Goal: Task Accomplishment & Management: Complete application form

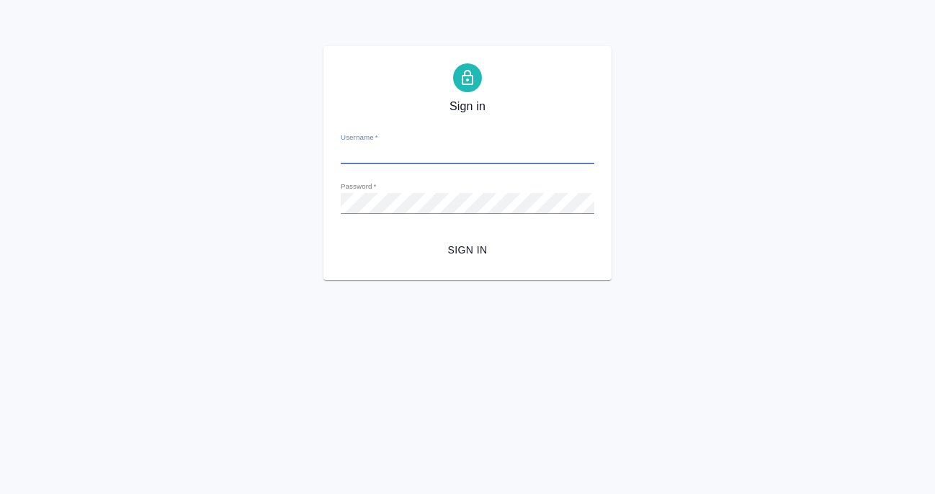
type input "[PERSON_NAME][EMAIL_ADDRESS][DOMAIN_NAME]"
click at [481, 251] on span "Sign in" at bounding box center [467, 250] width 231 height 18
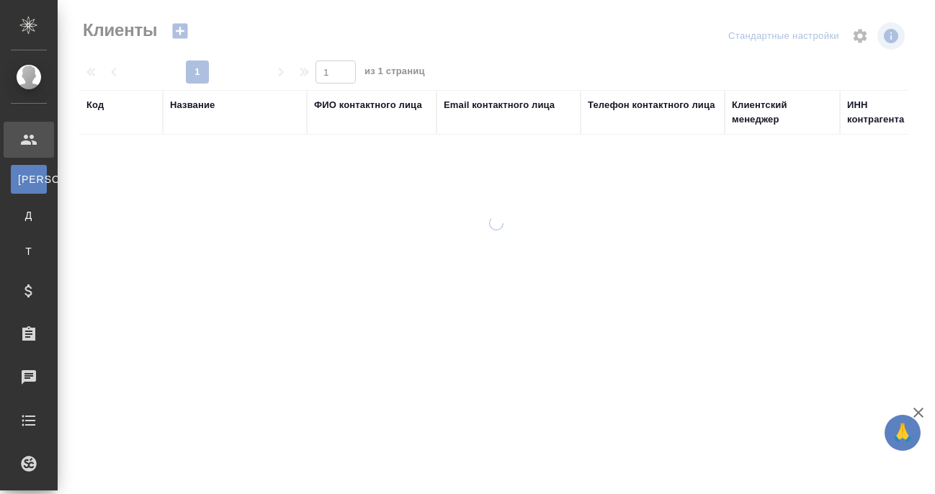
select select "RU"
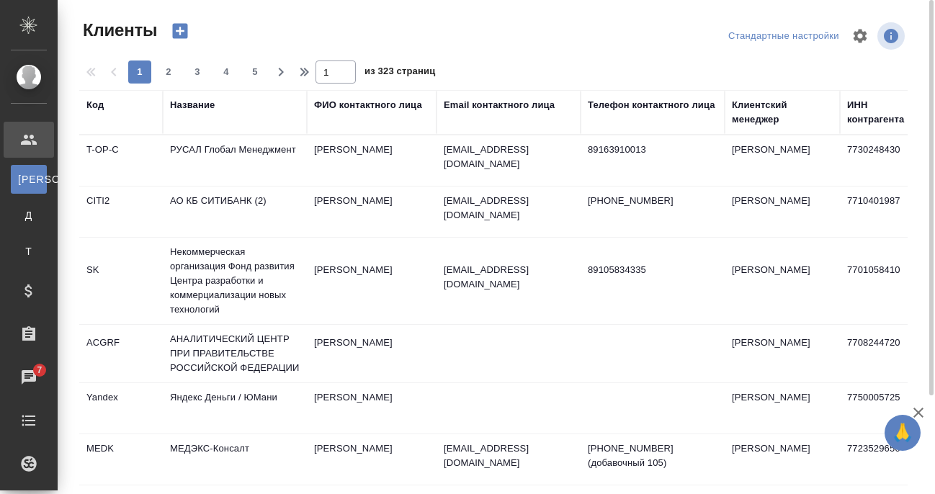
click at [206, 104] on div "Название" at bounding box center [192, 105] width 45 height 14
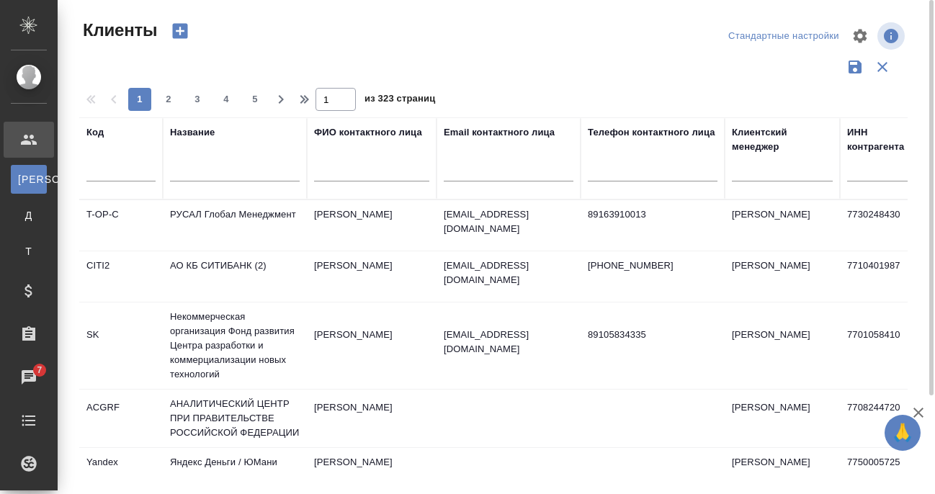
click at [223, 172] on input "text" at bounding box center [235, 173] width 130 height 18
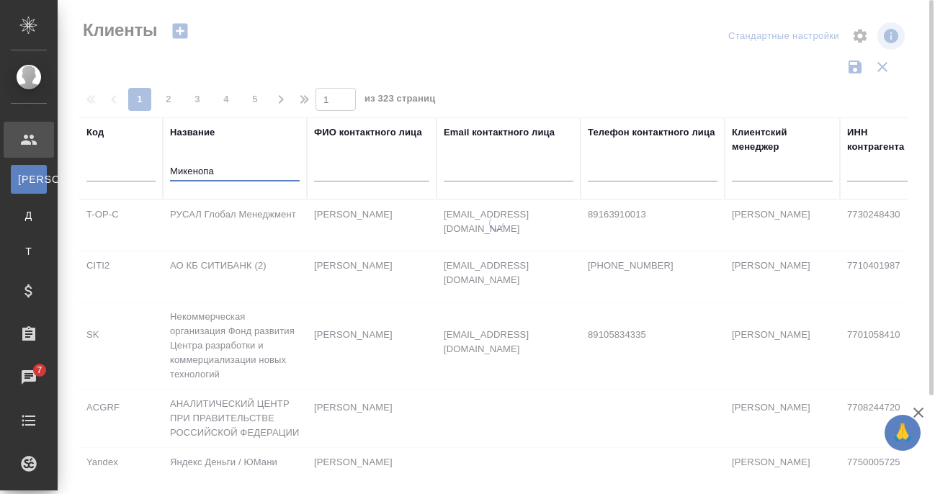
type input "Микенопа"
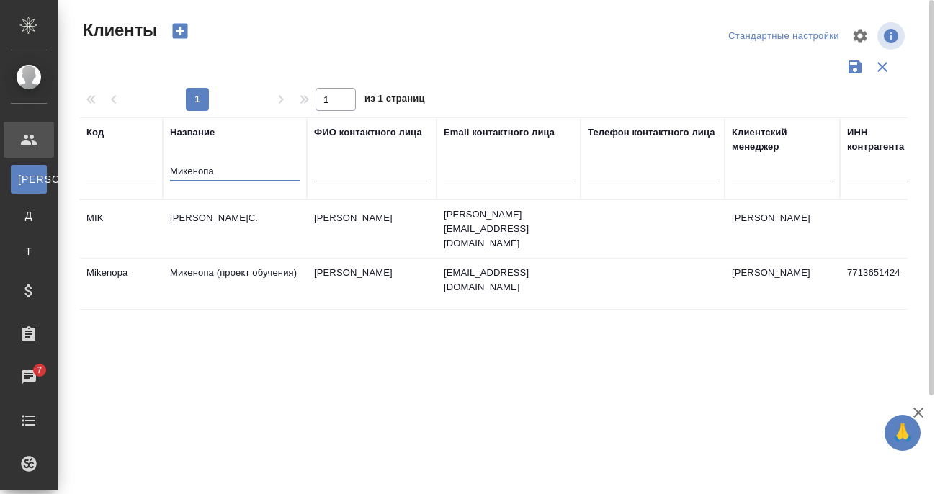
click at [259, 254] on td "Микенопа (проект обучения)" at bounding box center [235, 229] width 144 height 50
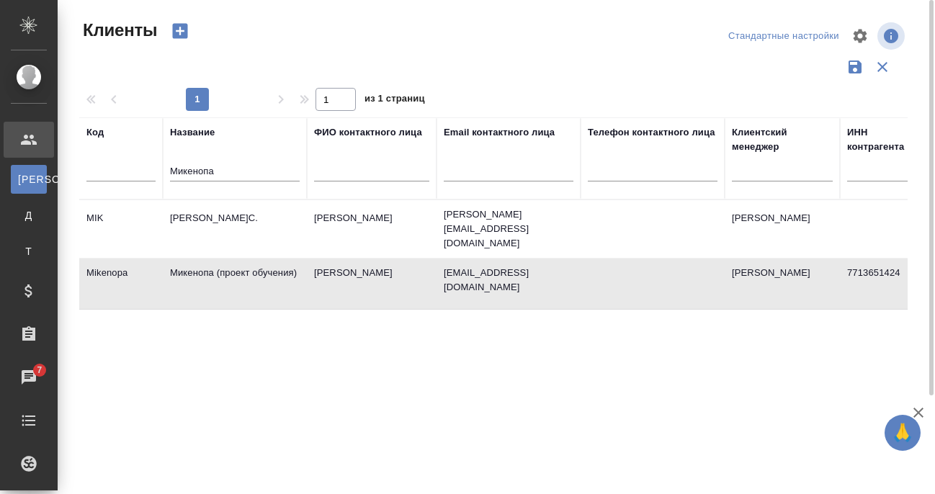
click at [259, 254] on td "Микенопа (проект обучения)" at bounding box center [235, 229] width 144 height 50
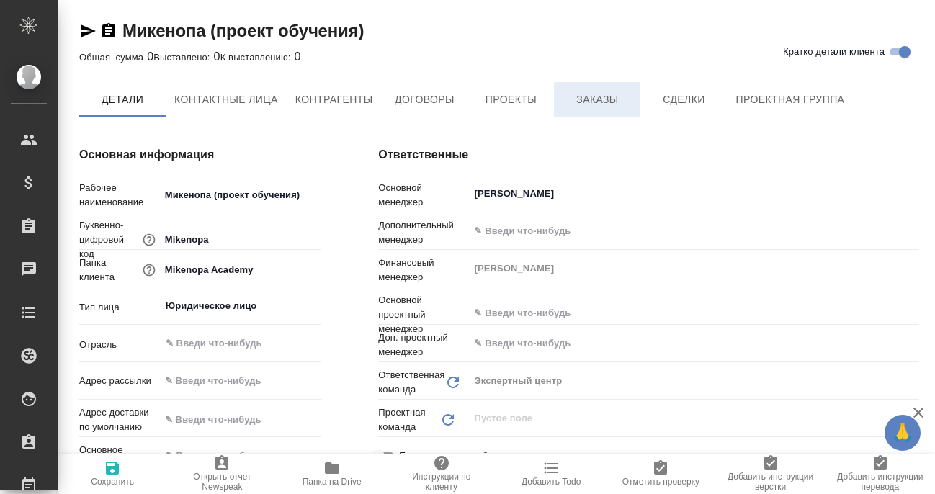
type textarea "x"
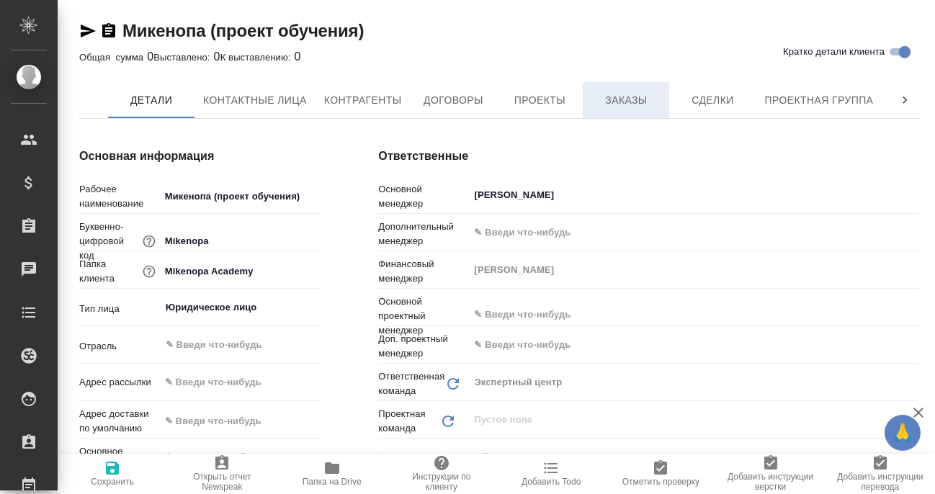
type textarea "x"
click at [597, 97] on span "Заказы" at bounding box center [626, 101] width 69 height 18
type textarea "x"
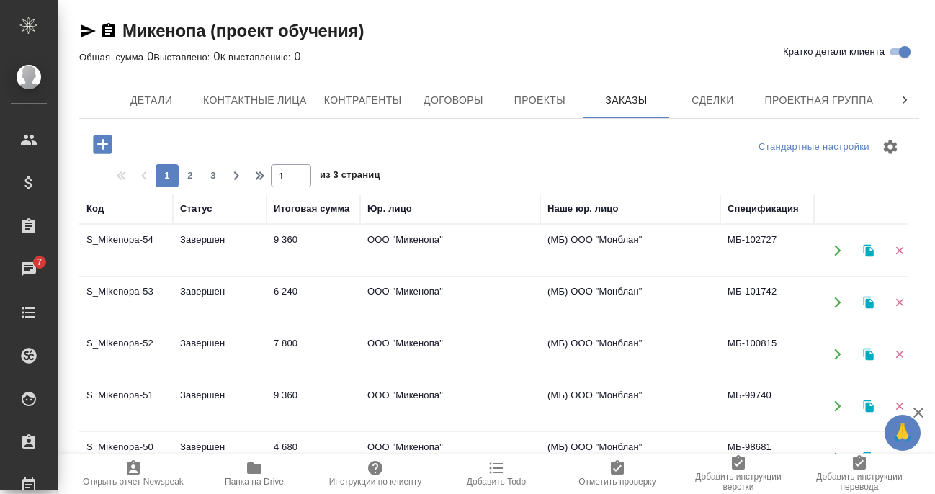
click at [870, 248] on icon "button" at bounding box center [868, 250] width 10 height 12
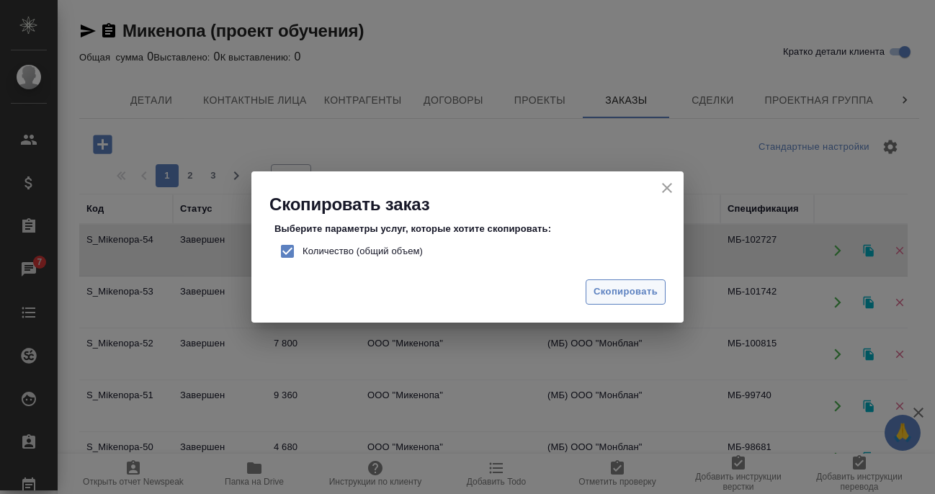
click at [631, 288] on span "Скопировать" at bounding box center [626, 292] width 64 height 17
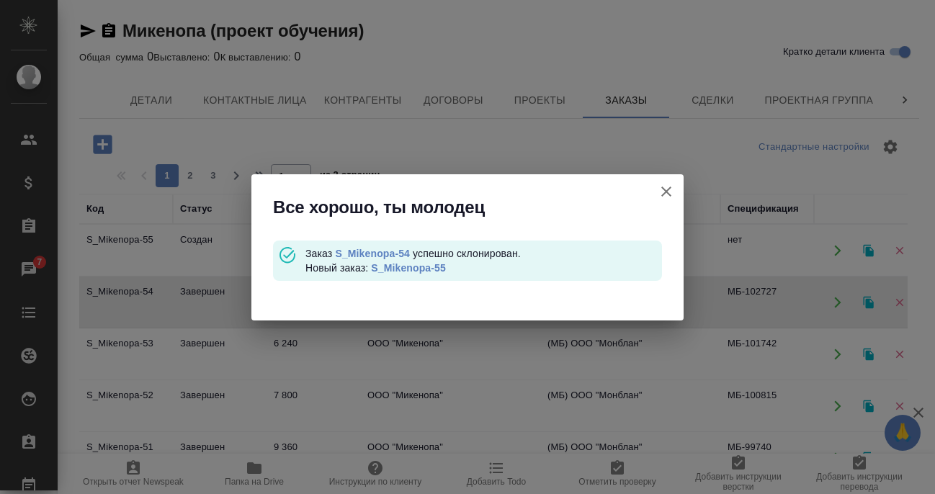
click at [432, 262] on link "S_Mikenopa-55" at bounding box center [408, 268] width 75 height 12
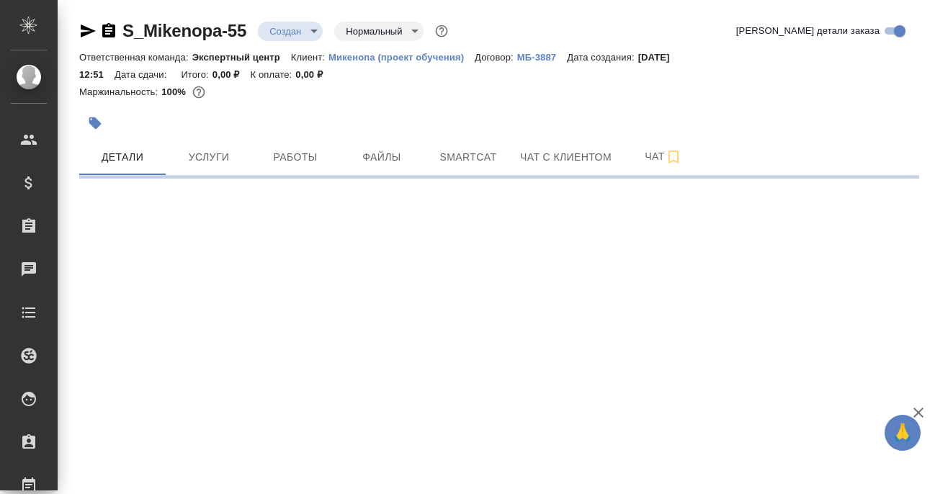
select select "RU"
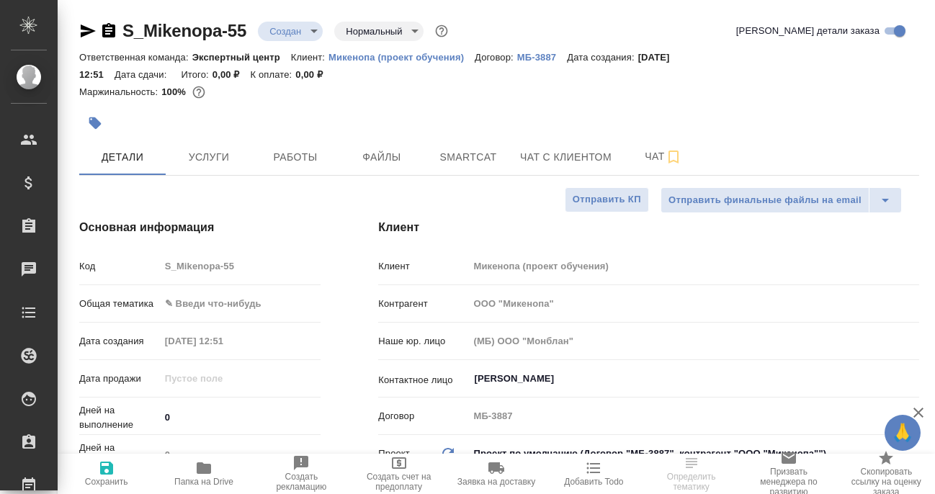
type textarea "x"
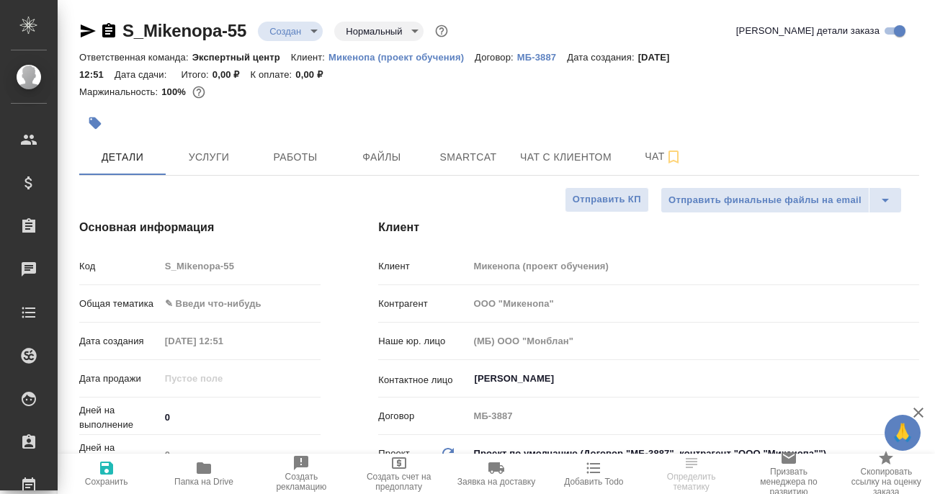
type textarea "x"
click at [223, 301] on body "🙏 .cls-1 fill:#fff; AWATERA [PERSON_NAME] Спецификации Заказы Чаты Todo Проекты…" at bounding box center [467, 247] width 935 height 494
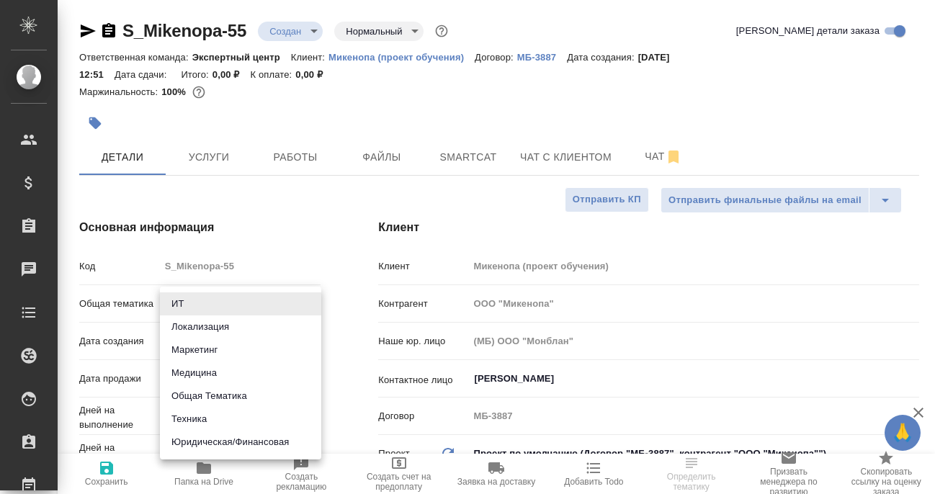
click at [218, 398] on li "Общая Тематика" at bounding box center [240, 396] width 161 height 23
type input "obtem"
type textarea "x"
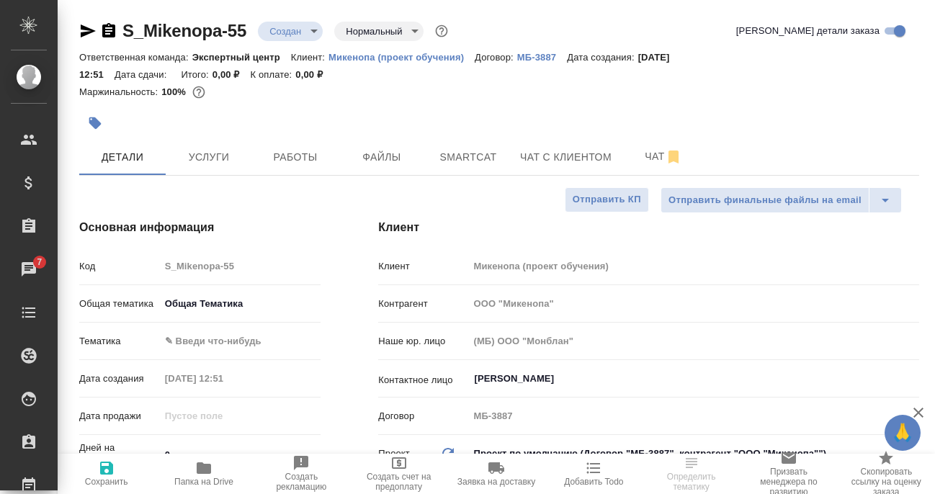
click at [238, 342] on body "🙏 .cls-1 fill:#fff; AWATERA [PERSON_NAME] Спецификации Заказы 7 Чаты Todo Проек…" at bounding box center [467, 247] width 935 height 494
click at [250, 339] on li "Общая Тематика" at bounding box center [240, 341] width 161 height 23
type textarea "x"
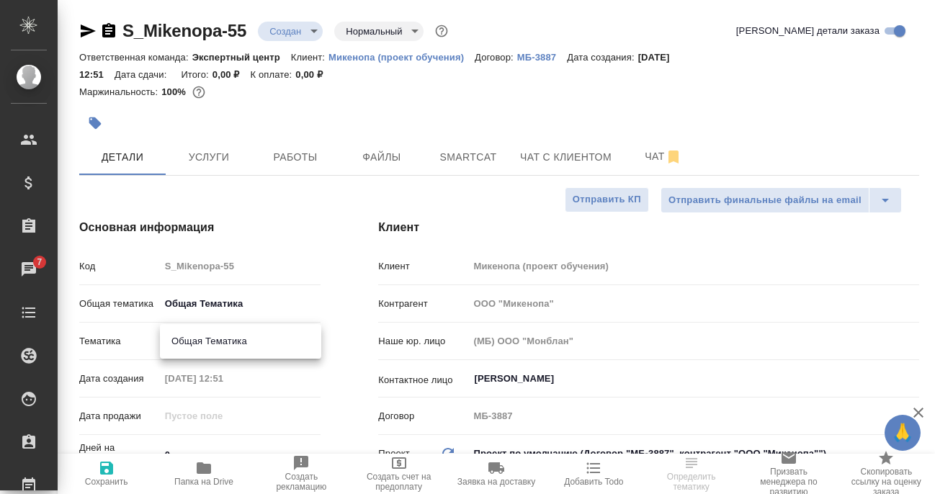
type input "6012b1ca196b0e5c9229a120"
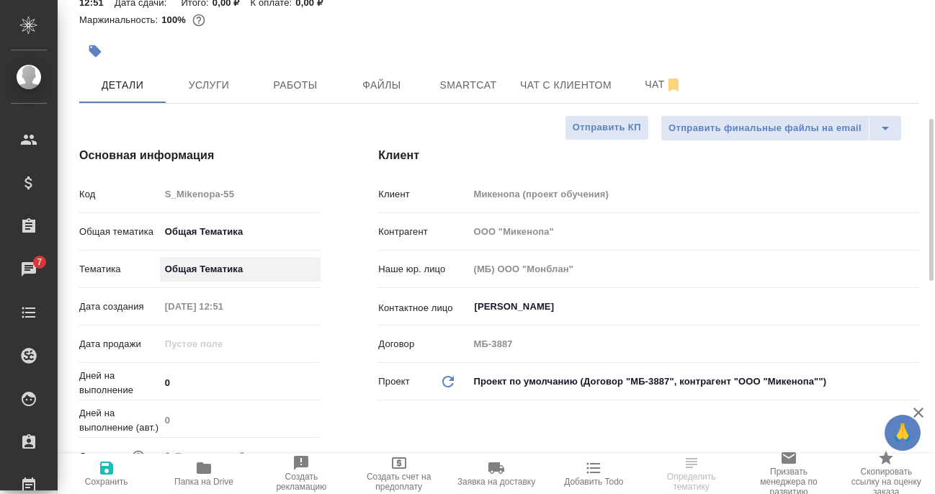
scroll to position [216, 0]
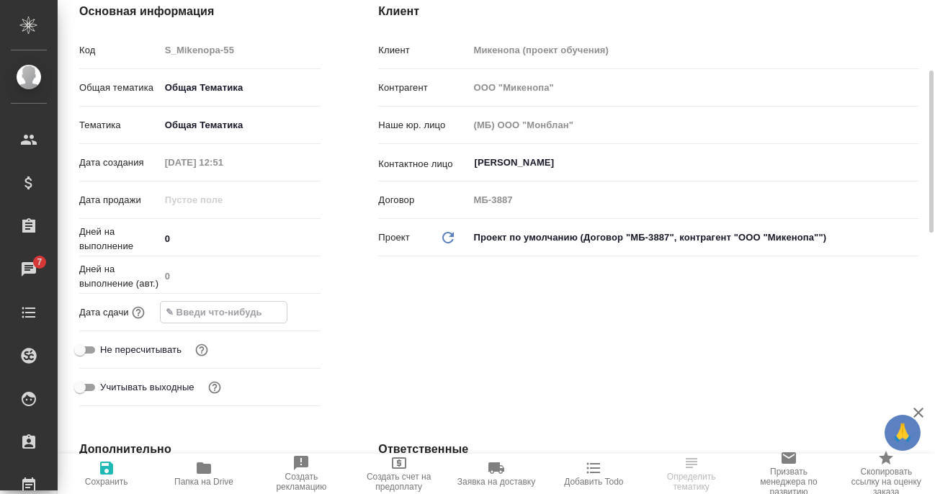
click at [216, 316] on input "text" at bounding box center [224, 312] width 126 height 21
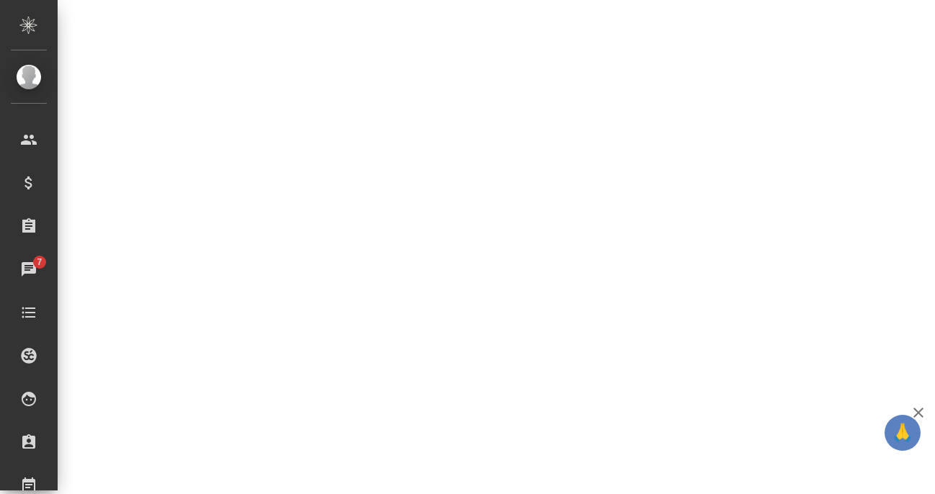
click at [282, 310] on div ".cls-1 fill:#fff; AWATERA [PERSON_NAME] Спецификации Заказы 7 Чаты Todo Проекты…" at bounding box center [467, 247] width 935 height 494
select select "RU"
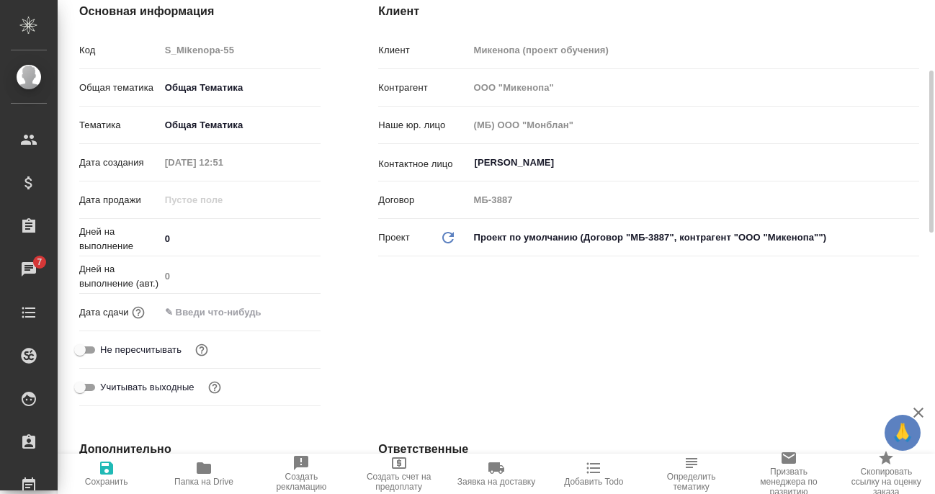
type textarea "x"
click at [200, 309] on input "text" at bounding box center [223, 312] width 126 height 21
click at [278, 309] on icon "button" at bounding box center [278, 311] width 17 height 17
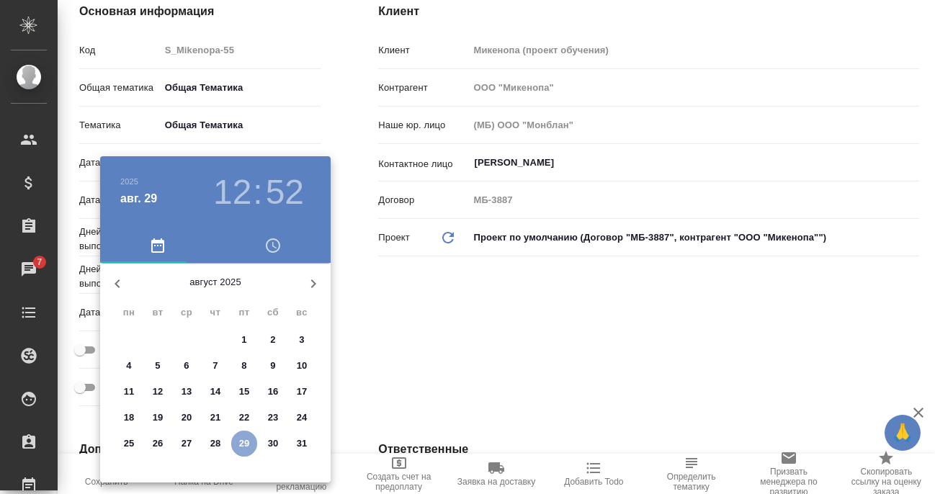
click at [248, 443] on p "29" at bounding box center [244, 444] width 11 height 14
type input "[DATE] 12:52"
type textarea "x"
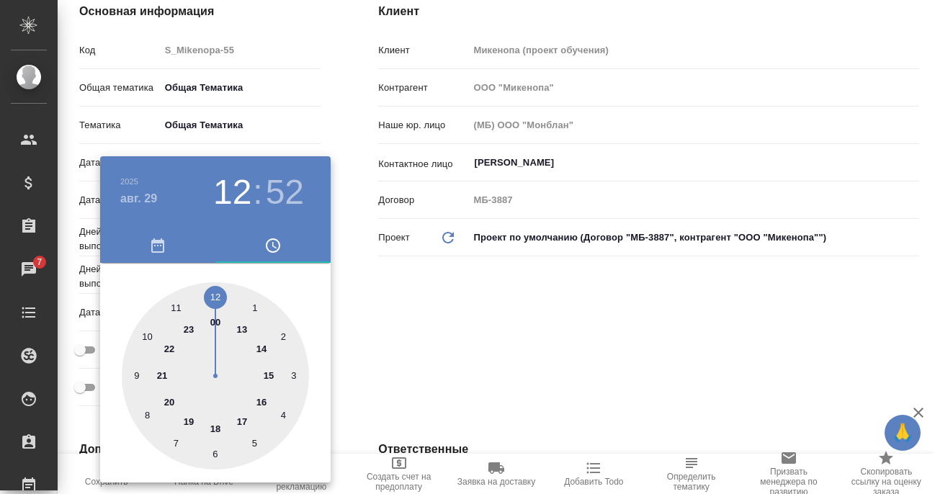
click at [192, 329] on div at bounding box center [215, 375] width 187 height 187
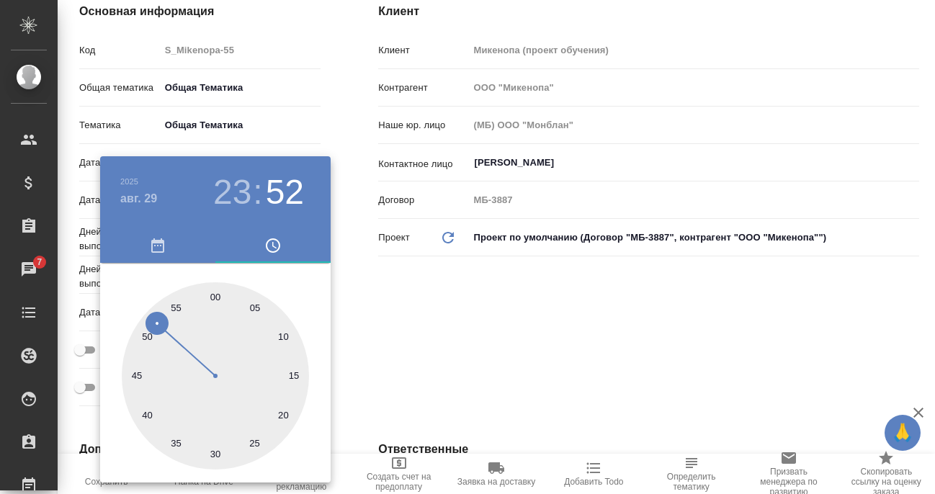
type input "[DATE] 23:52"
type textarea "x"
click at [215, 294] on div at bounding box center [215, 375] width 187 height 187
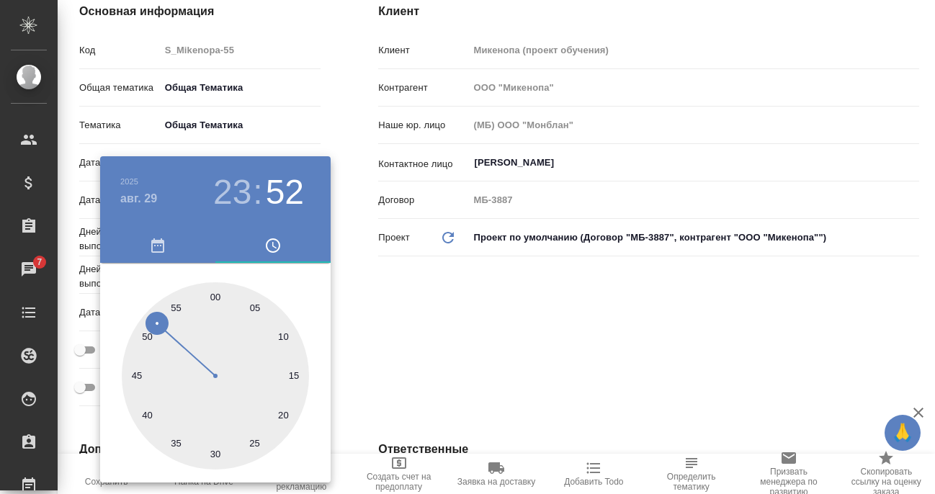
type input "[DATE] 23:00"
type textarea "x"
click at [361, 296] on div at bounding box center [467, 247] width 935 height 494
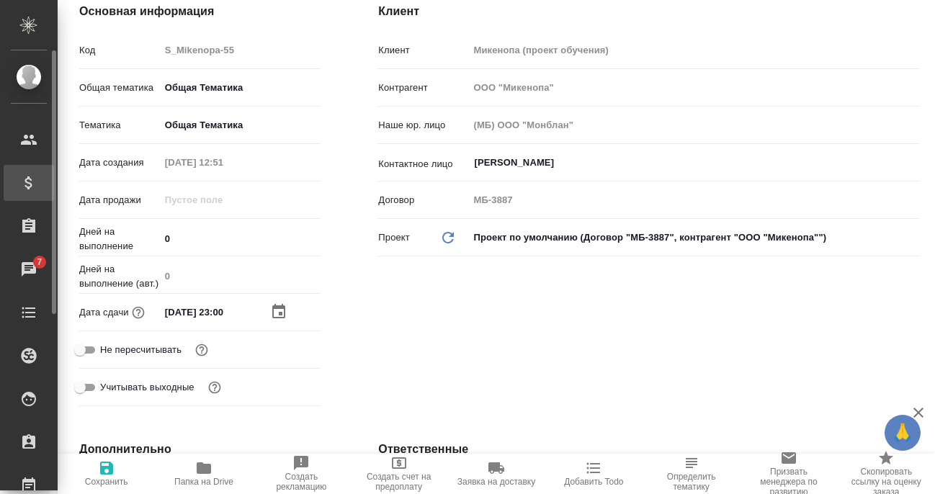
type textarea "x"
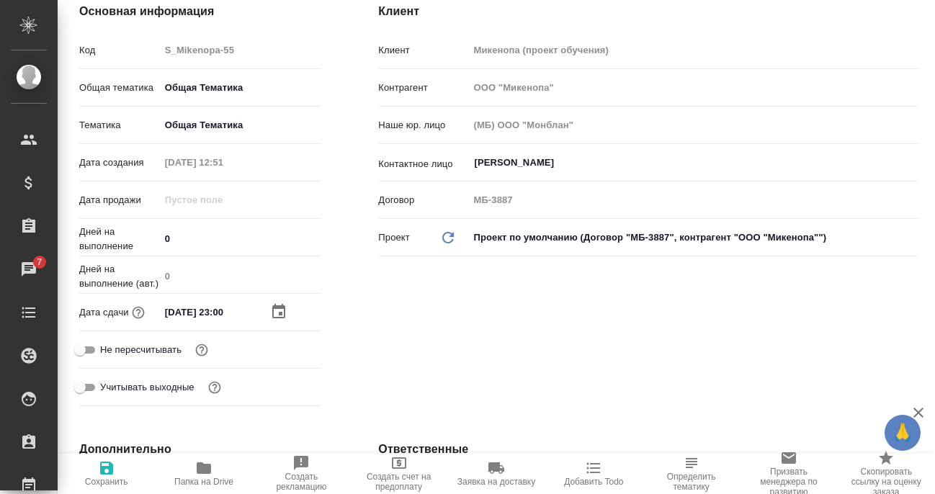
type textarea "x"
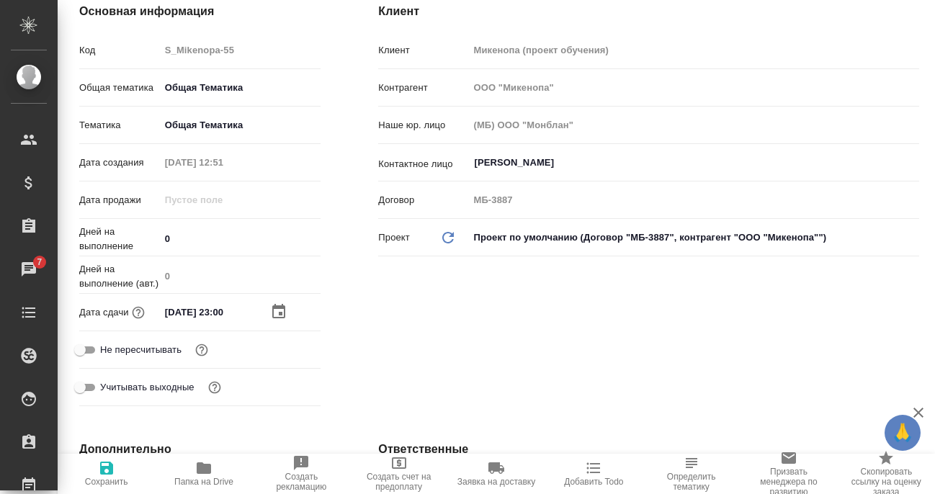
type textarea "x"
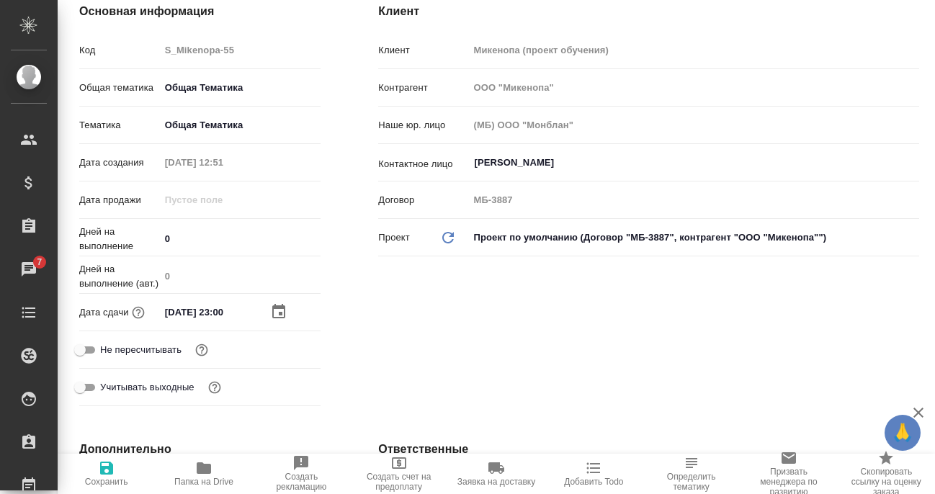
type textarea "x"
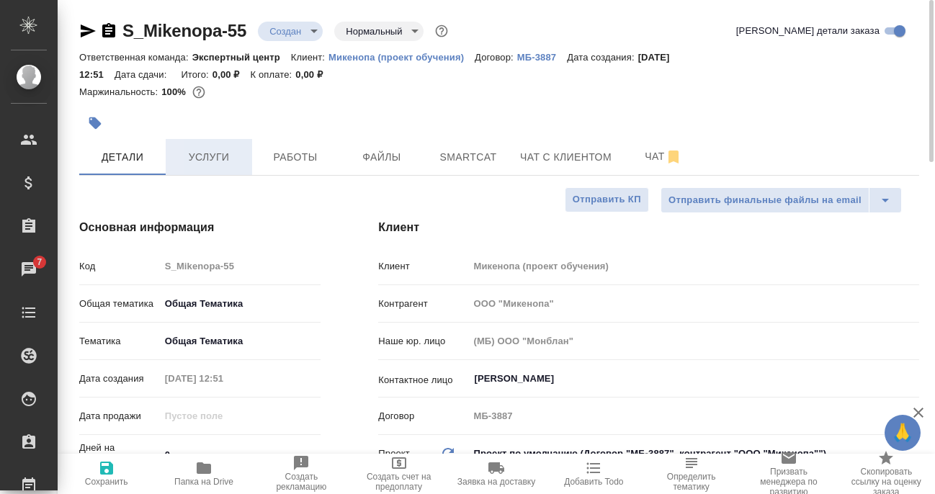
click at [203, 157] on span "Услуги" at bounding box center [208, 157] width 69 height 18
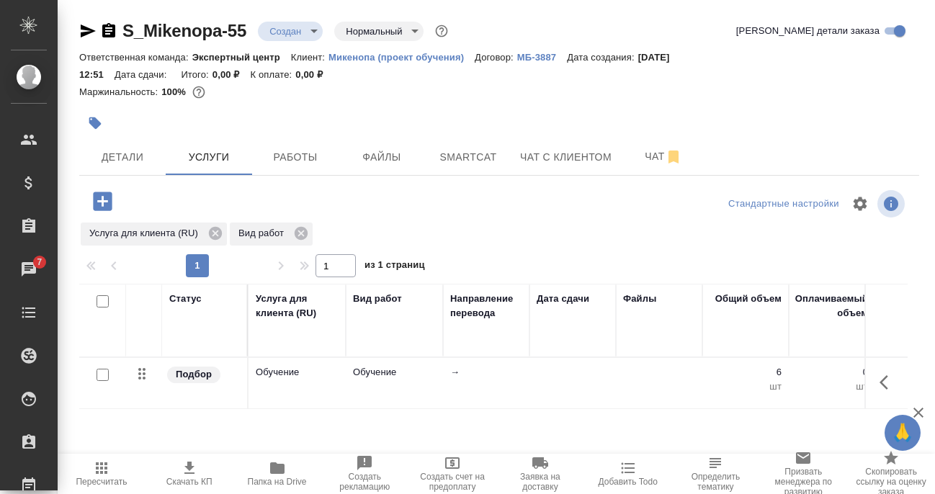
click at [880, 382] on icon "button" at bounding box center [888, 382] width 17 height 17
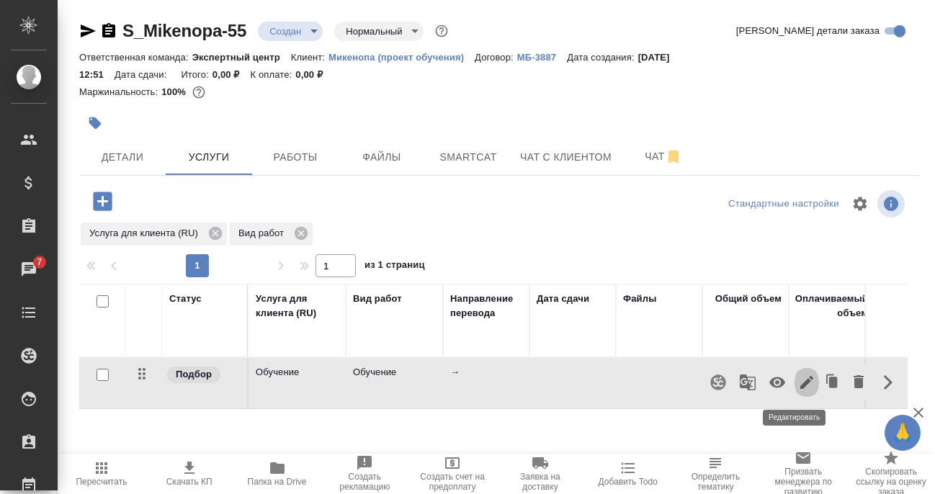
click at [798, 382] on icon "button" at bounding box center [806, 382] width 17 height 17
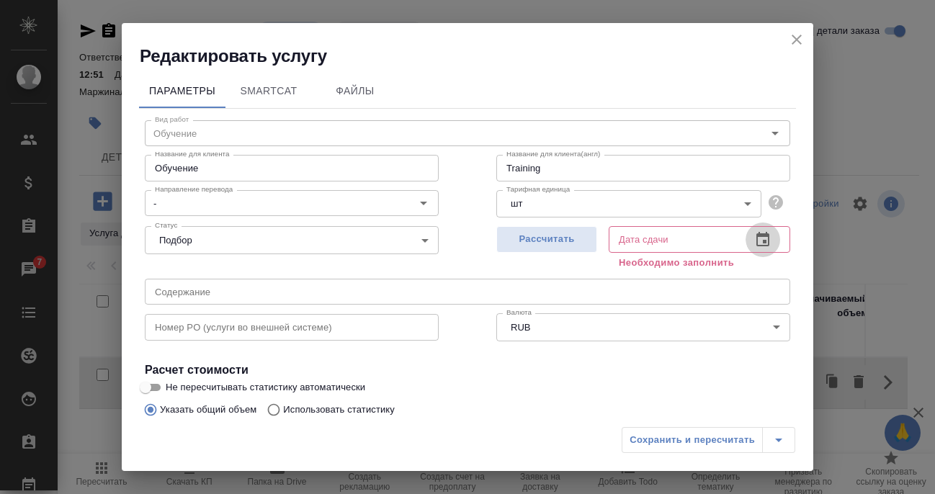
click at [754, 239] on icon "button" at bounding box center [762, 239] width 17 height 17
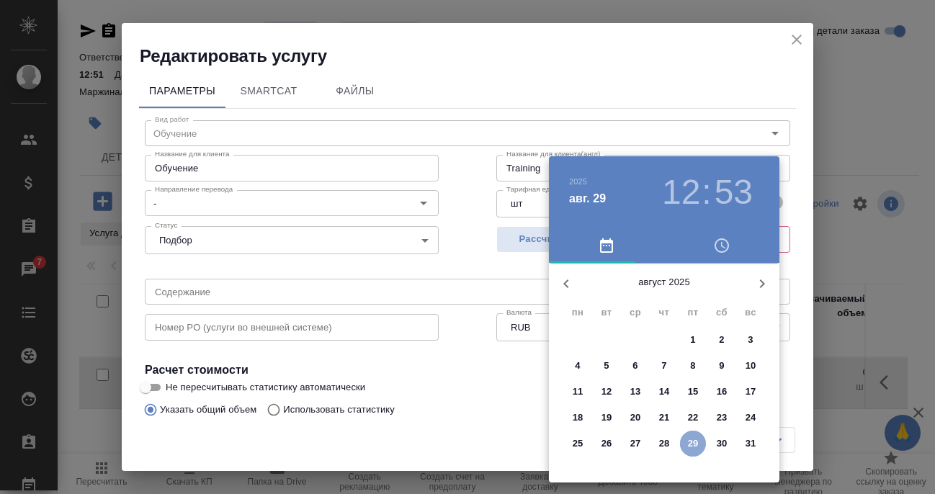
click at [691, 440] on p "29" at bounding box center [693, 444] width 11 height 14
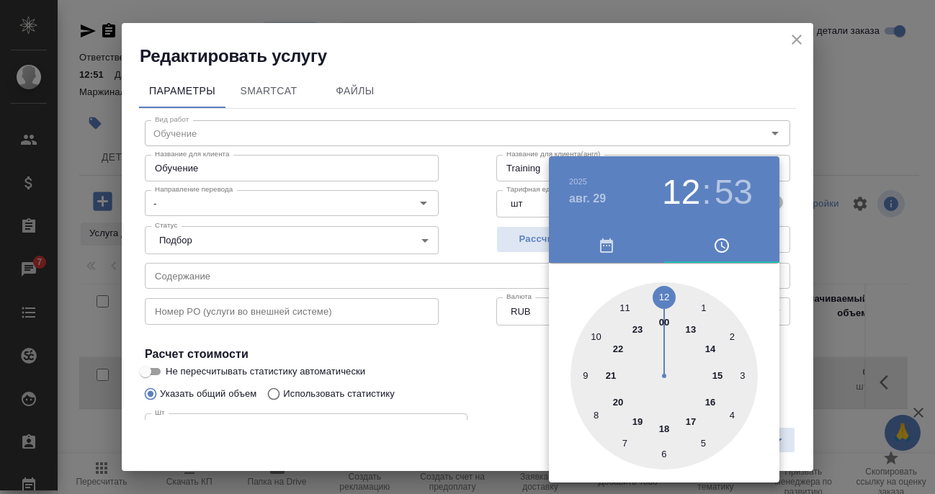
click at [639, 331] on div at bounding box center [664, 375] width 187 height 187
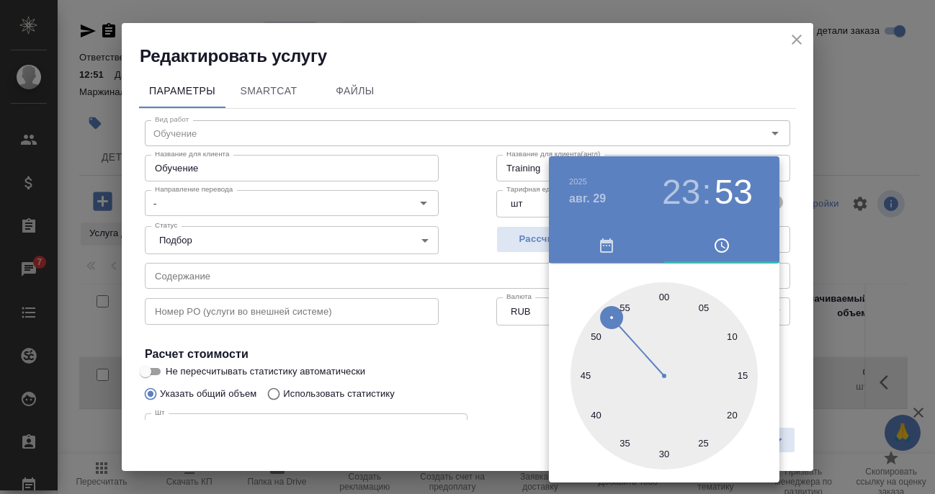
click at [663, 298] on div at bounding box center [664, 375] width 187 height 187
type input "[DATE] 23:00"
click at [517, 386] on div at bounding box center [467, 247] width 935 height 494
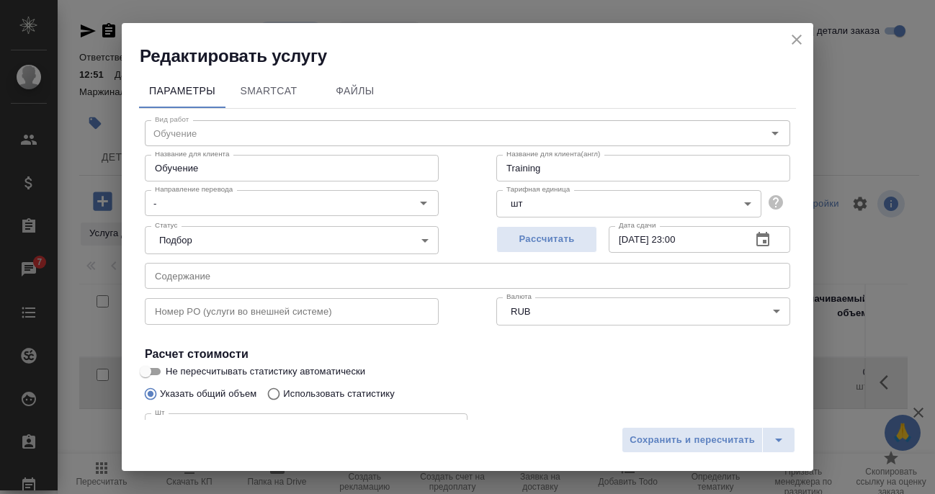
click at [282, 248] on body "🙏 .cls-1 fill:#fff; AWATERA [PERSON_NAME] Спецификации Заказы 7 Чаты Todo Проек…" at bounding box center [467, 247] width 935 height 494
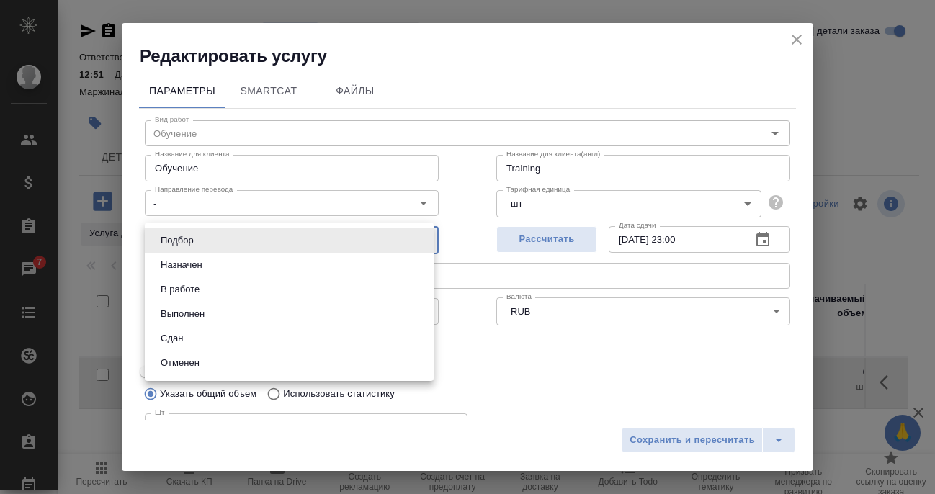
click at [207, 336] on li "Сдан" at bounding box center [289, 338] width 289 height 25
type input "closed"
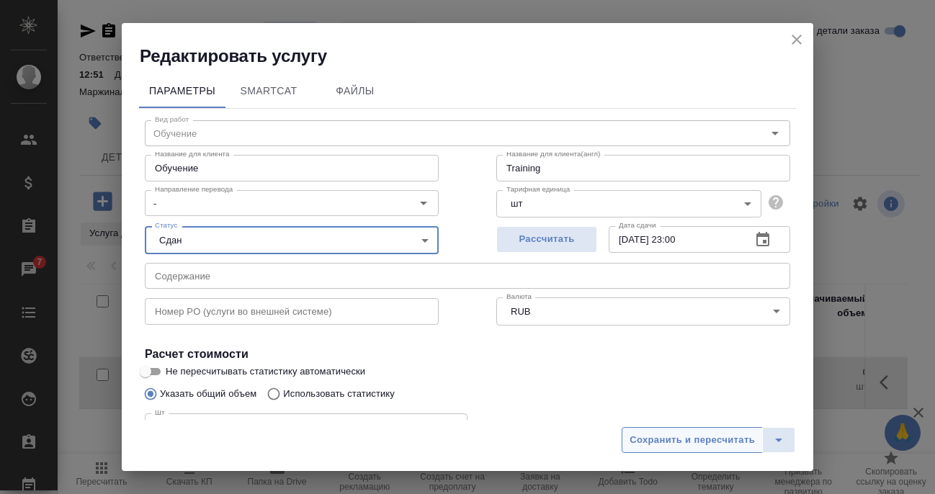
click at [703, 440] on span "Сохранить и пересчитать" at bounding box center [692, 440] width 125 height 17
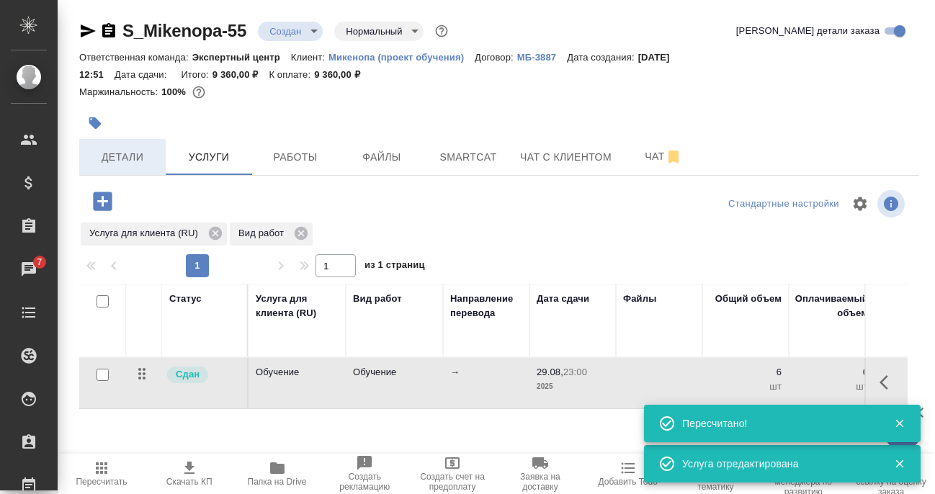
click at [142, 159] on span "Детали" at bounding box center [122, 157] width 69 height 18
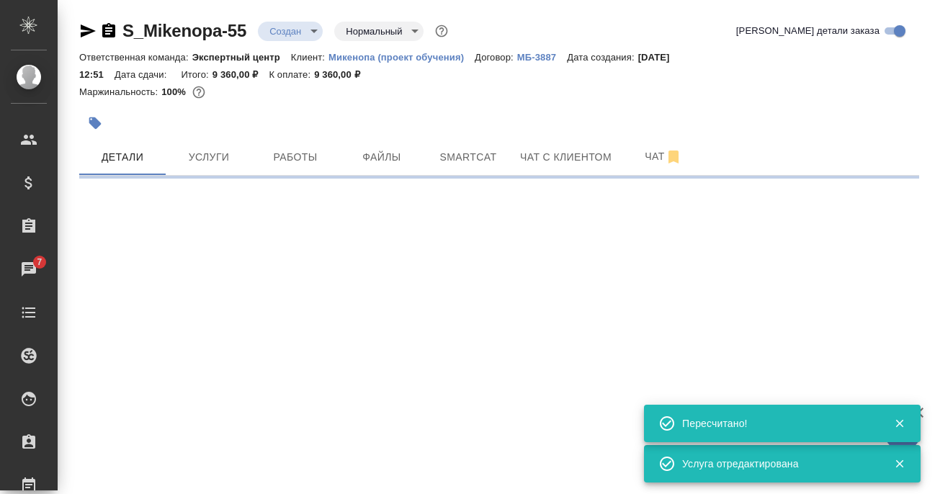
select select "RU"
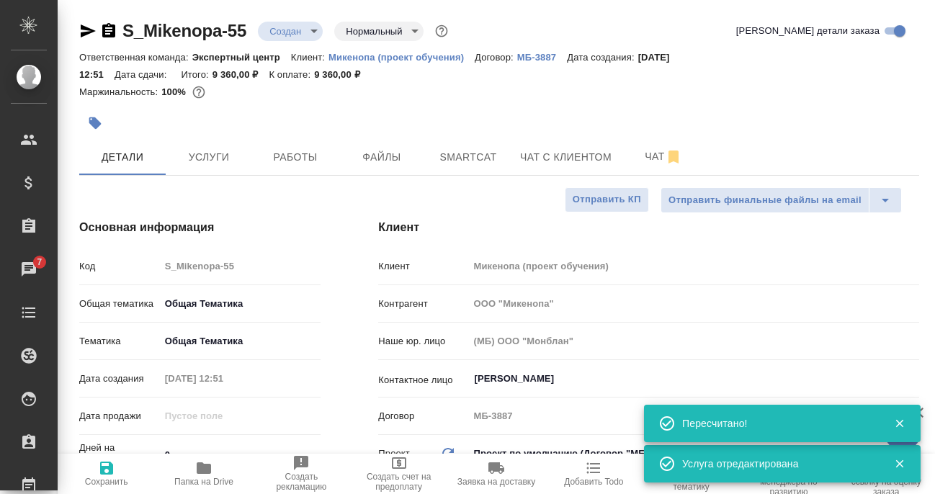
type textarea "x"
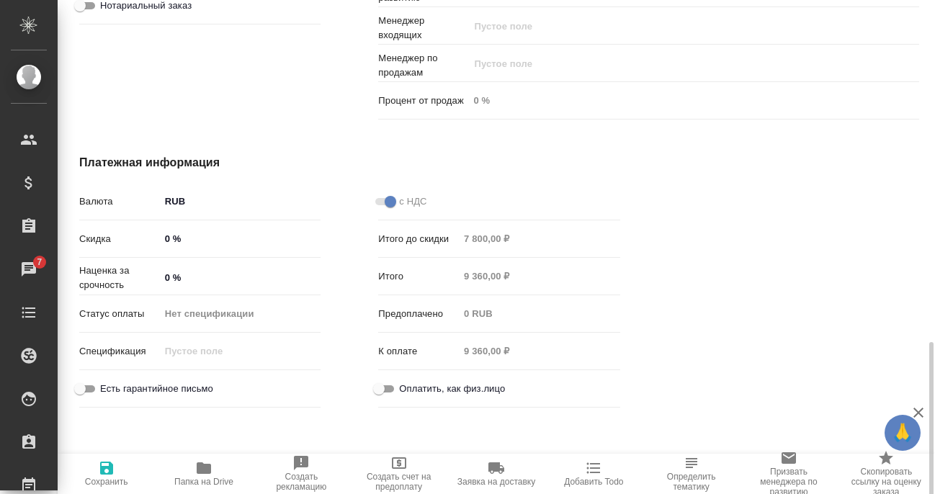
scroll to position [1061, 0]
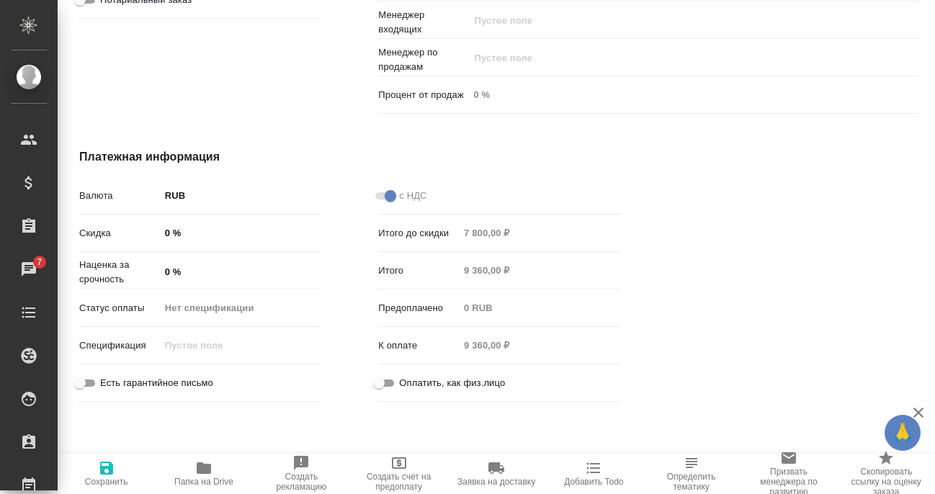
click at [107, 475] on icon "button" at bounding box center [106, 468] width 13 height 13
type textarea "x"
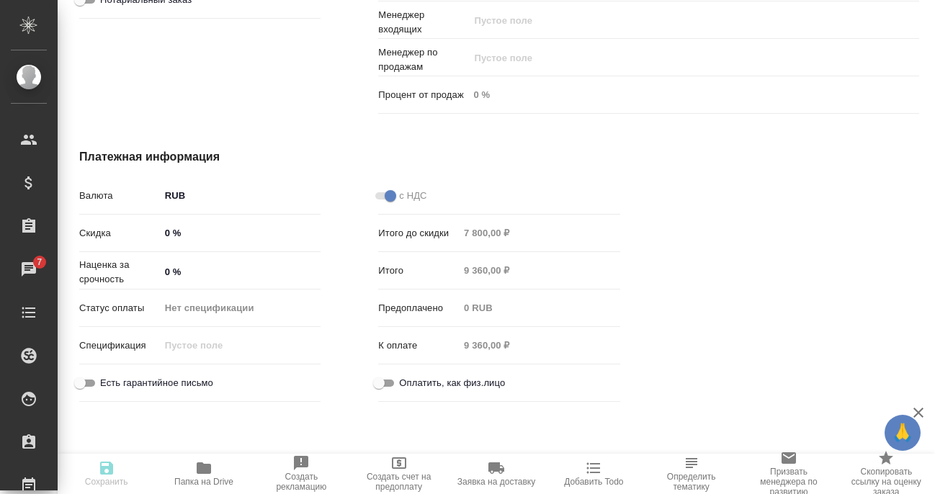
type textarea "x"
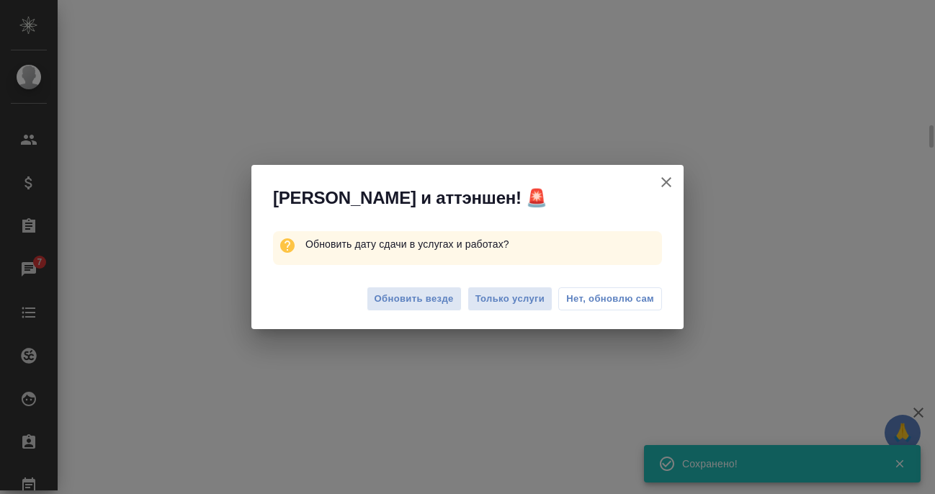
scroll to position [1050, 0]
select select "RU"
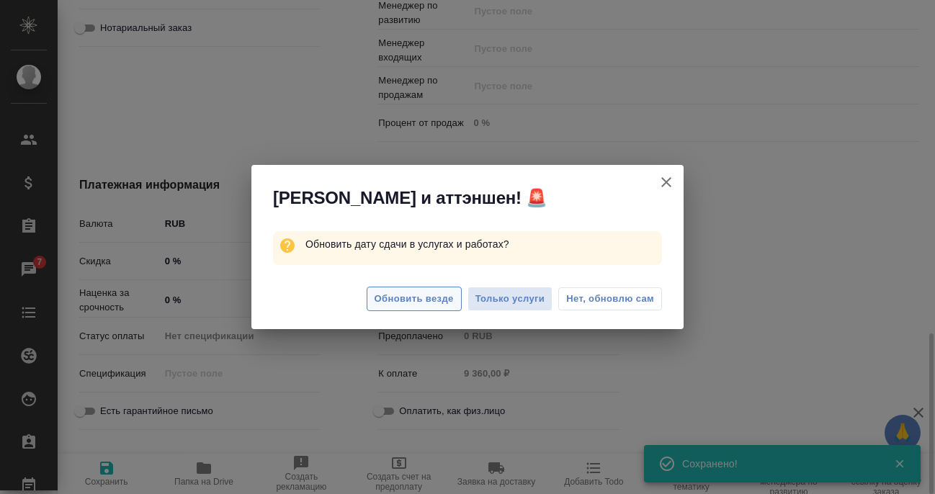
click at [450, 303] on span "Обновить везде" at bounding box center [414, 299] width 79 height 17
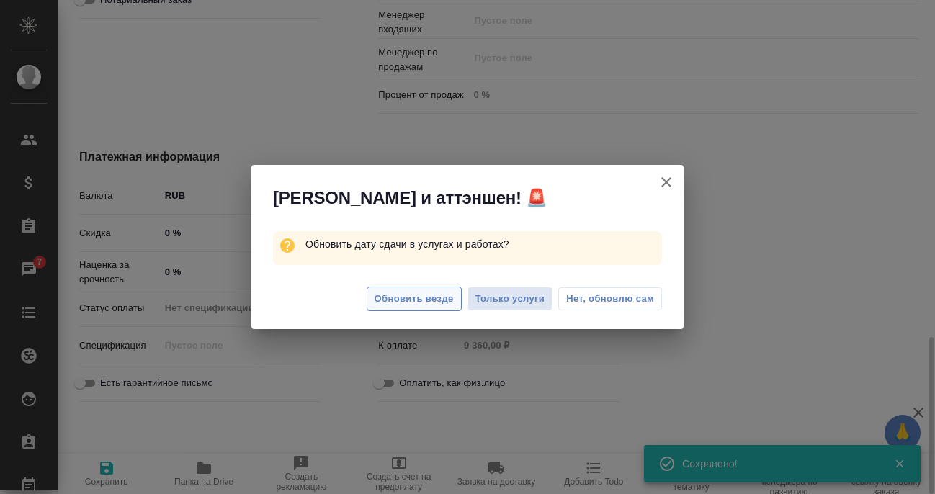
type textarea "x"
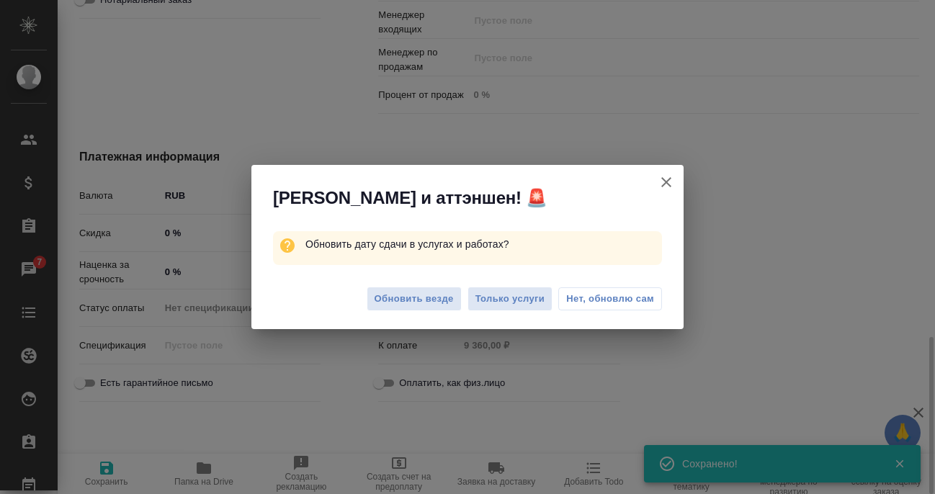
type textarea "x"
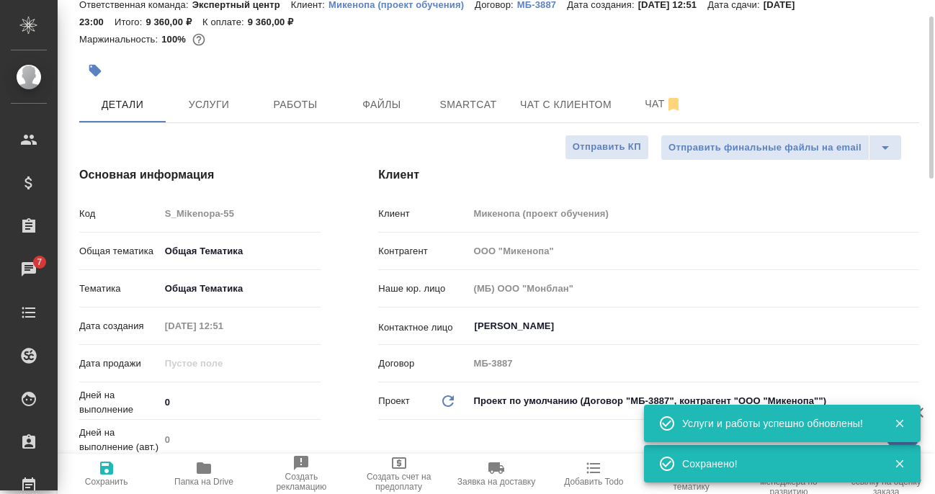
scroll to position [0, 0]
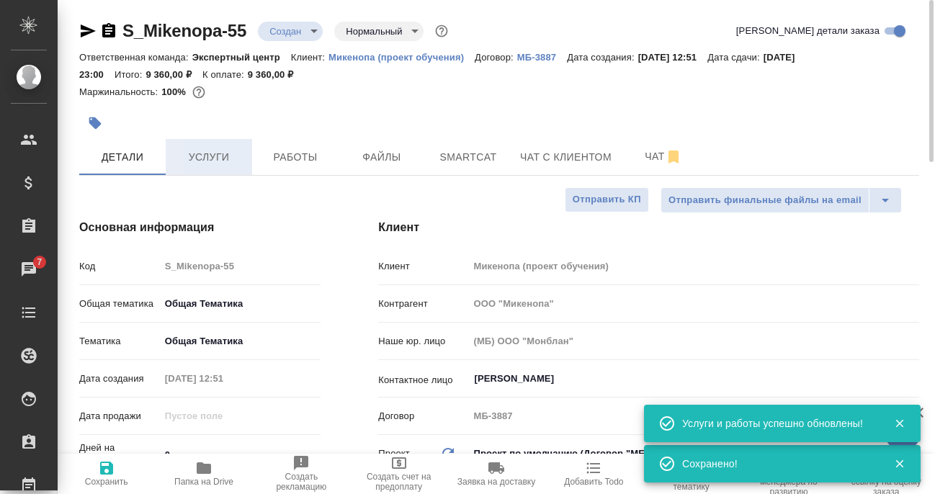
click at [223, 154] on span "Услуги" at bounding box center [208, 157] width 69 height 18
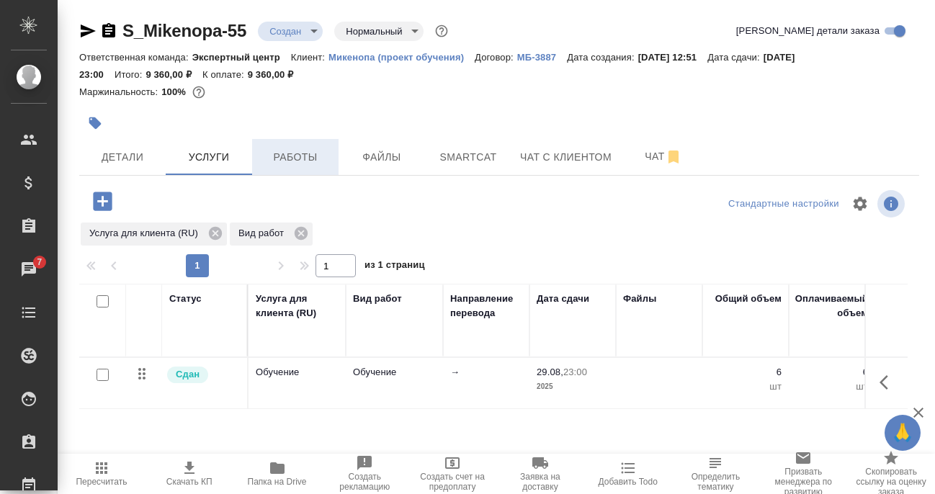
click at [262, 156] on span "Работы" at bounding box center [295, 157] width 69 height 18
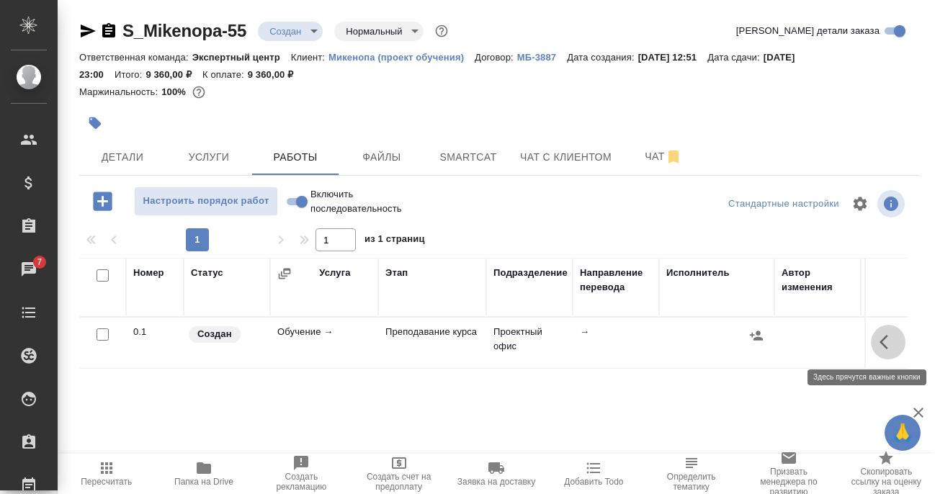
click at [880, 342] on icon "button" at bounding box center [888, 342] width 17 height 17
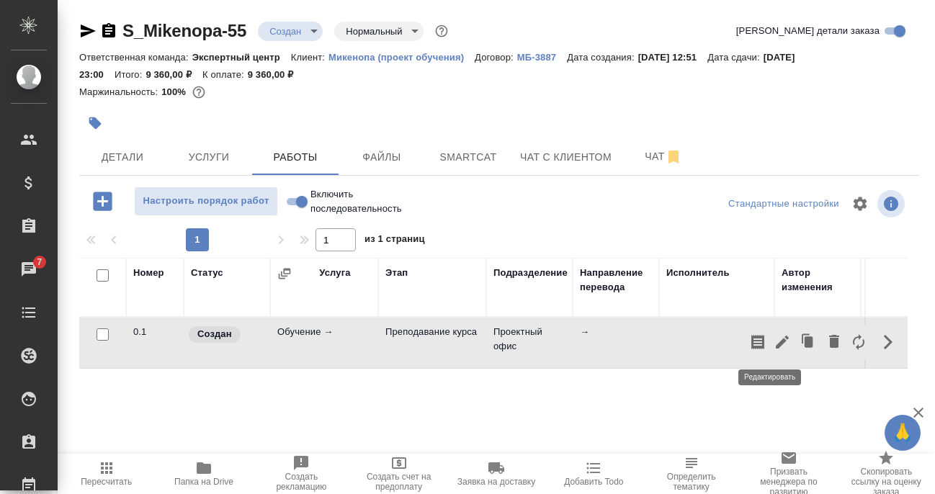
click at [776, 340] on icon "button" at bounding box center [782, 342] width 13 height 13
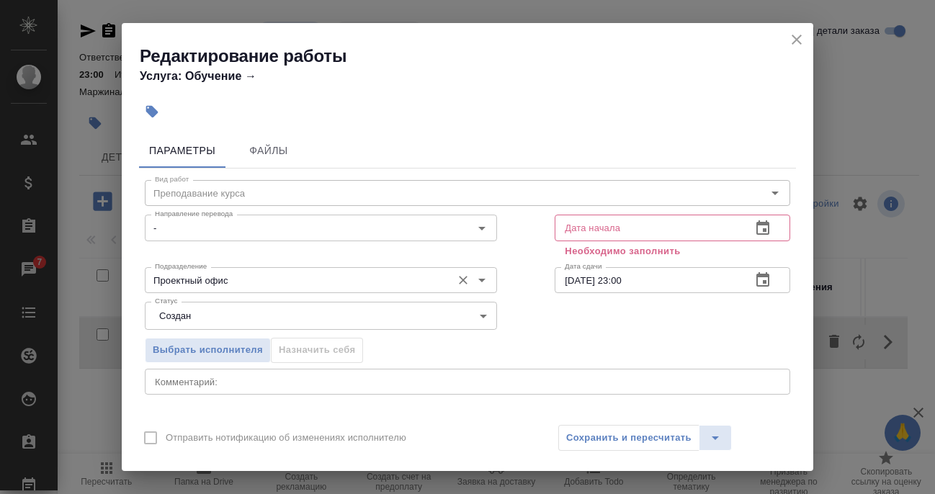
click at [254, 286] on input "Проектный офис" at bounding box center [296, 280] width 295 height 17
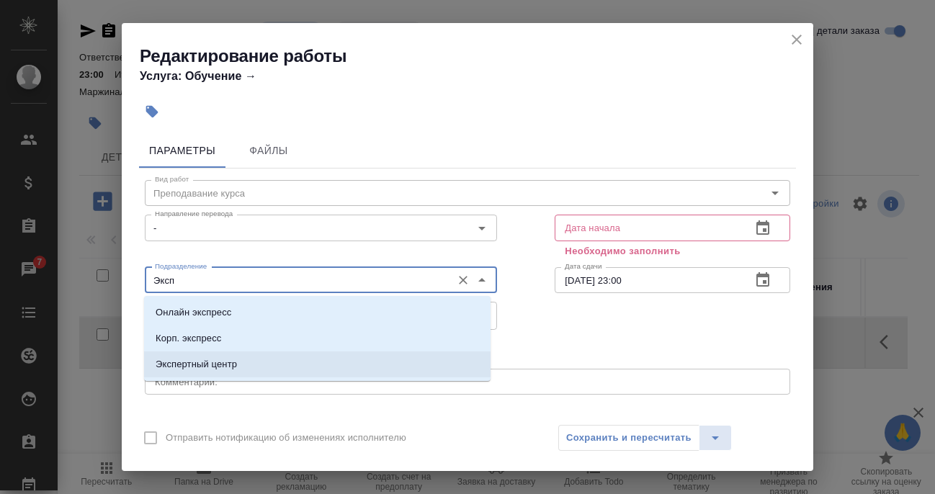
click at [252, 355] on li "Экспертный центр" at bounding box center [317, 365] width 347 height 26
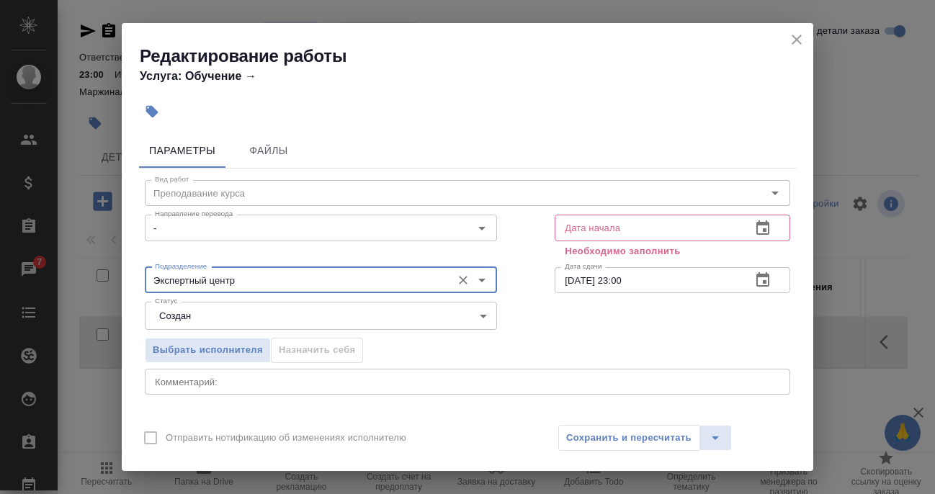
type input "Экспертный центр"
click at [760, 226] on icon "button" at bounding box center [762, 228] width 17 height 17
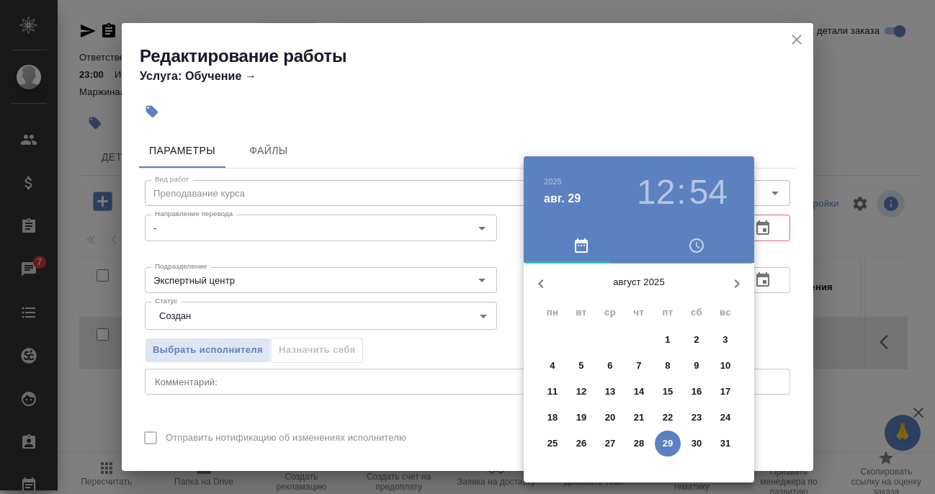
click at [661, 444] on span "29" at bounding box center [668, 444] width 26 height 14
type input "[DATE] 12:54"
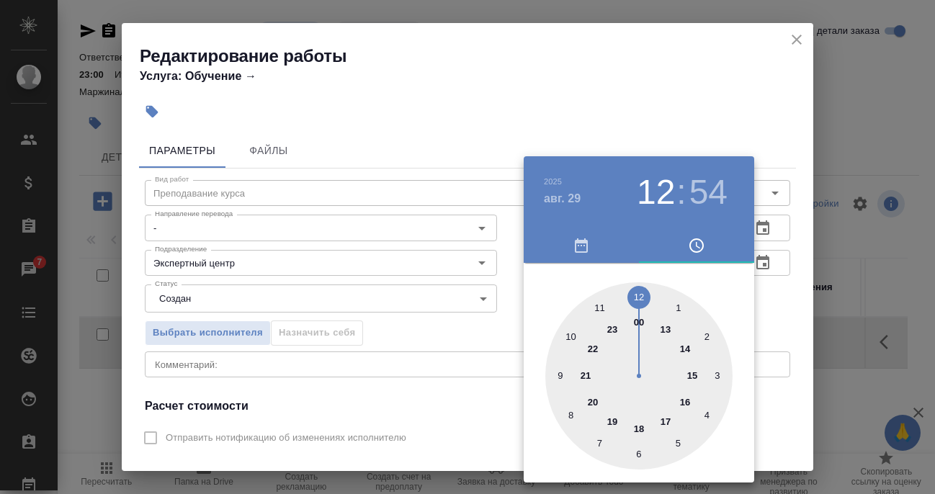
click at [499, 323] on div at bounding box center [467, 247] width 935 height 494
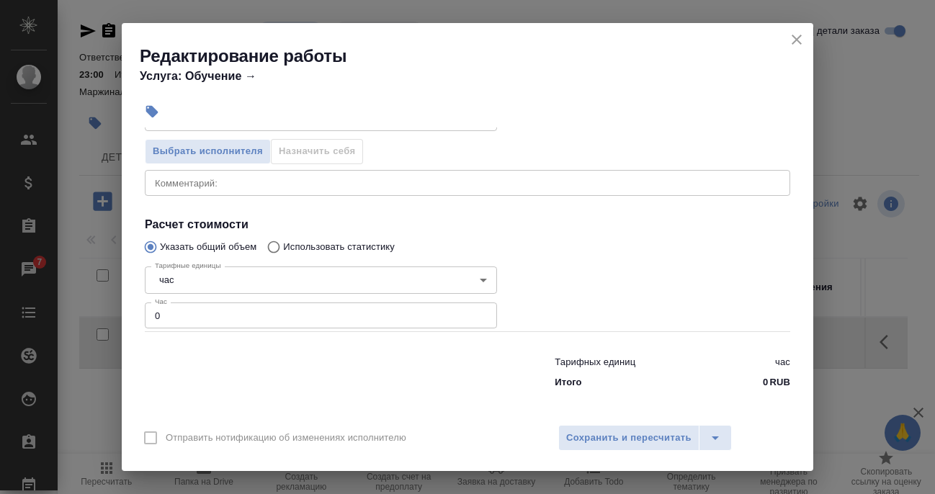
scroll to position [184, 0]
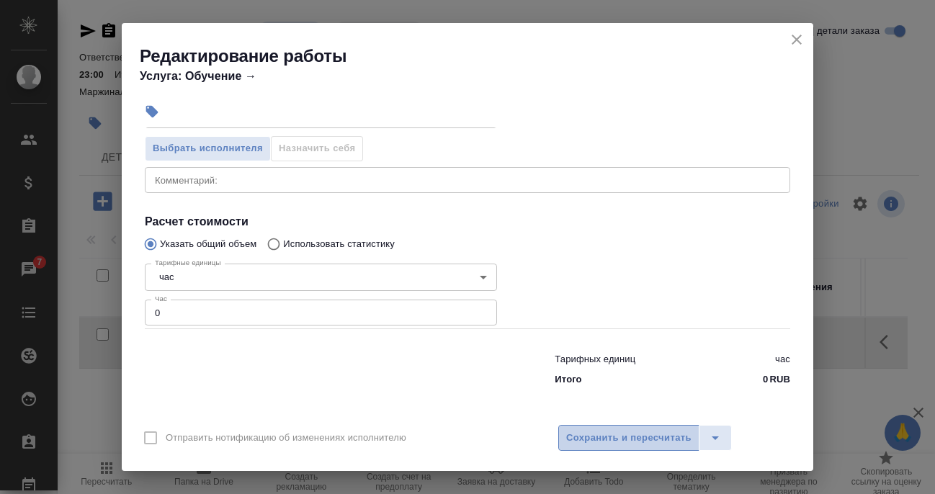
click at [639, 440] on span "Сохранить и пересчитать" at bounding box center [628, 438] width 125 height 17
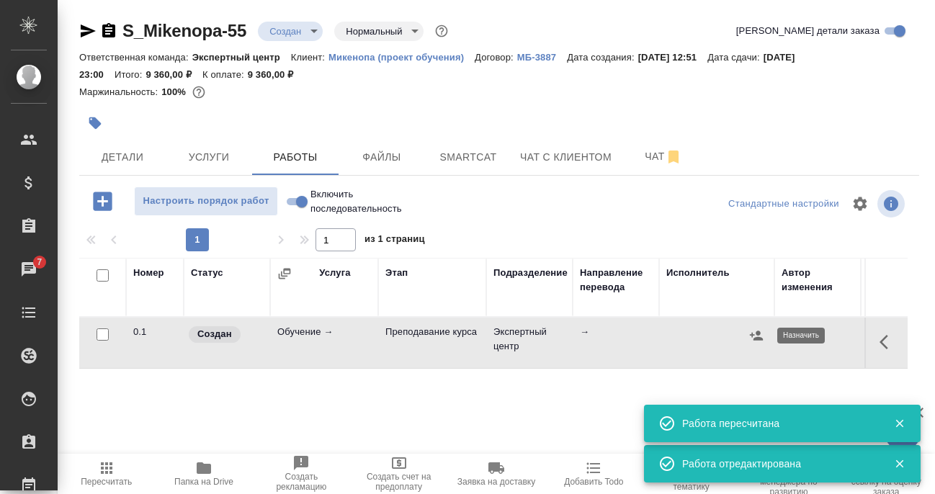
click at [752, 336] on icon "button" at bounding box center [756, 335] width 13 height 9
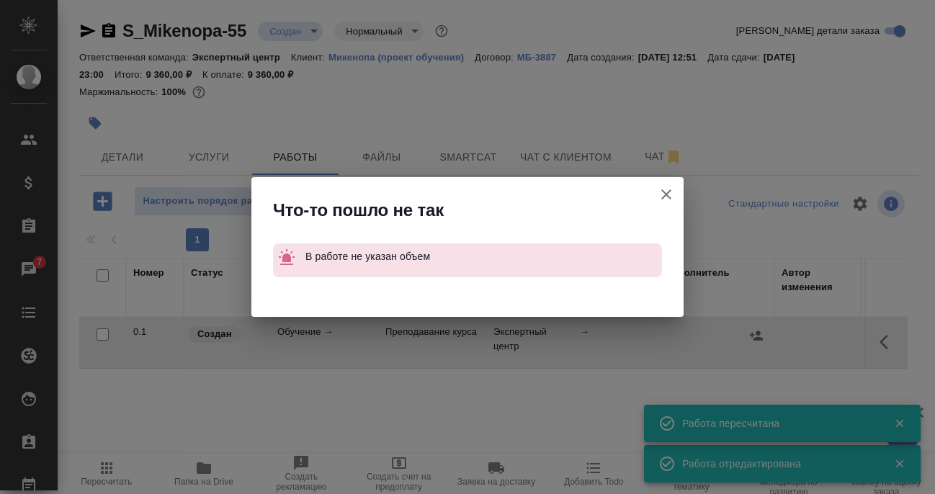
click at [669, 190] on icon "button" at bounding box center [666, 194] width 17 height 17
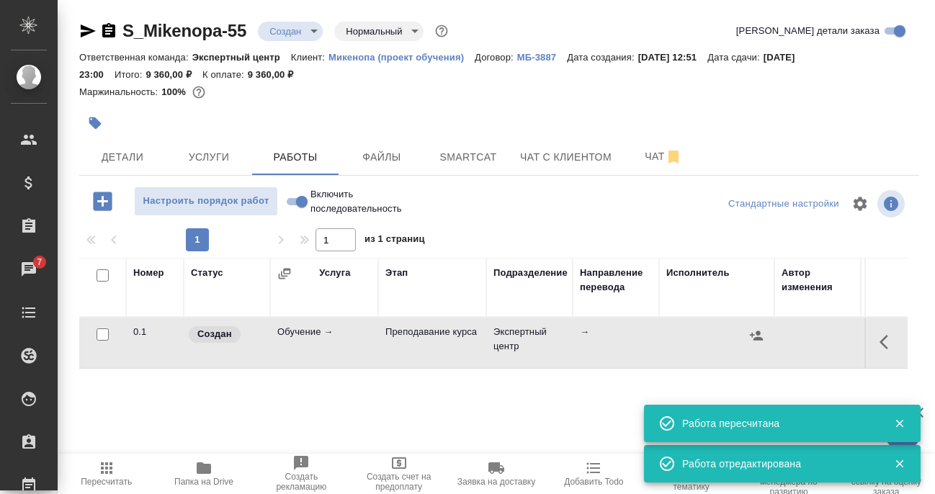
click at [871, 335] on button "button" at bounding box center [888, 342] width 35 height 35
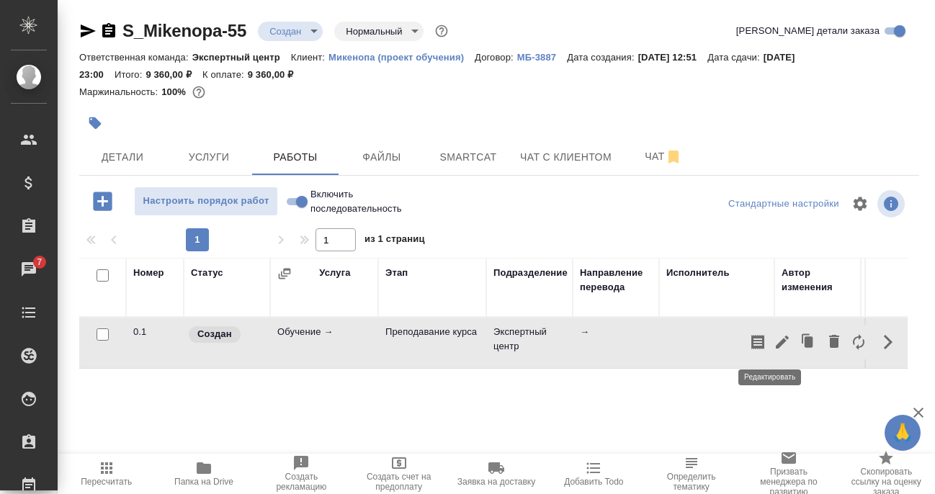
click at [776, 343] on icon "button" at bounding box center [782, 342] width 13 height 13
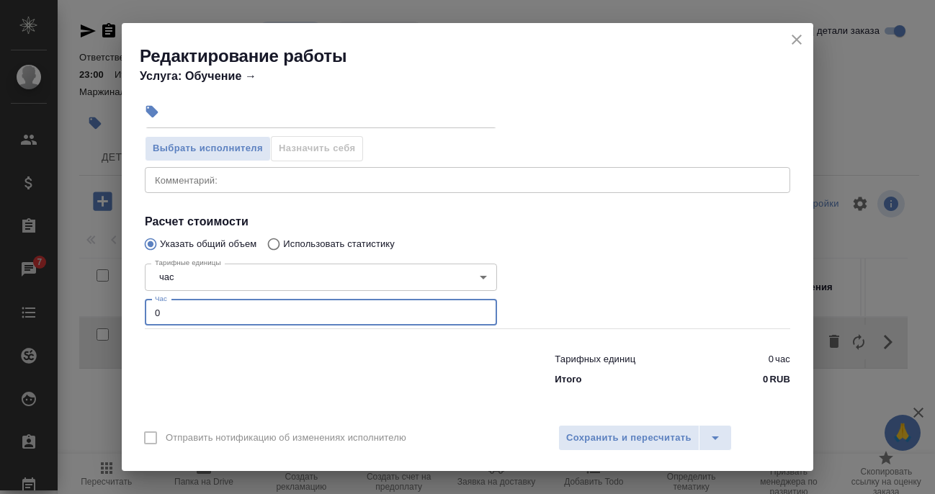
drag, startPoint x: 165, startPoint y: 311, endPoint x: 125, endPoint y: 318, distance: 40.2
click at [126, 319] on div "Параметры Файлы Вид работ Преподавание курса Вид работ Направление перевода - Н…" at bounding box center [468, 272] width 692 height 288
type input "6"
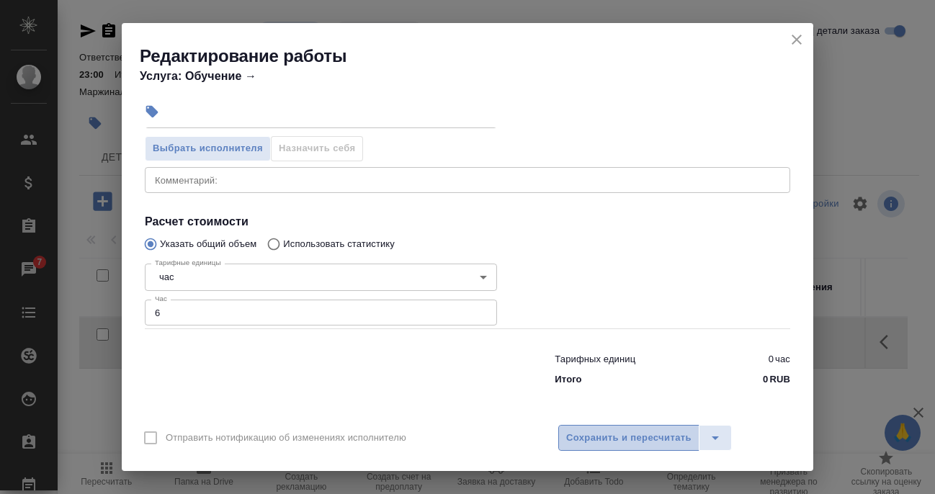
click at [580, 432] on span "Сохранить и пересчитать" at bounding box center [628, 438] width 125 height 17
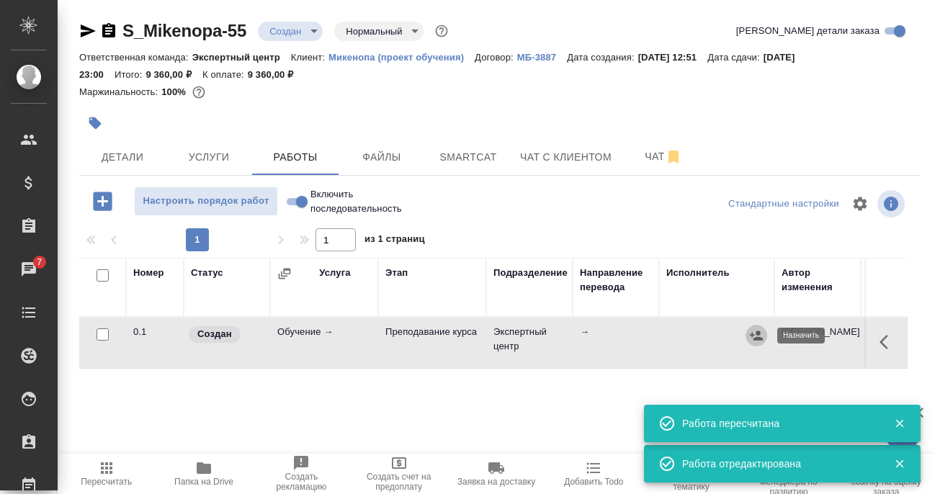
click at [753, 338] on icon "button" at bounding box center [756, 336] width 14 height 14
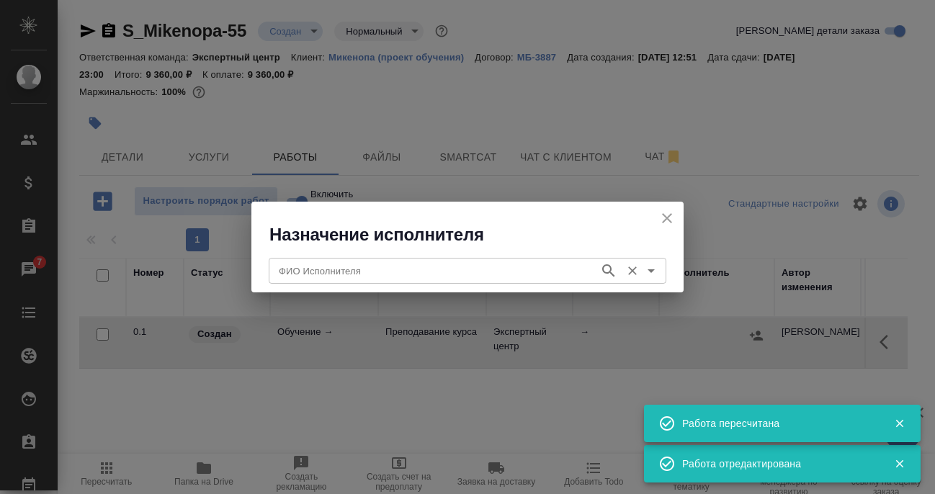
click at [442, 277] on input "ФИО Исполнителя" at bounding box center [432, 270] width 319 height 17
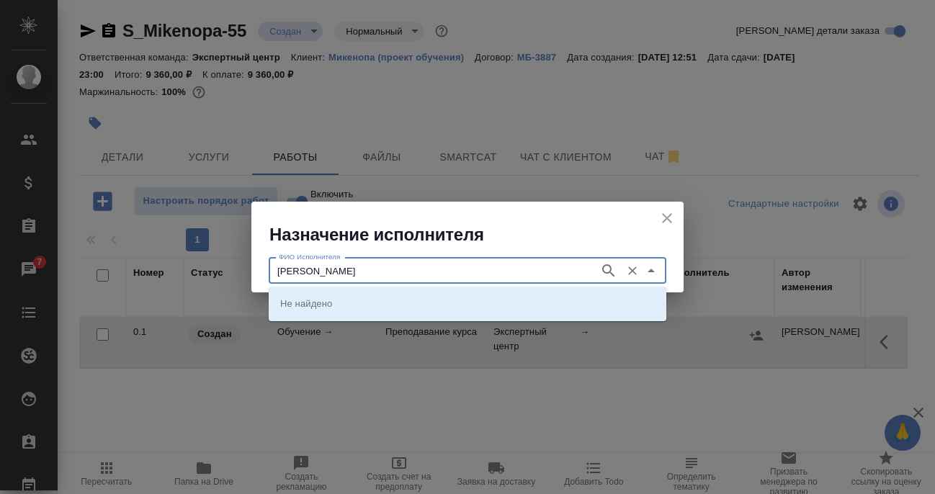
type input "[PERSON_NAME]"
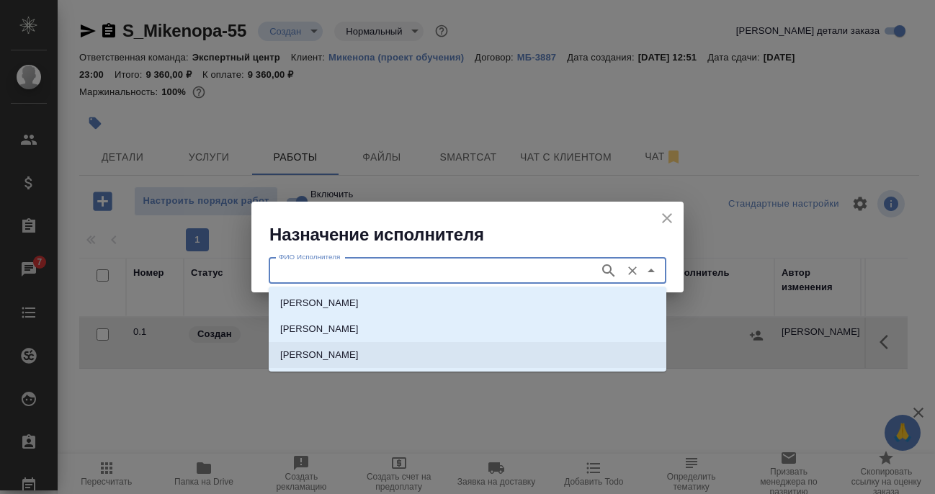
click at [357, 355] on li "[PERSON_NAME]" at bounding box center [468, 355] width 398 height 26
type input "[PERSON_NAME]"
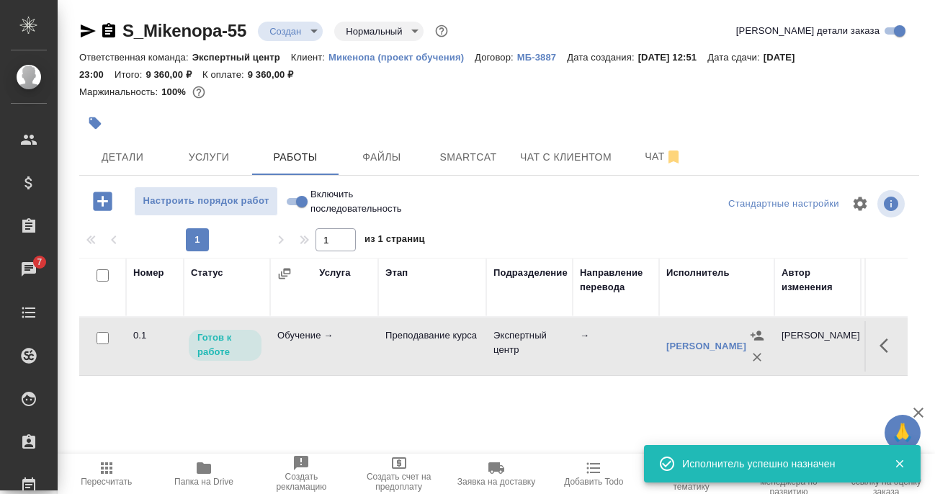
click at [871, 345] on button "button" at bounding box center [888, 346] width 35 height 35
click at [774, 347] on icon "button" at bounding box center [782, 345] width 17 height 17
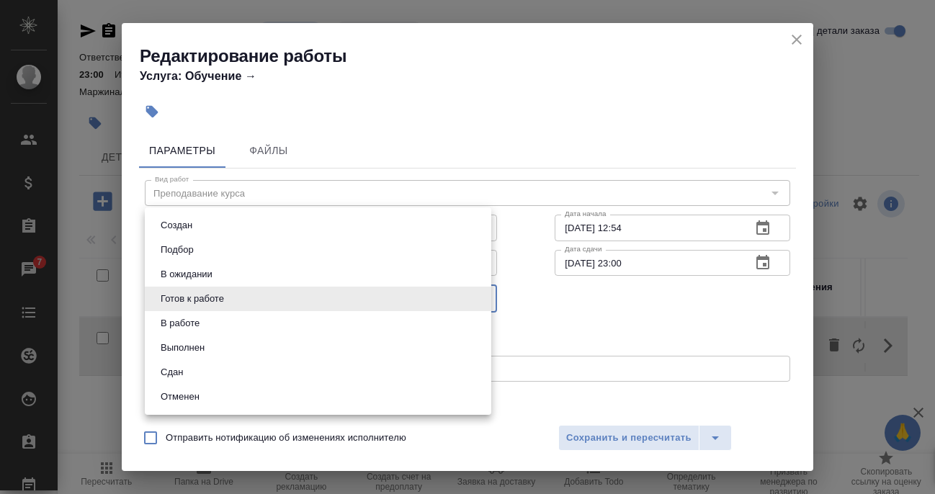
click at [215, 298] on body "🙏 .cls-1 fill:#fff; AWATERA [PERSON_NAME] Спецификации Заказы 7 Чаты Todo Проек…" at bounding box center [467, 247] width 935 height 494
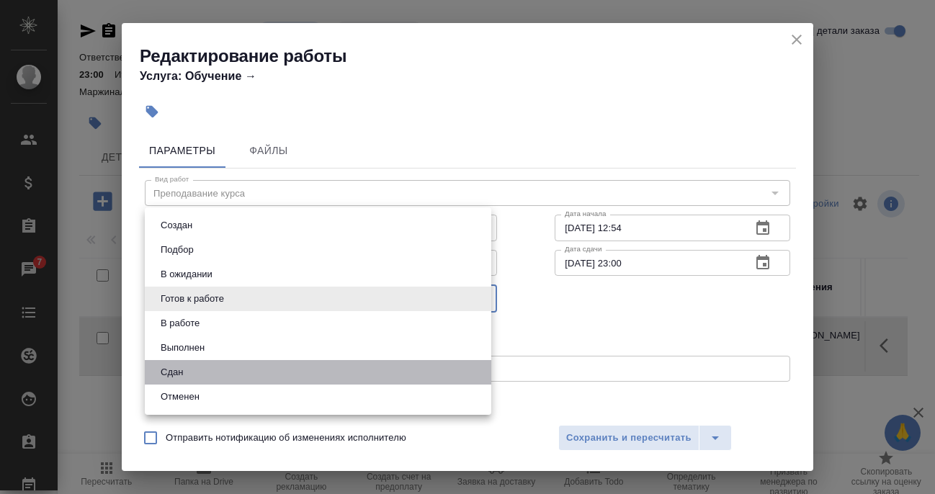
click at [195, 380] on li "Сдан" at bounding box center [318, 372] width 347 height 25
type input "closed"
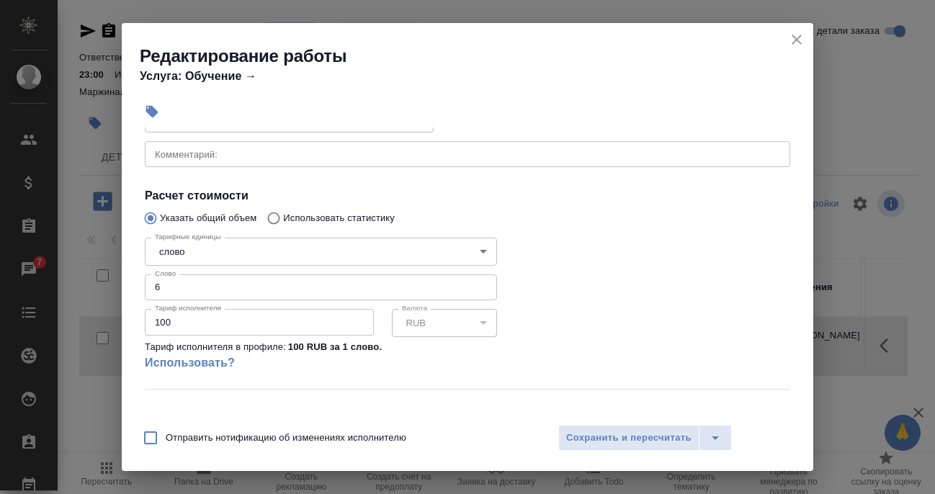
scroll to position [216, 0]
click at [240, 255] on body "🙏 .cls-1 fill:#fff; AWATERA [PERSON_NAME] Спецификации Заказы 7 Чаты Todo Проек…" at bounding box center [467, 247] width 935 height 494
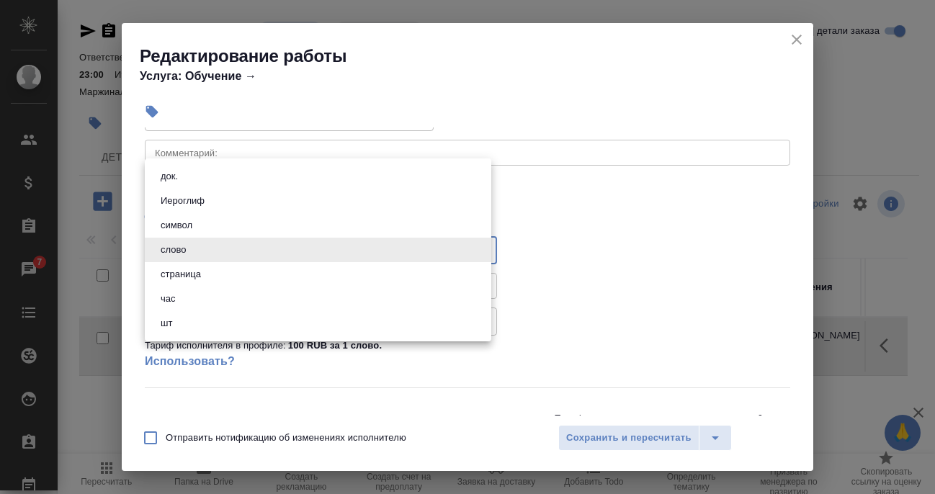
click at [195, 299] on li "час" at bounding box center [318, 299] width 347 height 25
type input "5a8b1489cc6b4906c91bfd93"
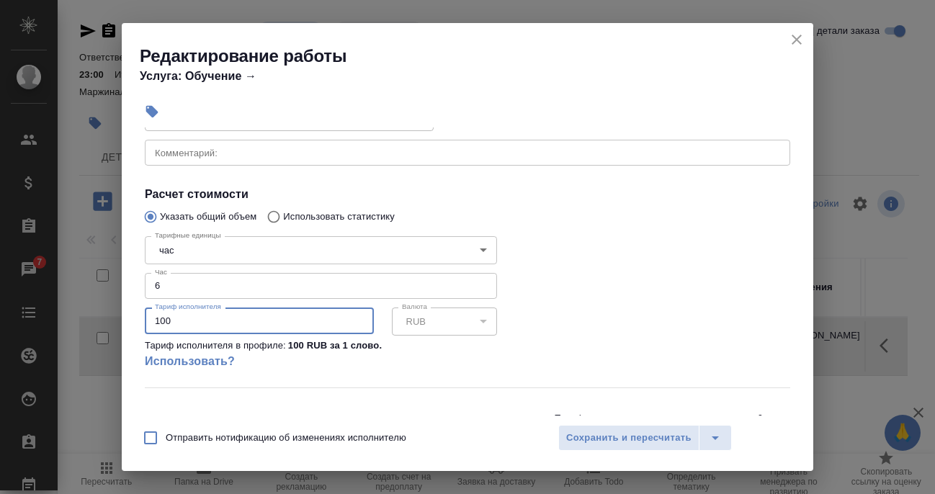
drag, startPoint x: 171, startPoint y: 319, endPoint x: 115, endPoint y: 313, distance: 56.6
click at [115, 313] on div "Редактирование работы Услуга: Обучение → Параметры Файлы Вид работ Преподавание…" at bounding box center [467, 247] width 935 height 494
type input "1200"
click at [568, 342] on div at bounding box center [672, 309] width 293 height 214
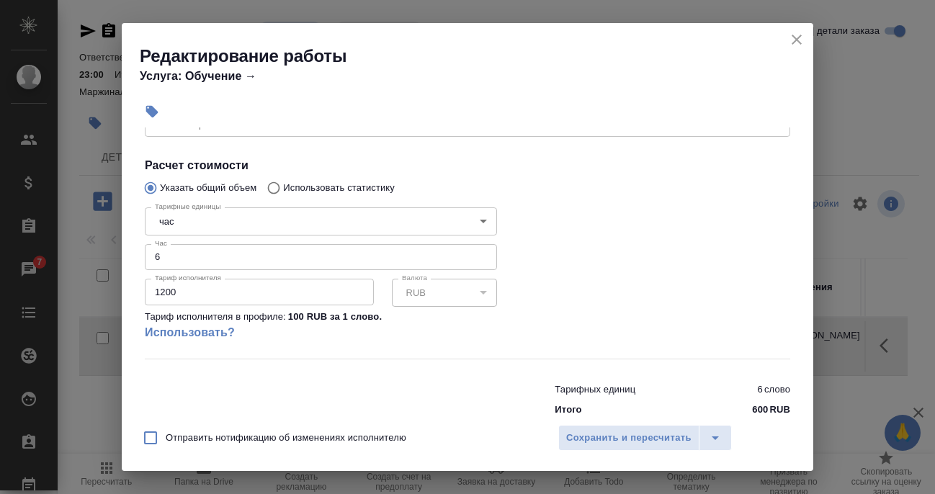
scroll to position [275, 0]
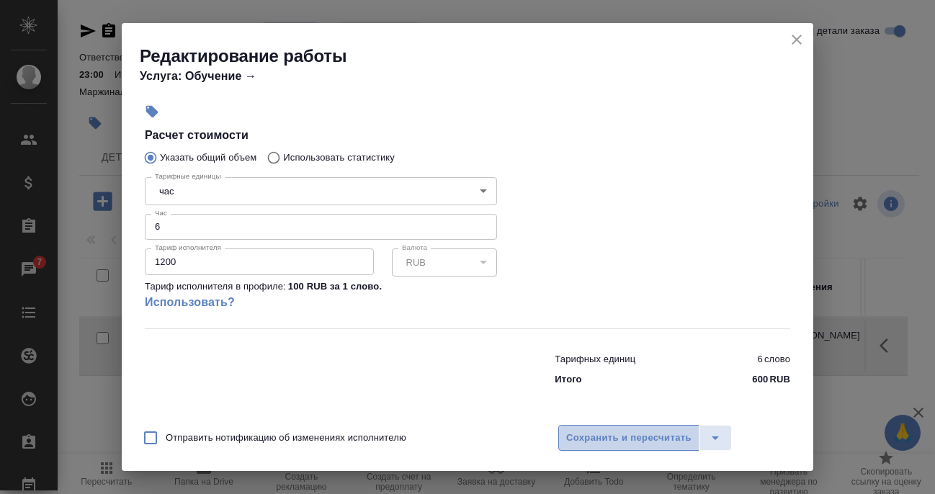
click at [618, 436] on span "Сохранить и пересчитать" at bounding box center [628, 438] width 125 height 17
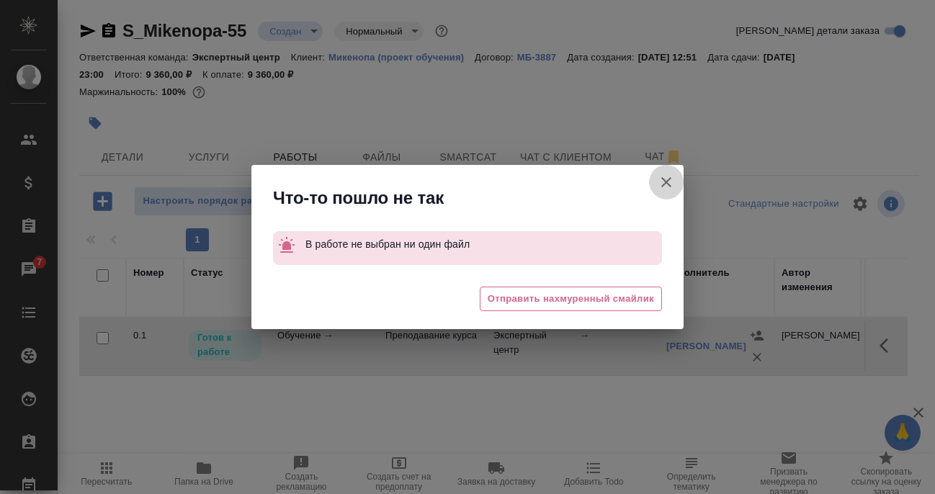
click at [672, 179] on icon "button" at bounding box center [666, 182] width 17 height 17
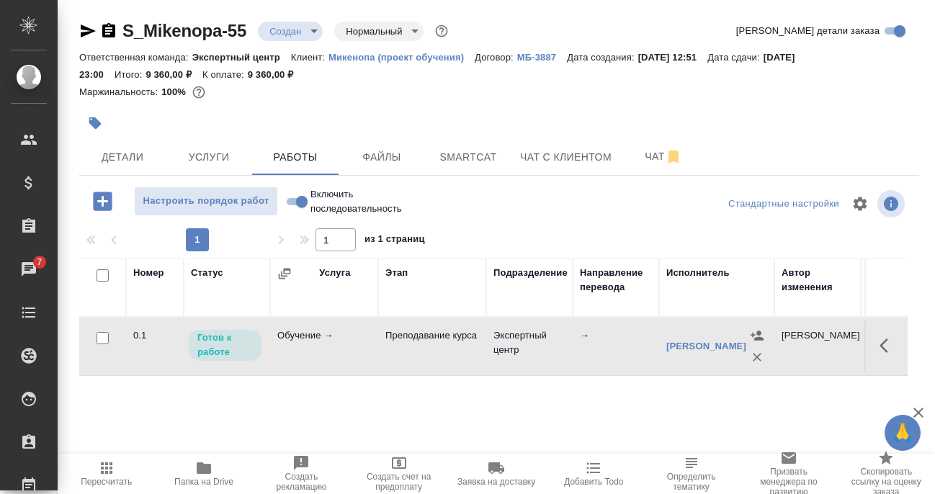
click at [304, 200] on input "Включить последовательность" at bounding box center [302, 201] width 52 height 17
checkbox input "true"
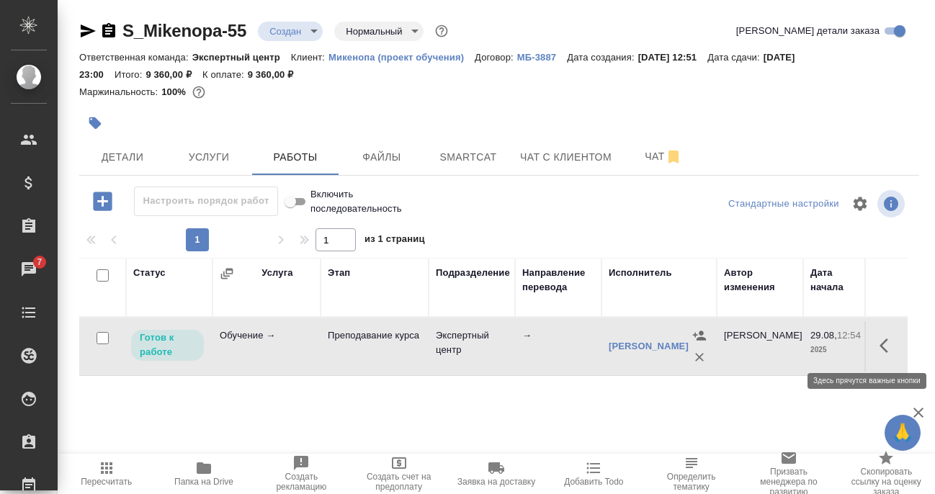
click at [871, 343] on button "button" at bounding box center [888, 346] width 35 height 35
click at [774, 347] on icon "button" at bounding box center [782, 345] width 17 height 17
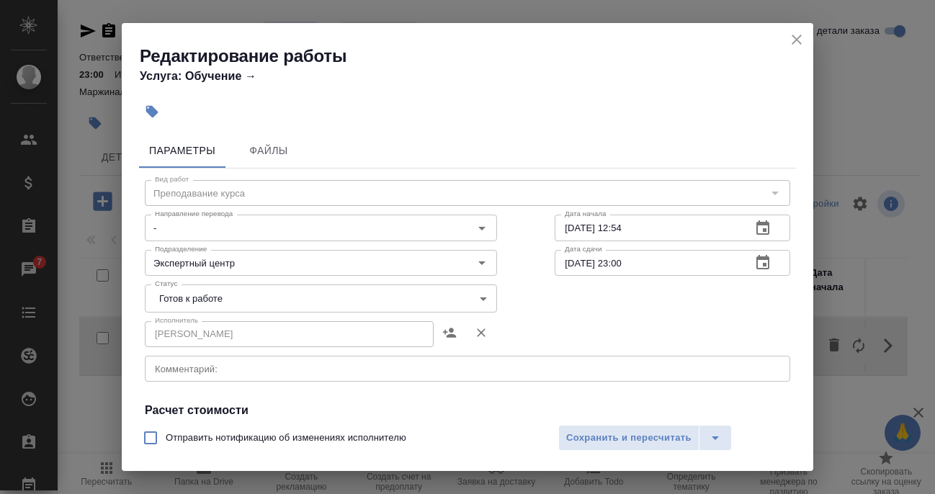
click at [242, 300] on body "🙏 .cls-1 fill:#fff; AWATERA [PERSON_NAME] Спецификации Заказы 7 Чаты Todo Проек…" at bounding box center [467, 247] width 935 height 494
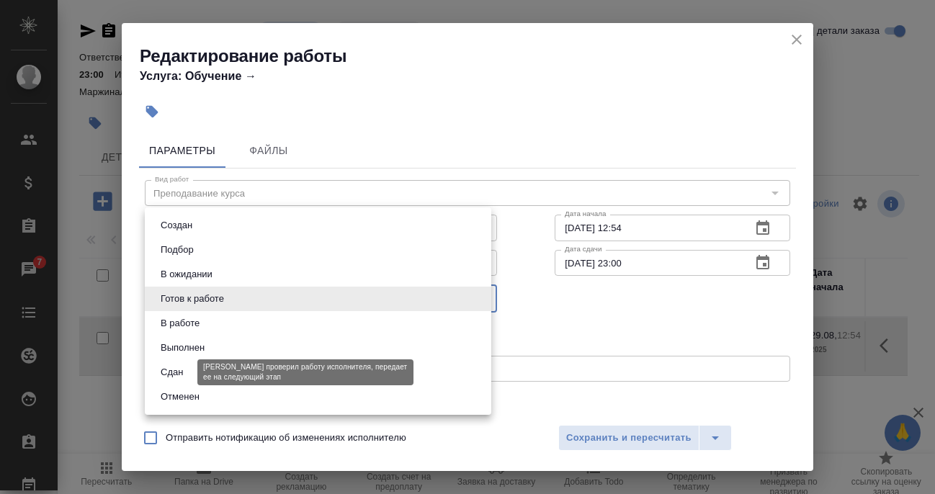
click at [183, 375] on button "Сдан" at bounding box center [171, 373] width 31 height 16
type input "closed"
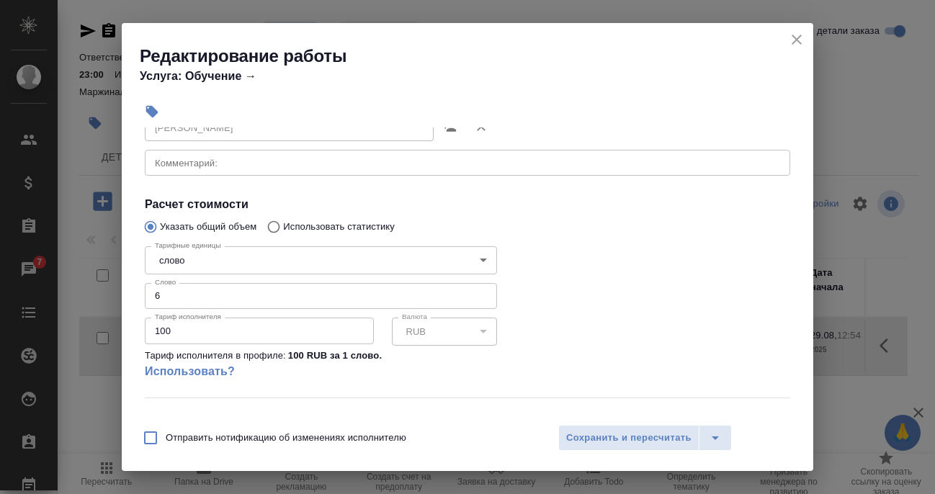
scroll to position [216, 0]
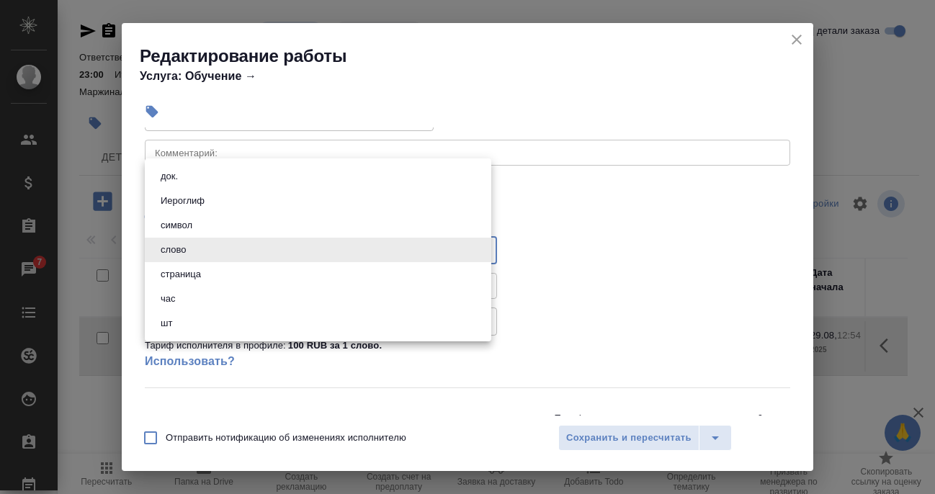
click at [190, 251] on body "🙏 .cls-1 fill:#fff; AWATERA [PERSON_NAME] Спецификации Заказы 7 Чаты Todo Проек…" at bounding box center [467, 247] width 935 height 494
click at [193, 308] on li "час" at bounding box center [318, 299] width 347 height 25
type input "5a8b1489cc6b4906c91bfd93"
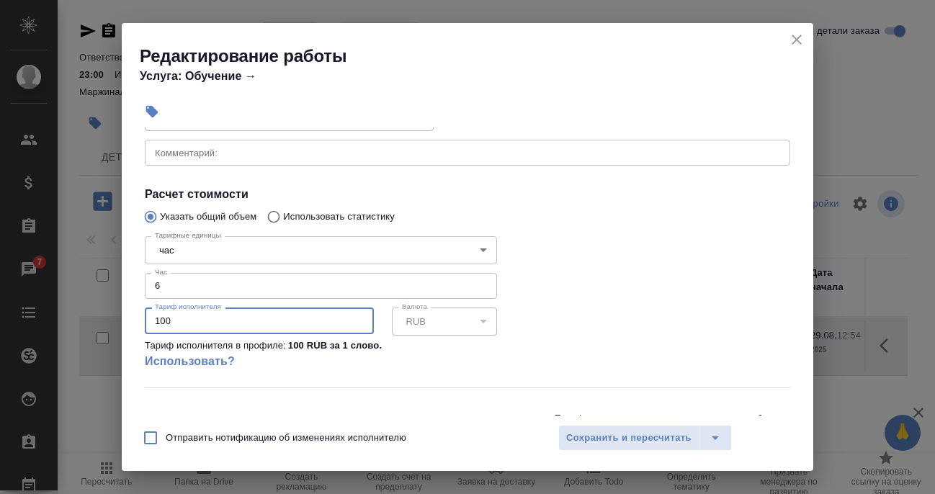
drag, startPoint x: 197, startPoint y: 317, endPoint x: 110, endPoint y: 313, distance: 86.5
click at [110, 313] on div "Редактирование работы Услуга: Обучение → Параметры Файлы Вид работ Преподавание…" at bounding box center [467, 247] width 935 height 494
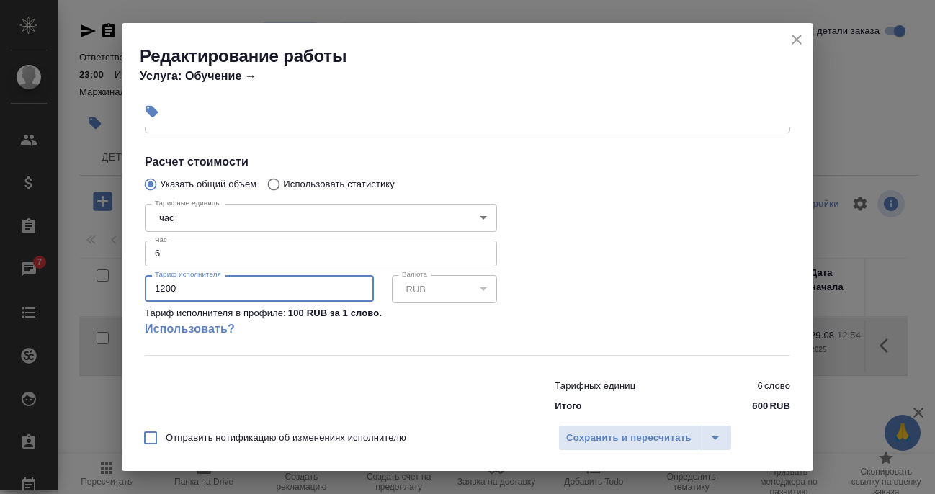
scroll to position [275, 0]
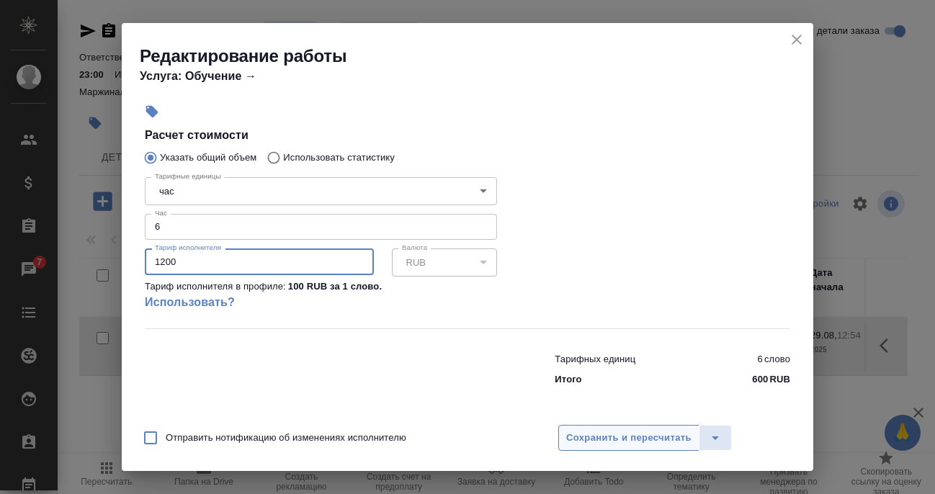
type input "1200"
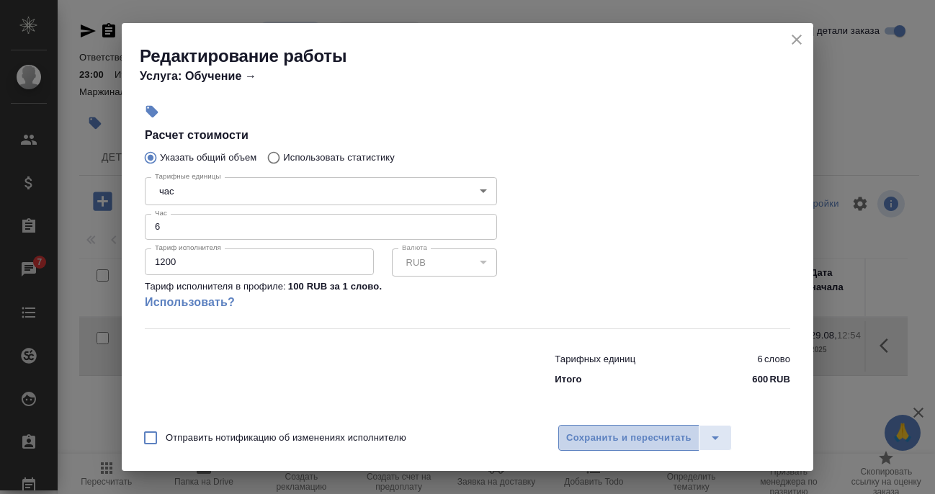
click at [630, 442] on span "Сохранить и пересчитать" at bounding box center [628, 438] width 125 height 17
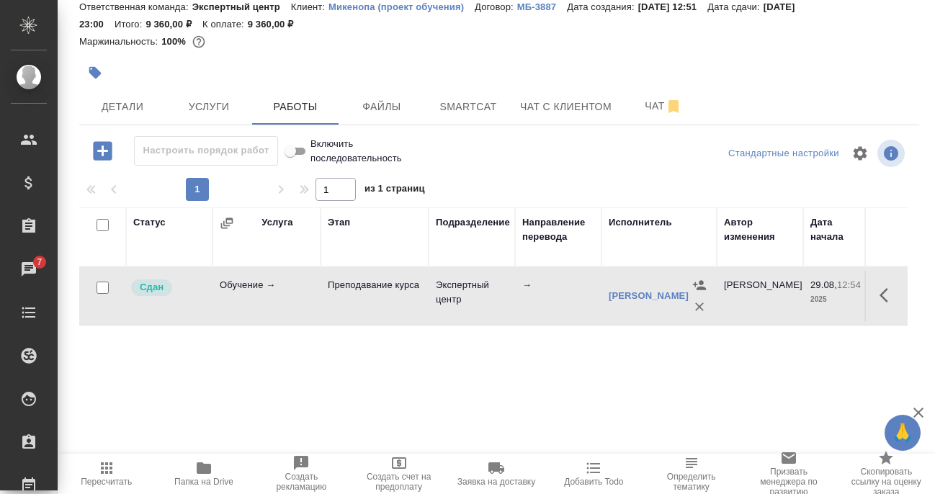
scroll to position [0, 0]
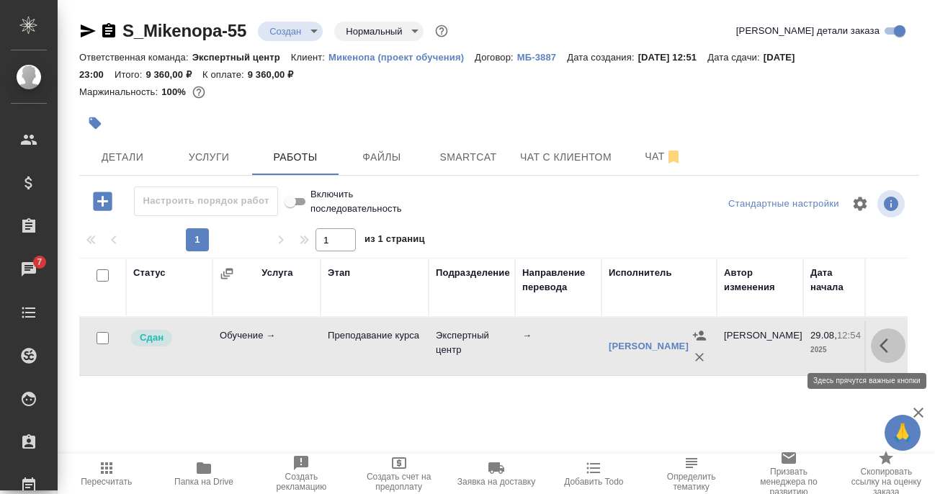
click at [886, 346] on button "button" at bounding box center [888, 346] width 35 height 35
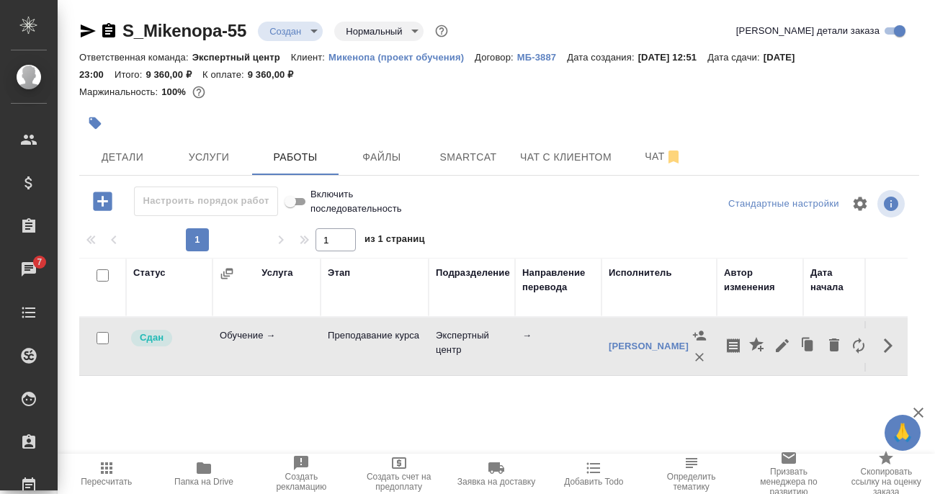
click at [682, 401] on div "Статус Услуга Этап Подразделение Направление перевода Исполнитель Автор изменен…" at bounding box center [493, 420] width 829 height 324
click at [108, 166] on button "Детали" at bounding box center [122, 157] width 86 height 36
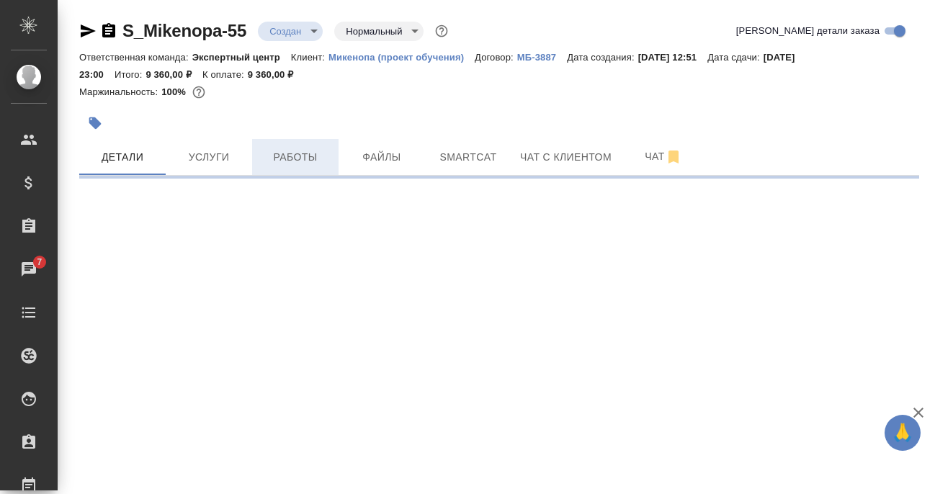
select select "RU"
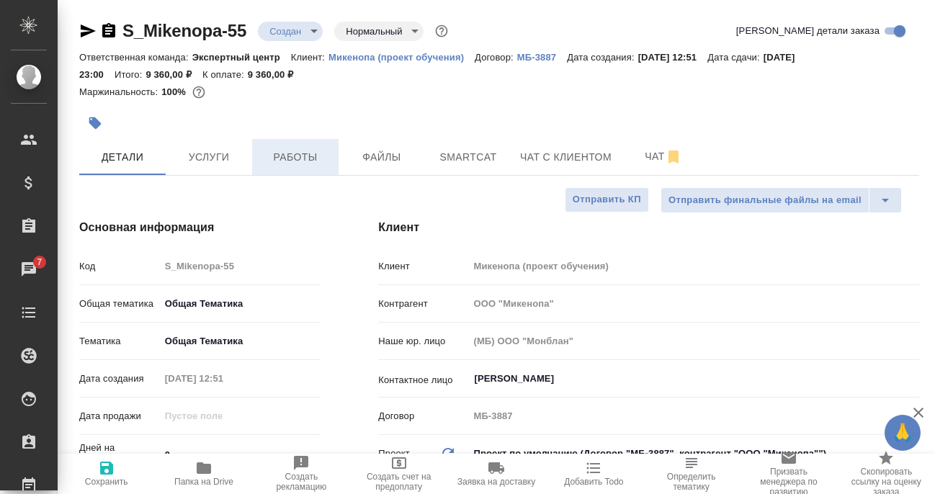
type textarea "x"
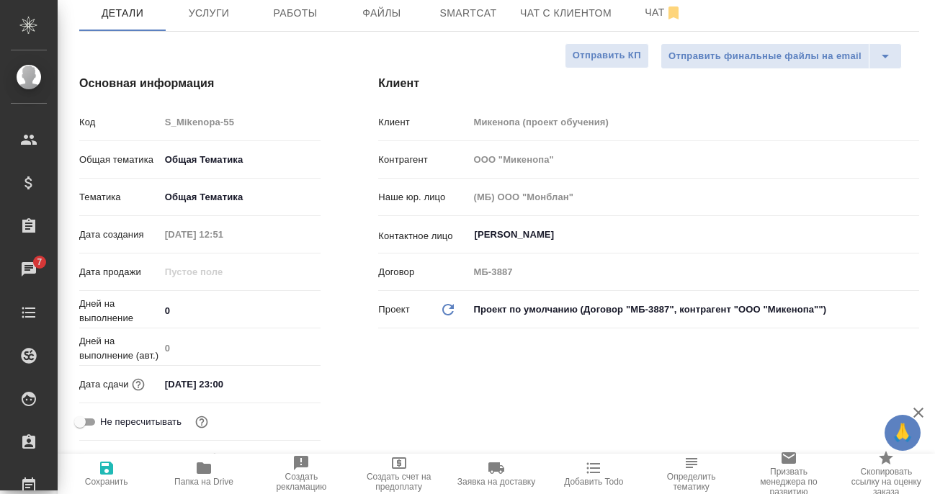
click at [112, 478] on span "Сохранить" at bounding box center [106, 482] width 43 height 10
type textarea "x"
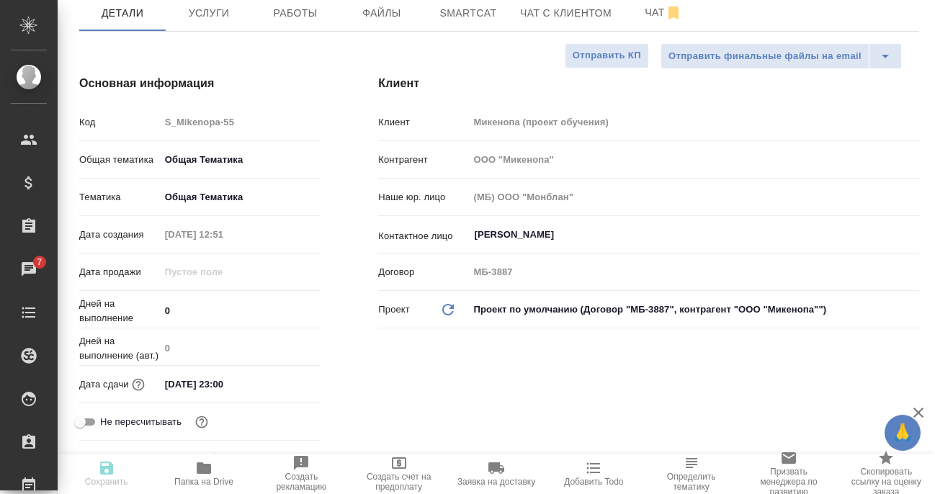
type textarea "x"
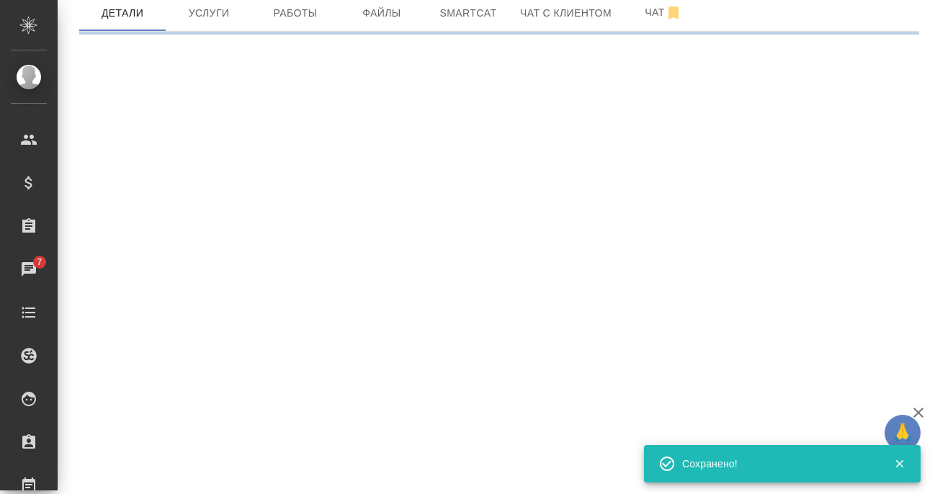
select select "RU"
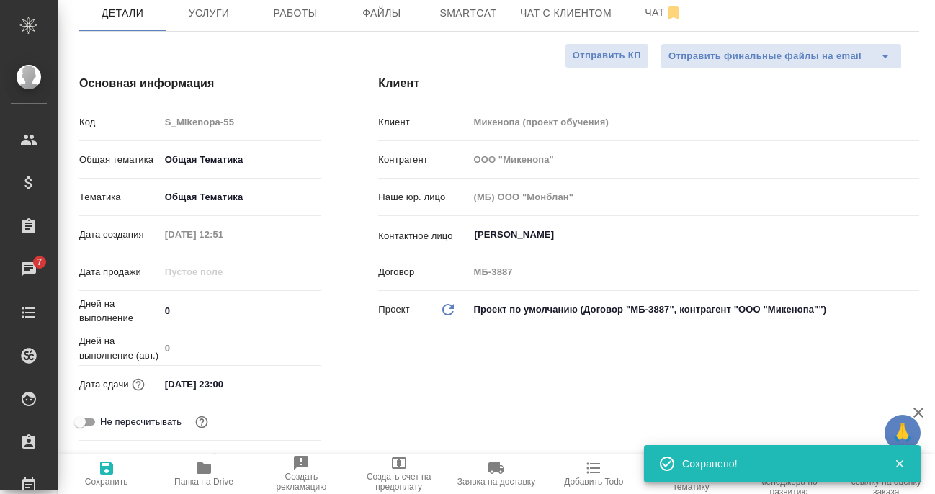
type textarea "x"
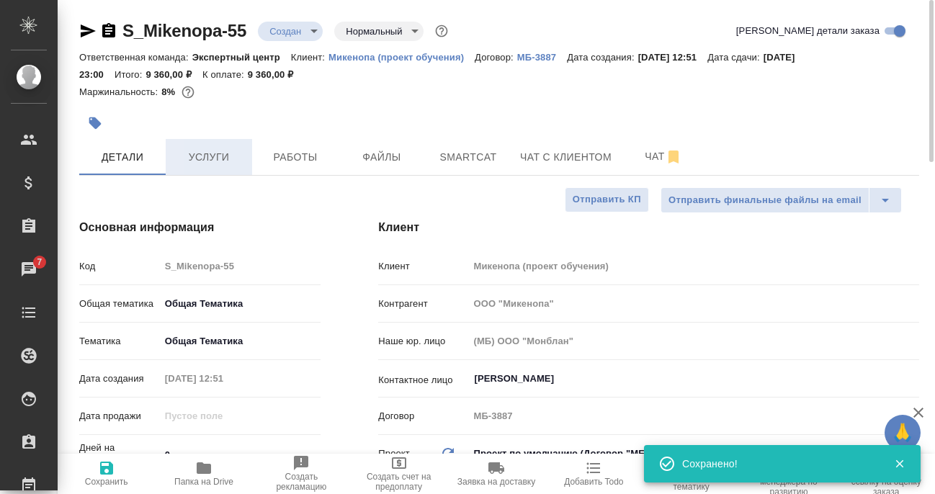
click at [216, 165] on span "Услуги" at bounding box center [208, 157] width 69 height 18
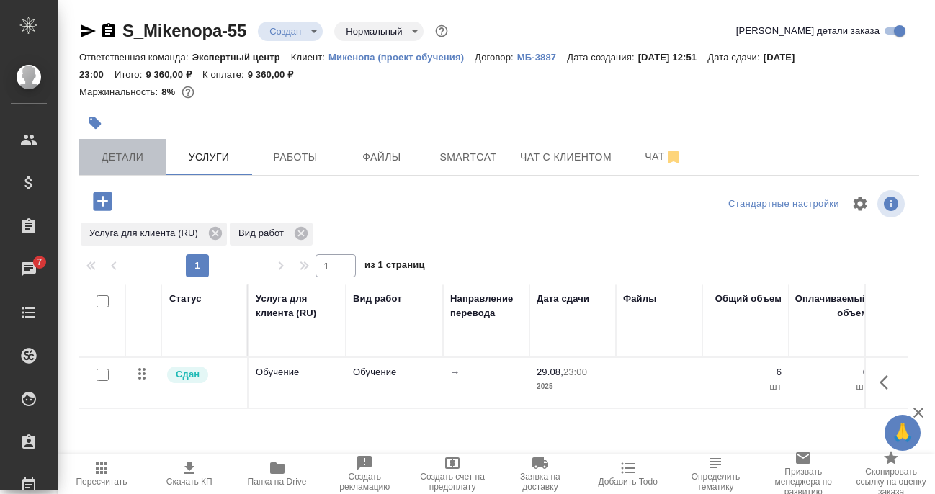
click at [133, 169] on button "Детали" at bounding box center [122, 157] width 86 height 36
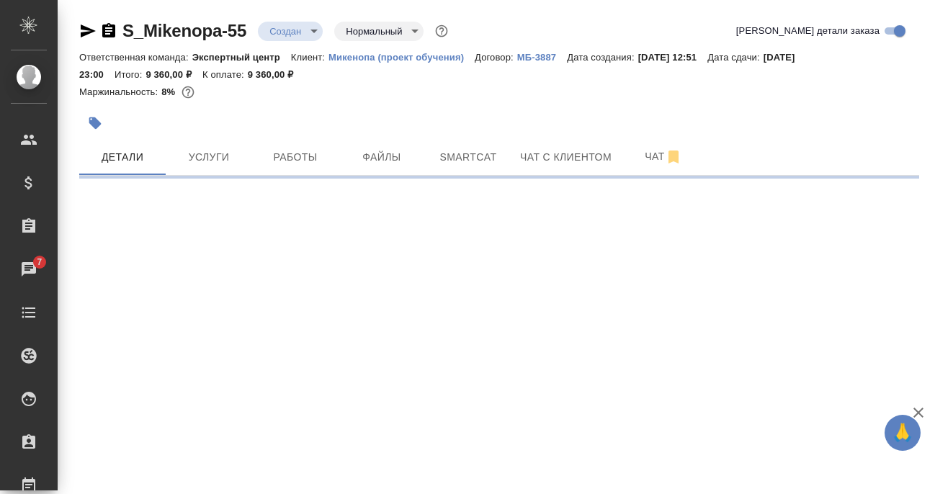
select select "RU"
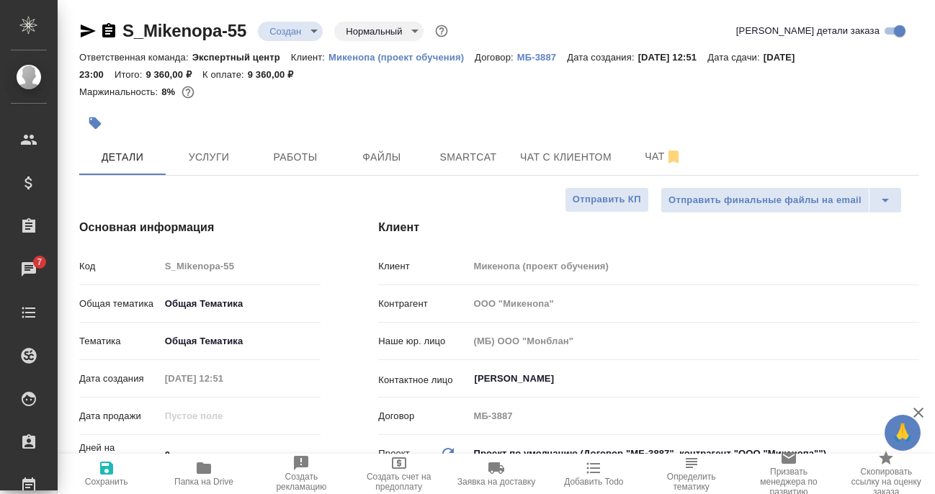
type textarea "x"
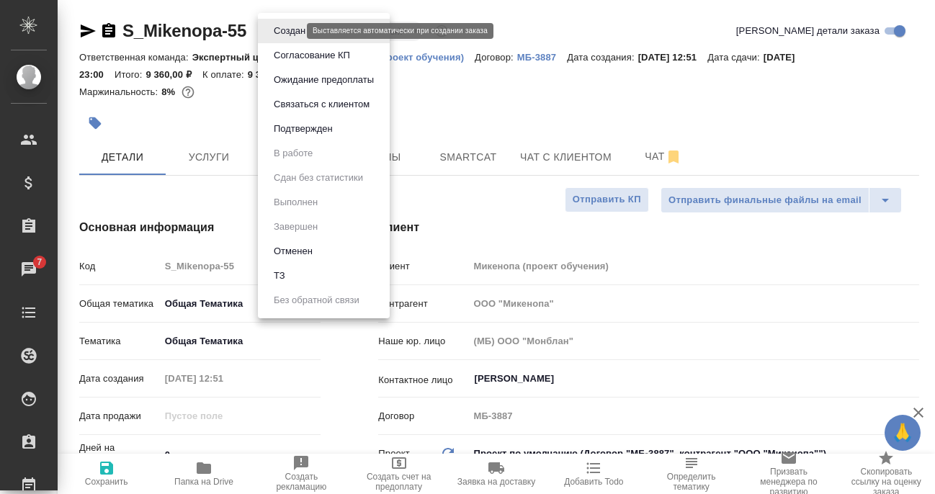
click at [293, 35] on body "🙏 .cls-1 fill:#fff; AWATERA [PERSON_NAME] Спецификации Заказы 7 Чаты Todo Проек…" at bounding box center [467, 247] width 935 height 494
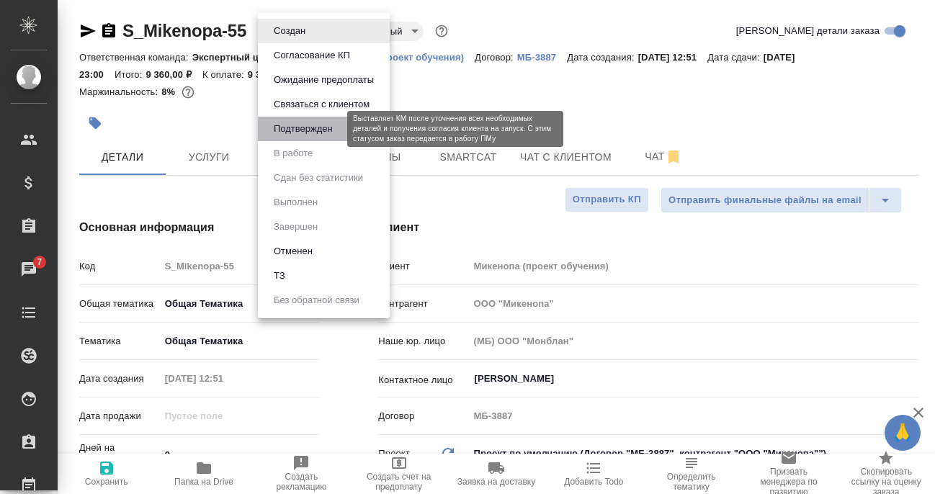
click at [296, 124] on button "Подтвержден" at bounding box center [304, 129] width 68 height 16
type textarea "x"
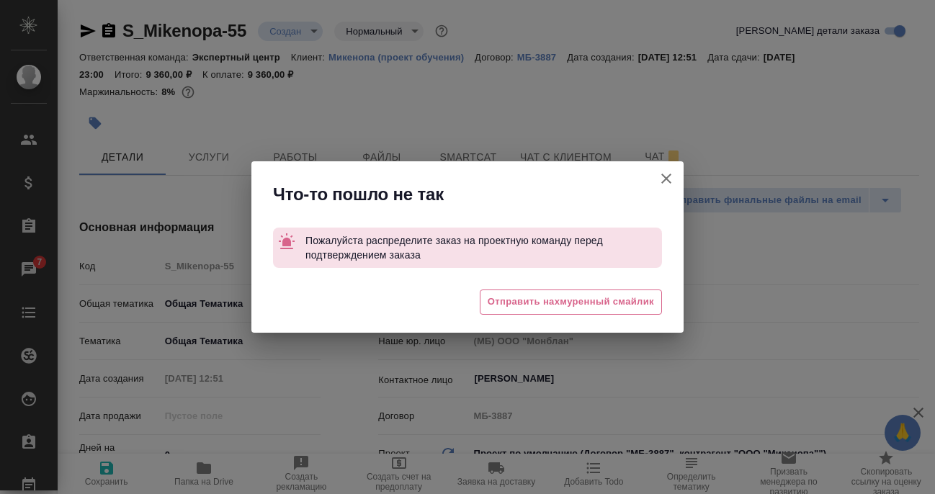
click at [659, 182] on icon "button" at bounding box center [666, 178] width 17 height 17
type textarea "x"
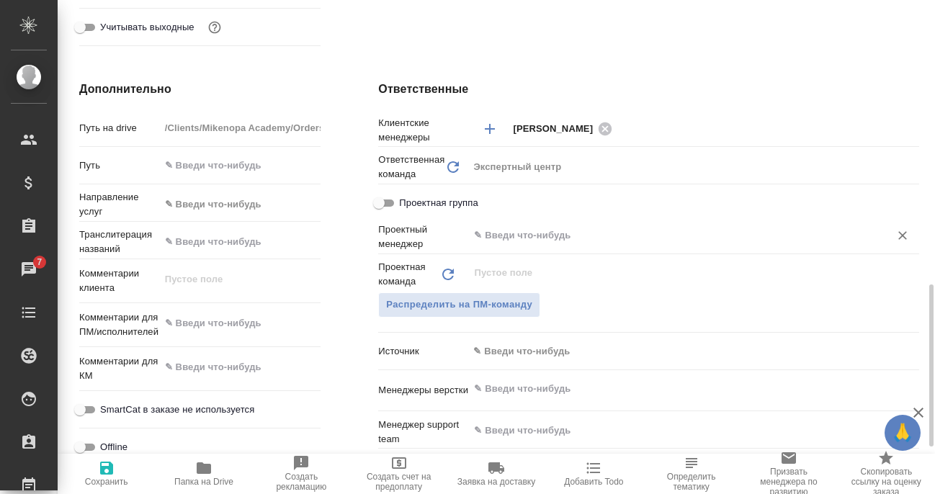
scroll to position [649, 0]
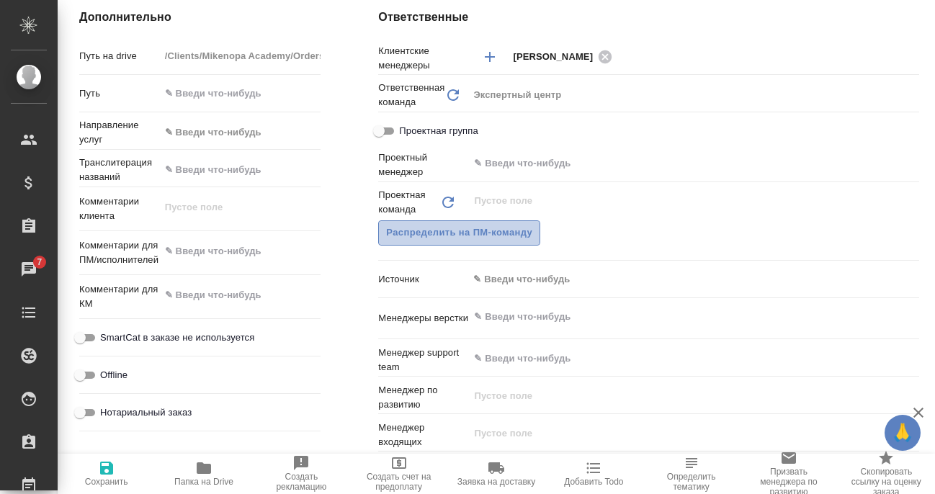
click at [494, 231] on span "Распределить на ПМ-команду" at bounding box center [459, 233] width 146 height 17
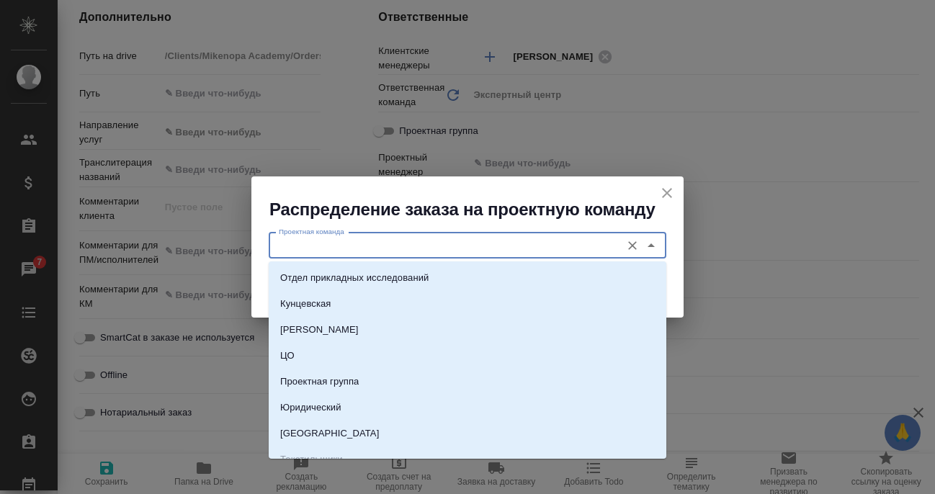
click at [482, 241] on input "Проектная команда" at bounding box center [443, 245] width 341 height 17
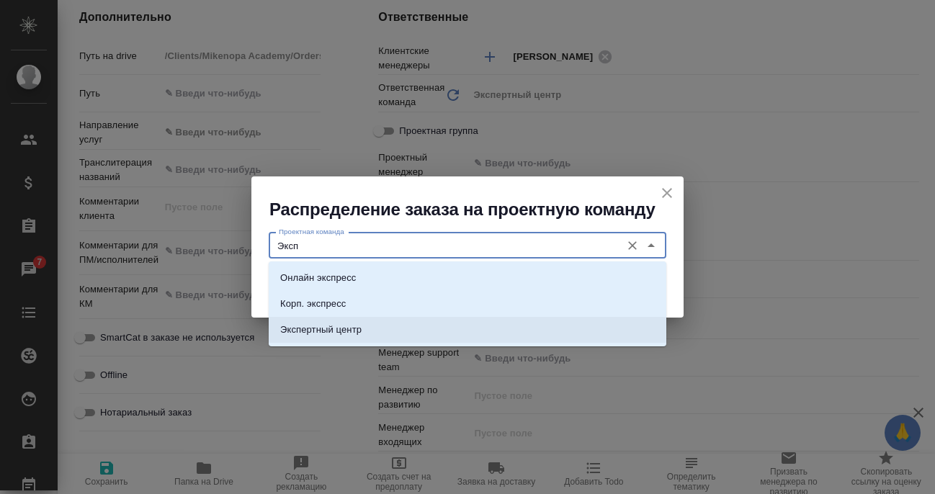
click at [499, 329] on li "Экспертный центр" at bounding box center [468, 330] width 398 height 26
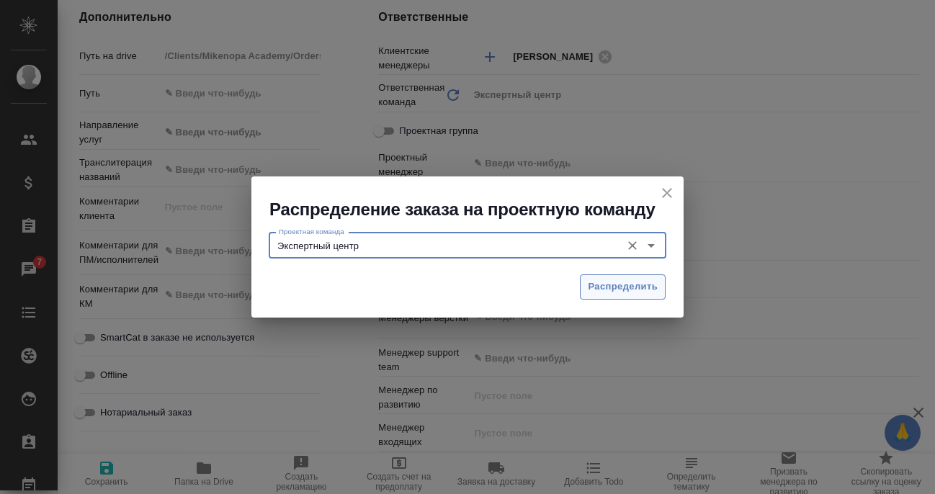
type input "Экспертный центр"
drag, startPoint x: 621, startPoint y: 290, endPoint x: 638, endPoint y: 291, distance: 16.6
click at [621, 290] on span "Распределить" at bounding box center [623, 287] width 70 height 17
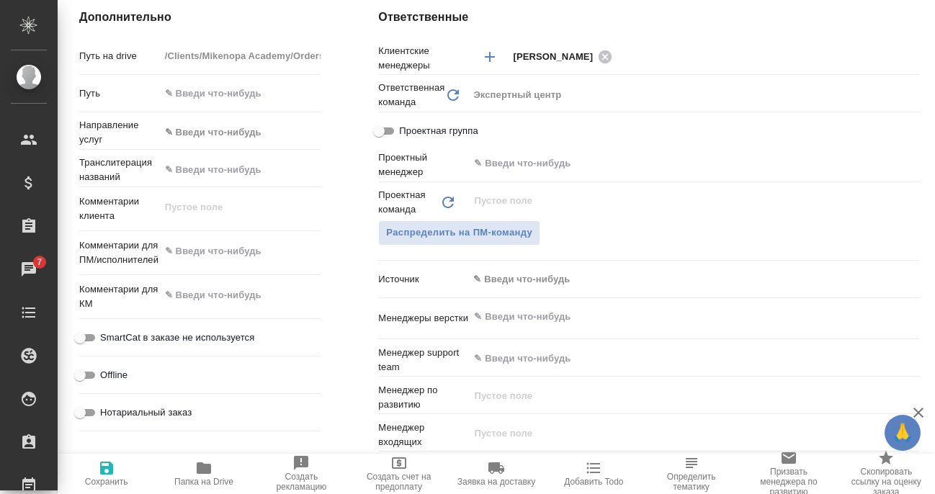
type textarea "x"
click at [100, 473] on icon "button" at bounding box center [106, 468] width 13 height 13
type textarea "x"
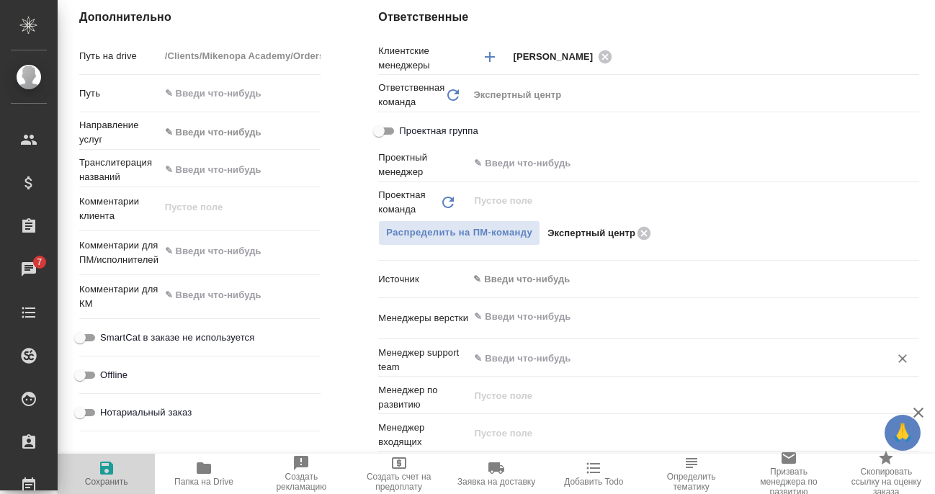
type textarea "x"
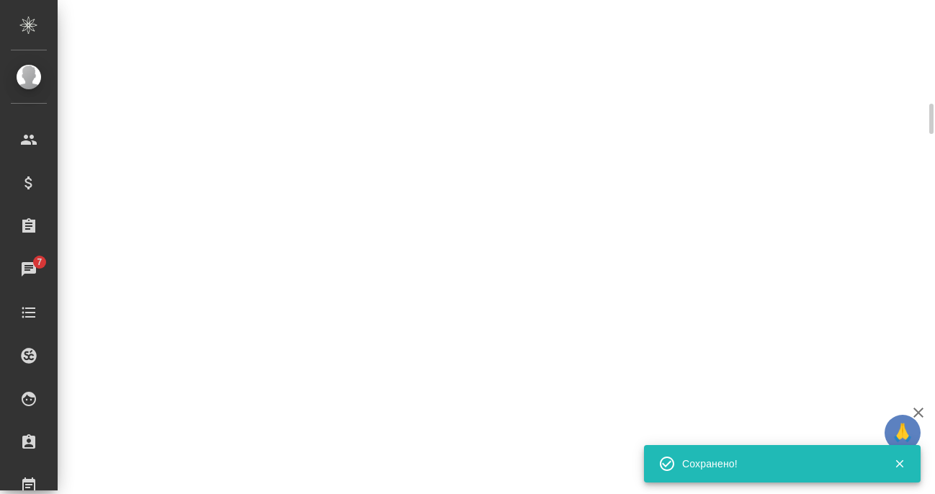
select select "RU"
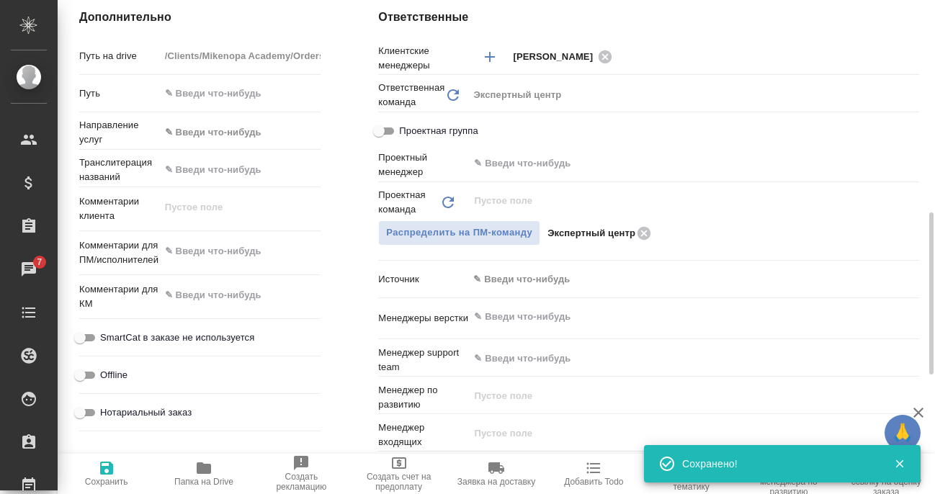
type textarea "x"
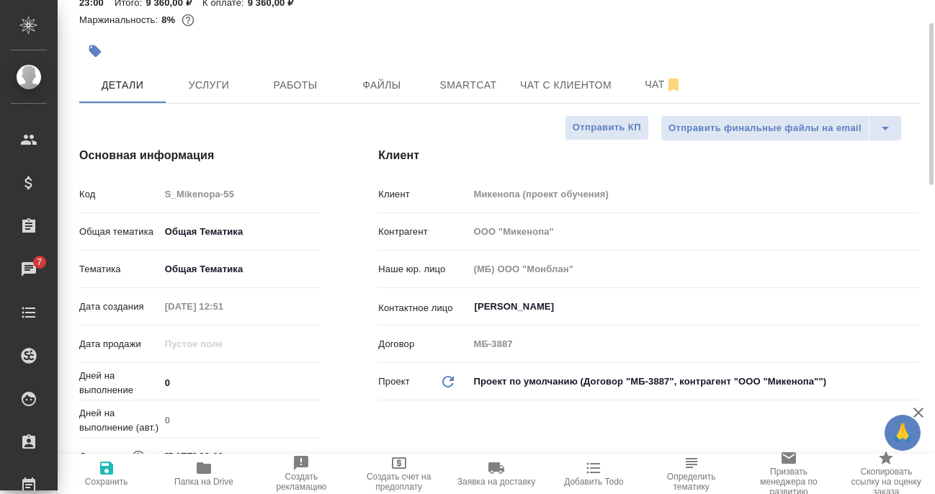
scroll to position [0, 0]
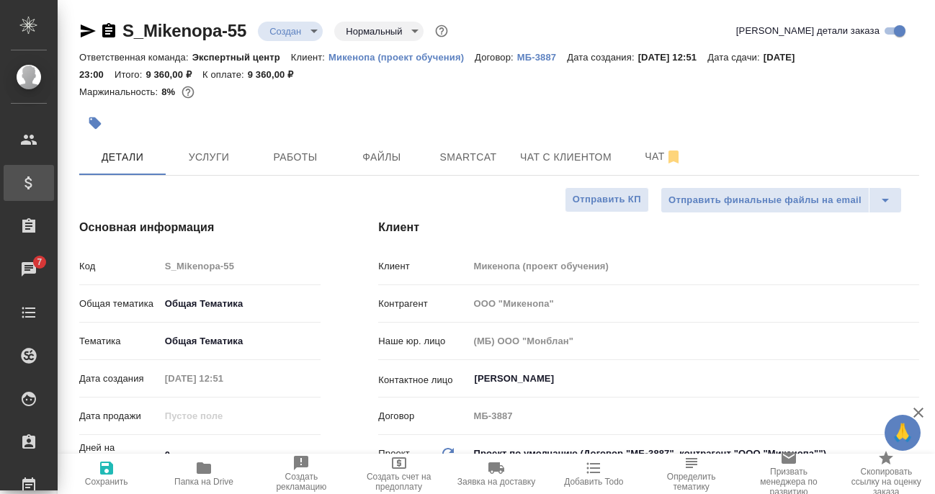
type textarea "x"
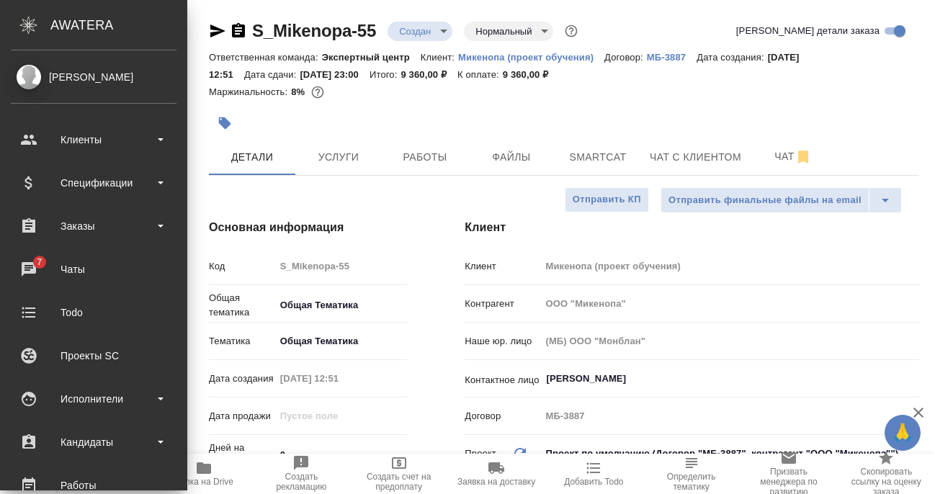
type textarea "x"
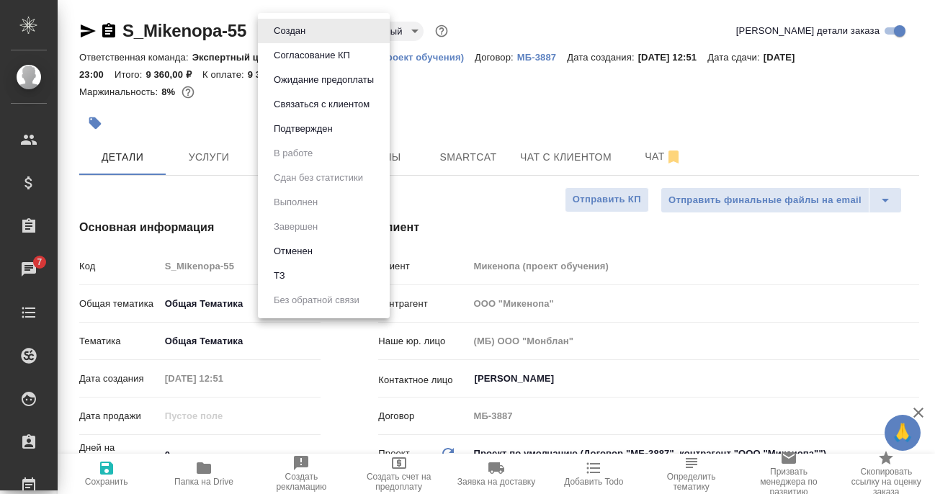
click at [301, 35] on body "🙏 .cls-1 fill:#fff; AWATERA [PERSON_NAME] Спецификации Заказы 7 Чаты Todo Проек…" at bounding box center [467, 247] width 935 height 494
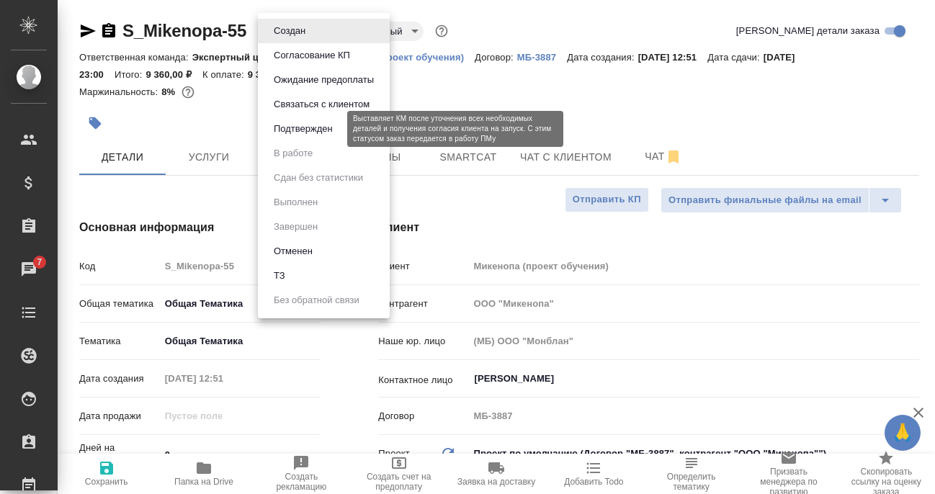
click at [303, 127] on button "Подтвержден" at bounding box center [304, 129] width 68 height 16
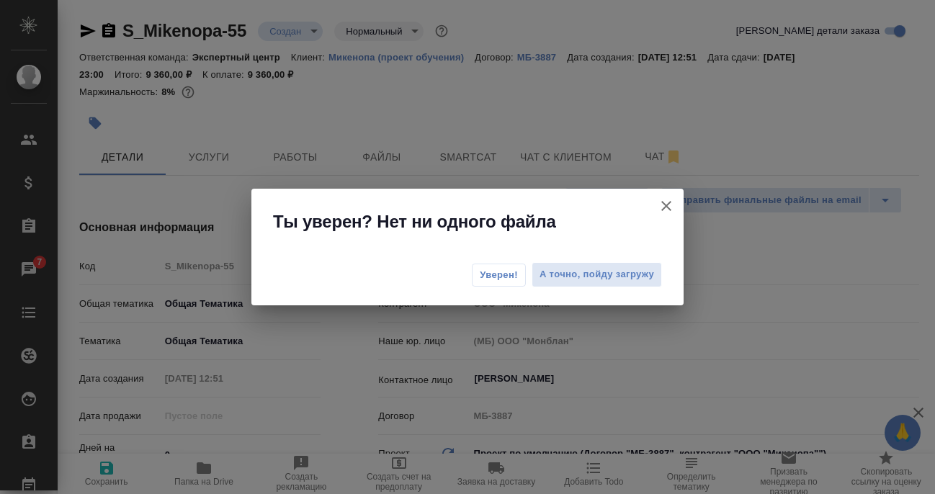
click at [495, 272] on span "Уверен!" at bounding box center [499, 275] width 38 height 14
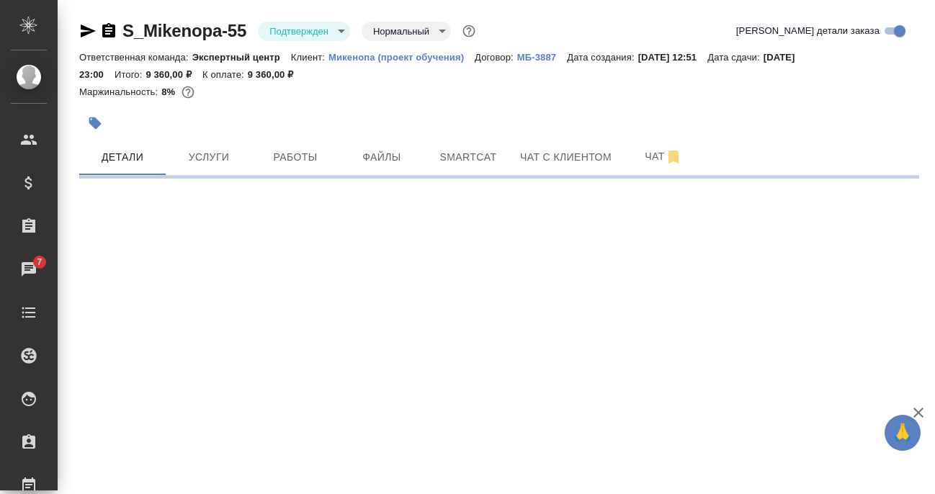
select select "RU"
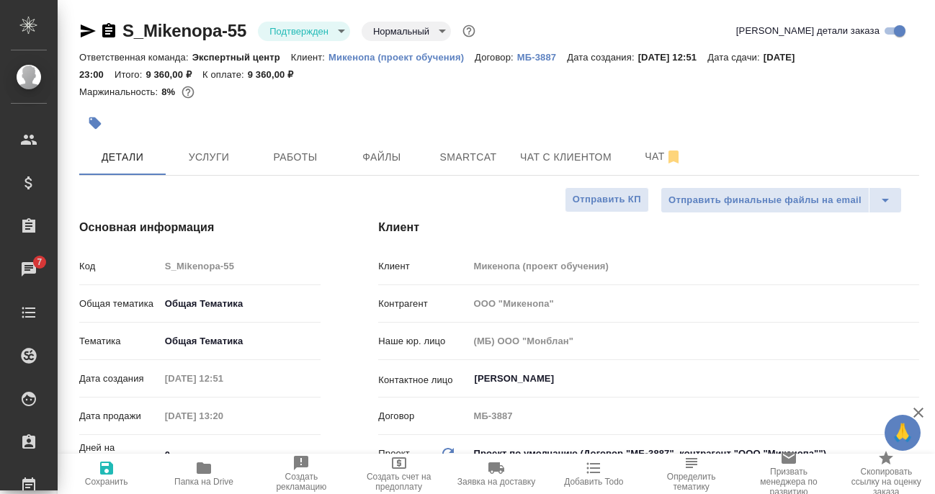
type textarea "x"
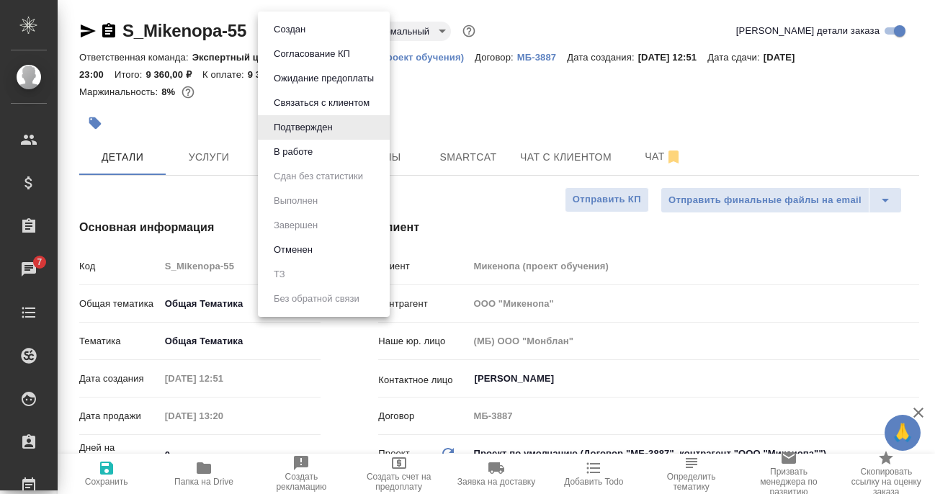
click at [323, 32] on body "🙏 .cls-1 fill:#fff; AWATERA [PERSON_NAME] Спецификации Заказы 7 Чаты Todo Проек…" at bounding box center [467, 247] width 935 height 494
click at [321, 150] on li "В работе" at bounding box center [324, 152] width 132 height 25
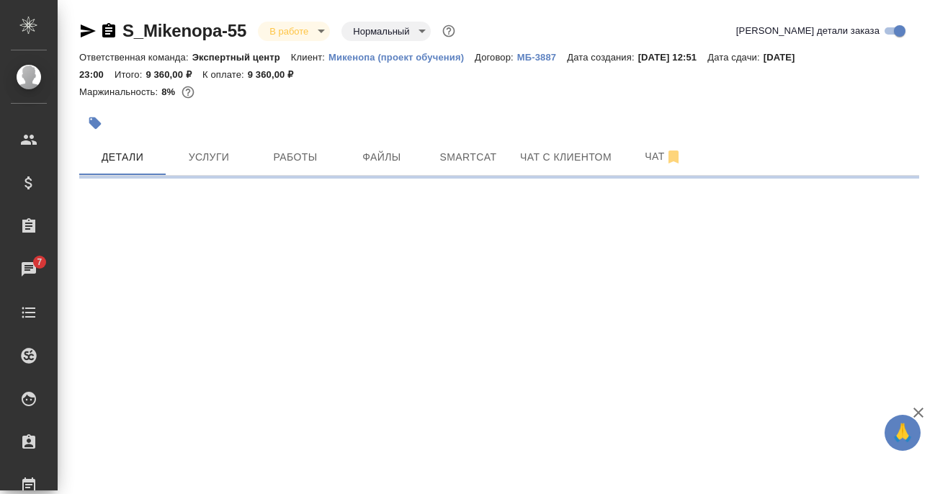
select select "RU"
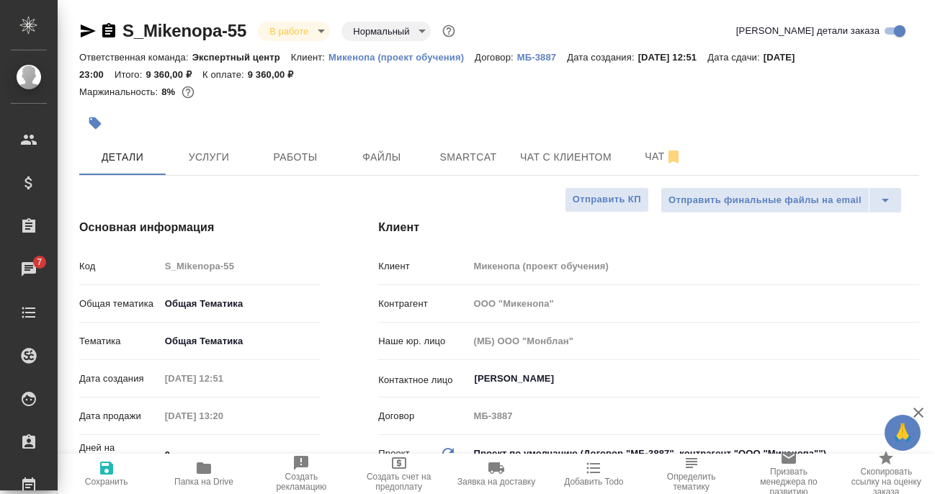
type textarea "x"
click at [313, 35] on body "🙏 .cls-1 fill:#fff; AWATERA [PERSON_NAME] Спецификации Заказы 7 Чаты Todo Проек…" at bounding box center [467, 247] width 935 height 494
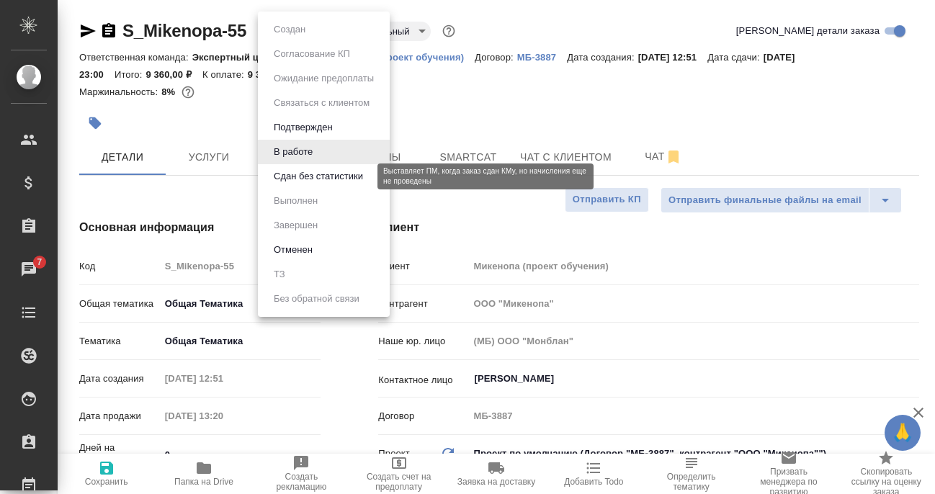
click at [311, 179] on button "Сдан без статистики" at bounding box center [319, 177] width 98 height 16
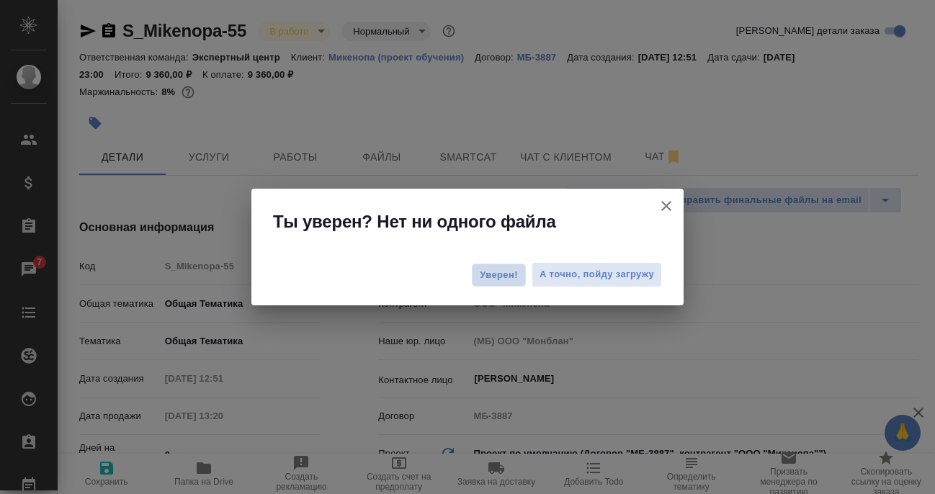
click at [511, 272] on span "Уверен!" at bounding box center [499, 275] width 38 height 14
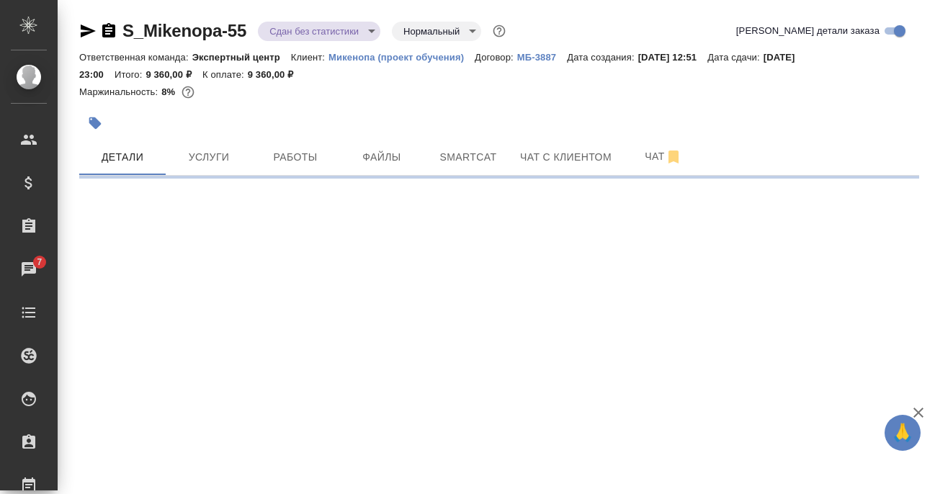
select select "RU"
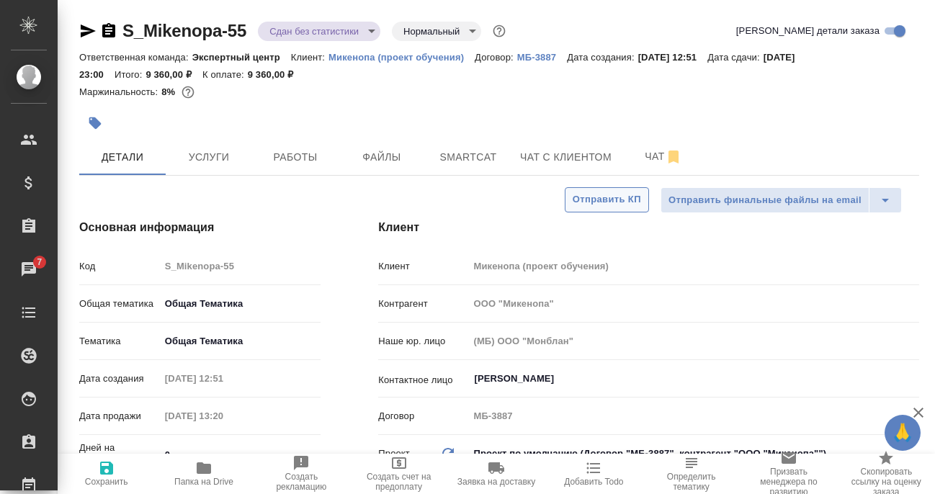
type textarea "x"
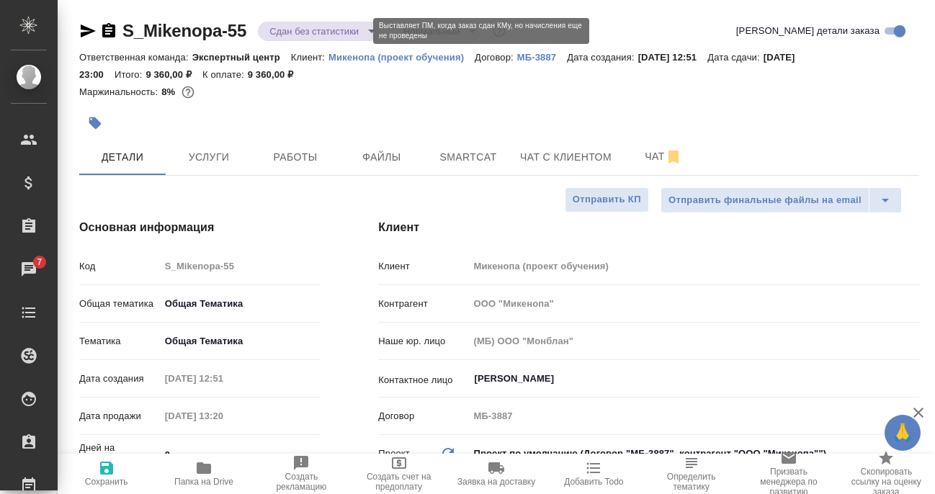
click at [319, 26] on body "🙏 .cls-1 fill:#fff; AWATERA [PERSON_NAME] Спецификации Заказы 7 Чаты Todo Проек…" at bounding box center [467, 247] width 935 height 494
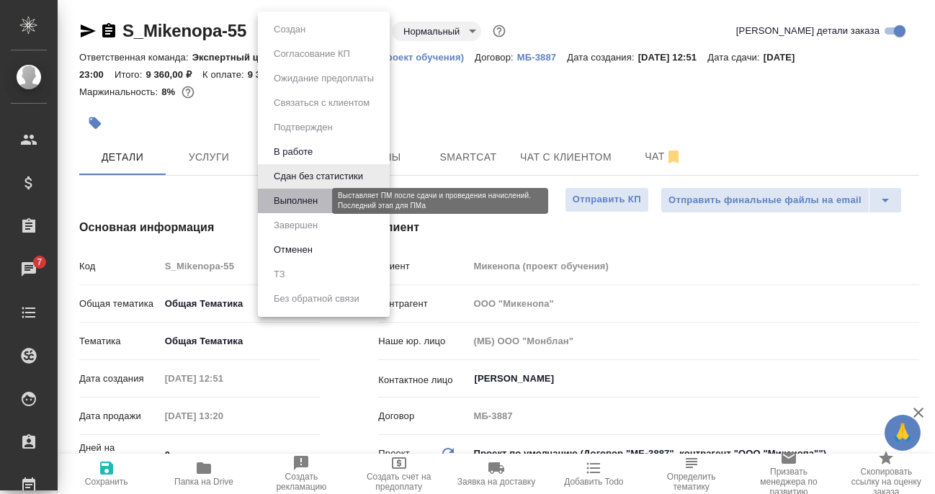
click at [313, 197] on button "Выполнен" at bounding box center [296, 201] width 53 height 16
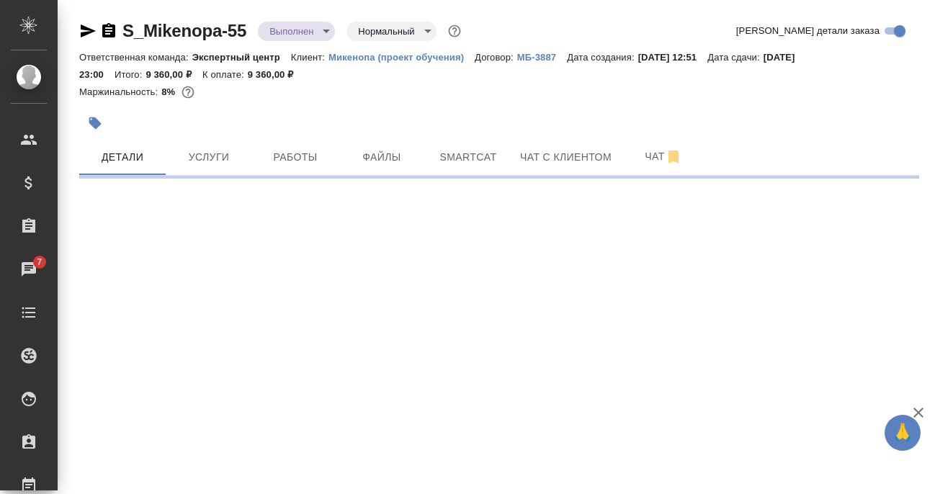
select select "RU"
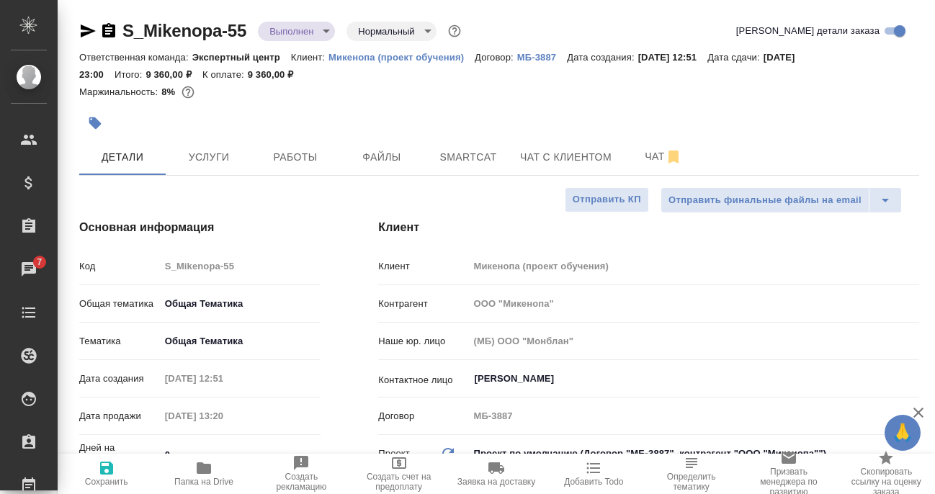
type textarea "x"
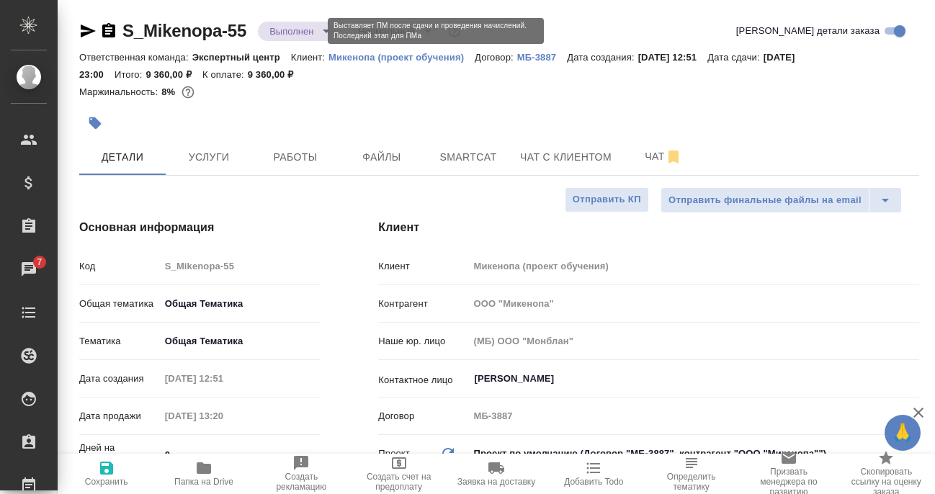
click at [282, 34] on body "🙏 .cls-1 fill:#fff; AWATERA [PERSON_NAME] Спецификации Заказы 7 Чаты Todo Проек…" at bounding box center [467, 247] width 935 height 494
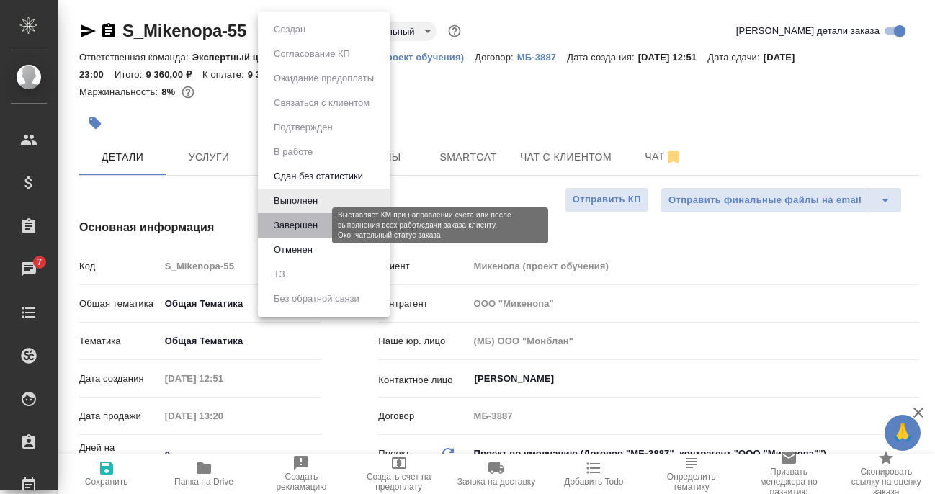
click at [289, 224] on button "Завершен" at bounding box center [296, 226] width 53 height 16
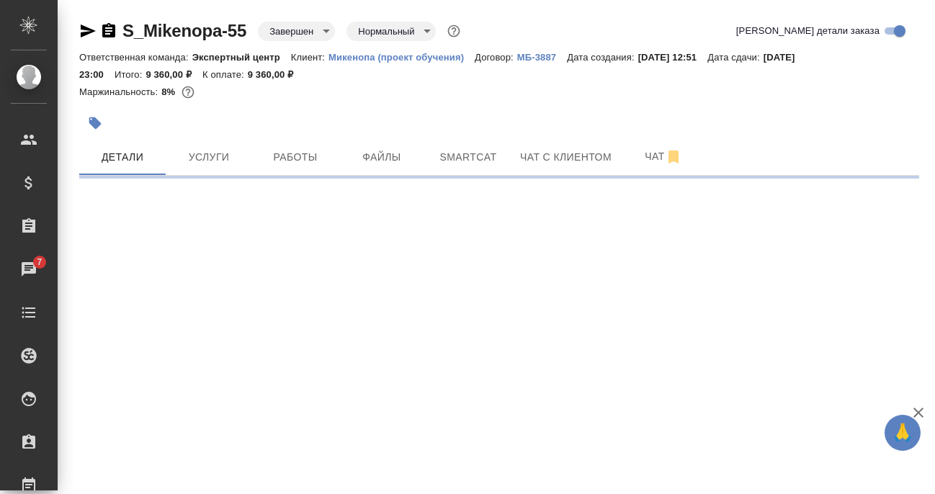
select select "RU"
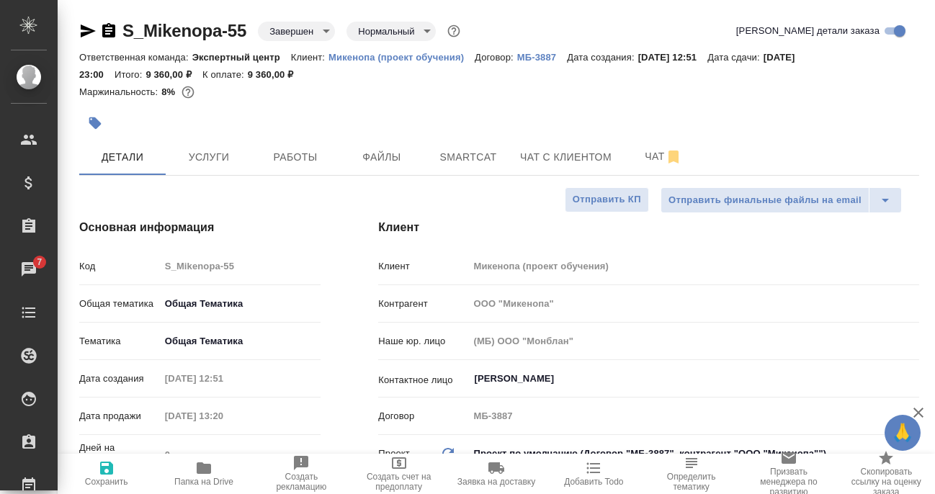
type textarea "x"
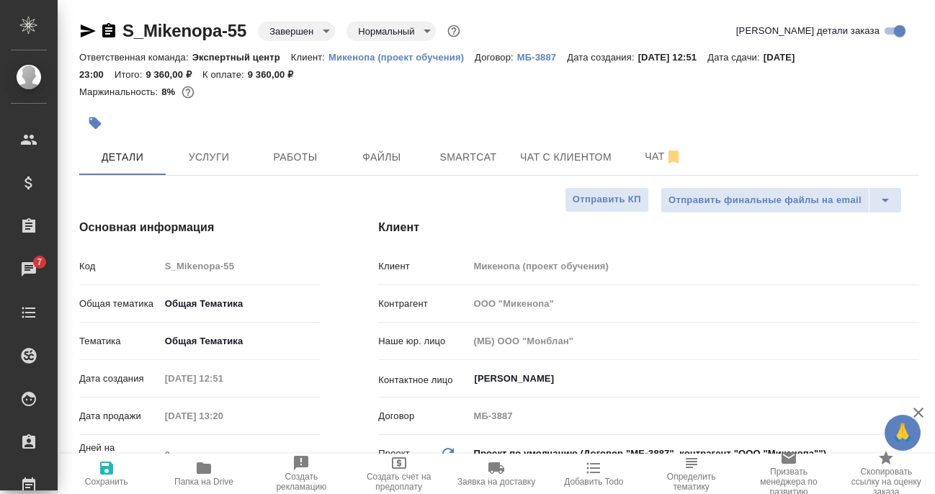
type textarea "x"
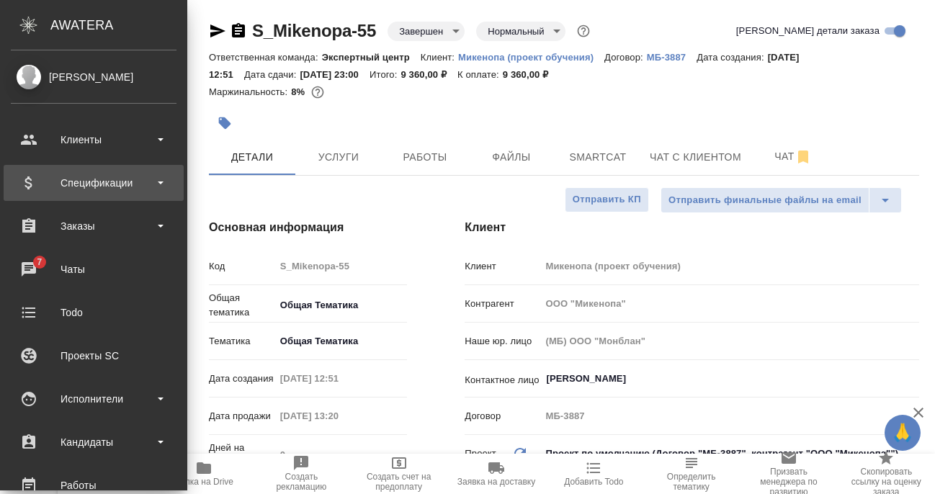
click at [61, 177] on div "Спецификации" at bounding box center [94, 183] width 166 height 22
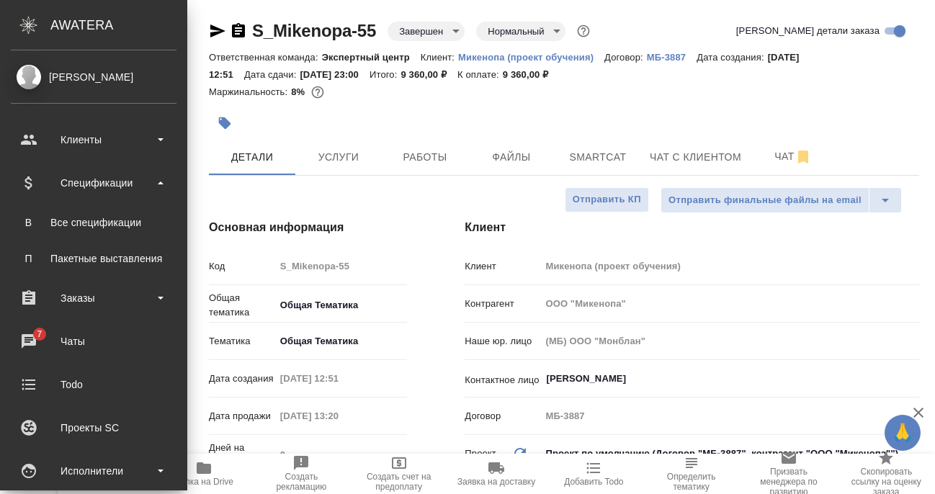
type textarea "x"
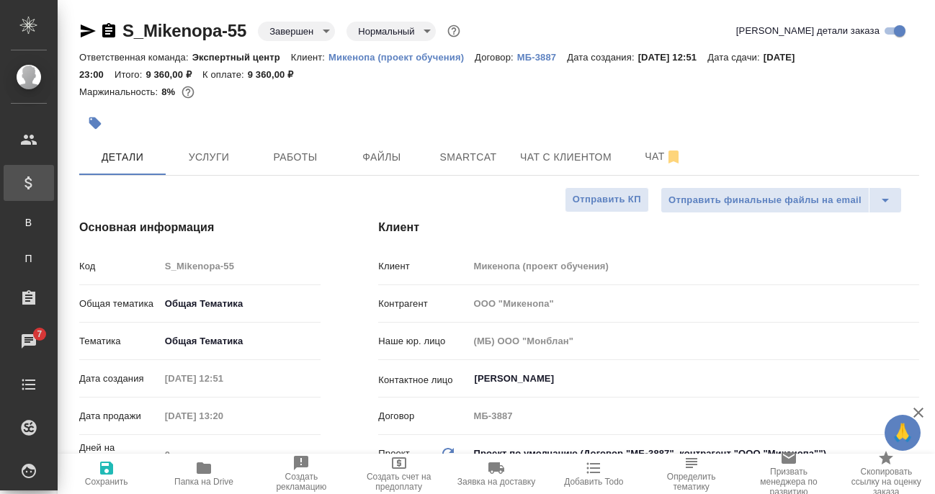
type textarea "x"
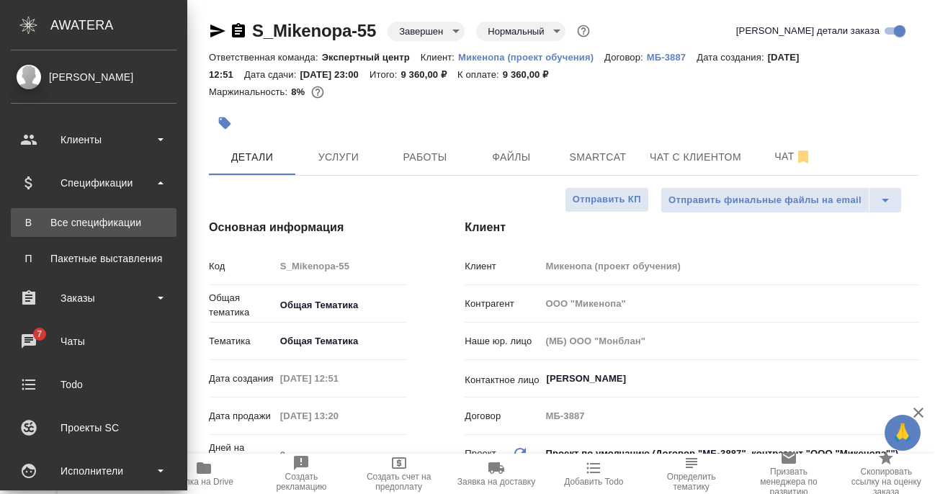
type textarea "x"
click at [69, 221] on div "Все спецификации" at bounding box center [93, 222] width 151 height 14
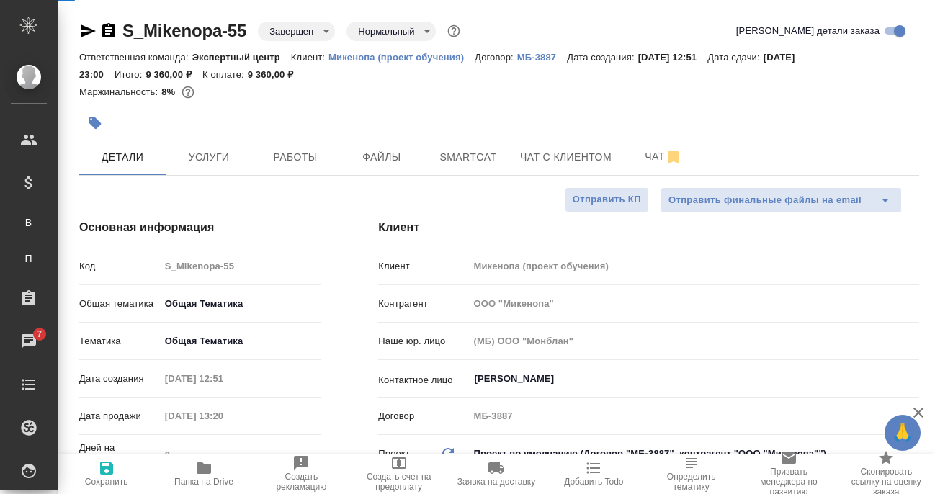
type textarea "x"
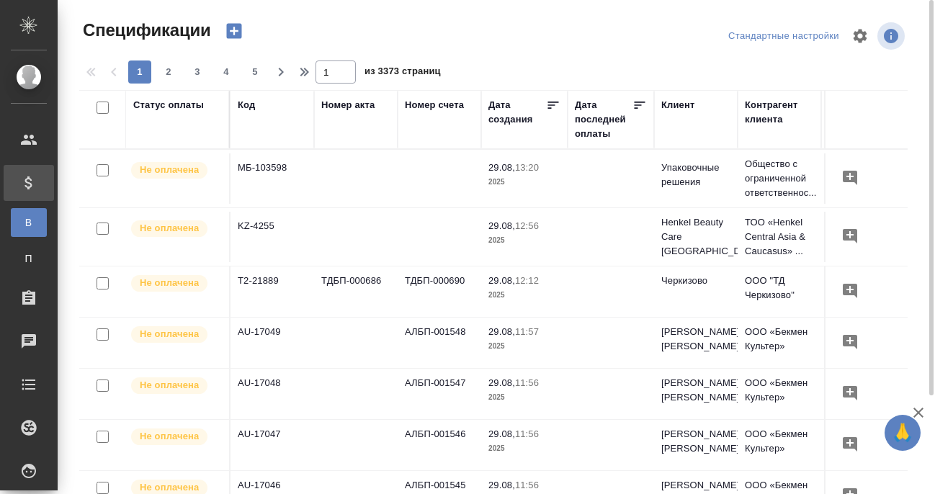
click at [232, 35] on icon "button" at bounding box center [233, 31] width 15 height 15
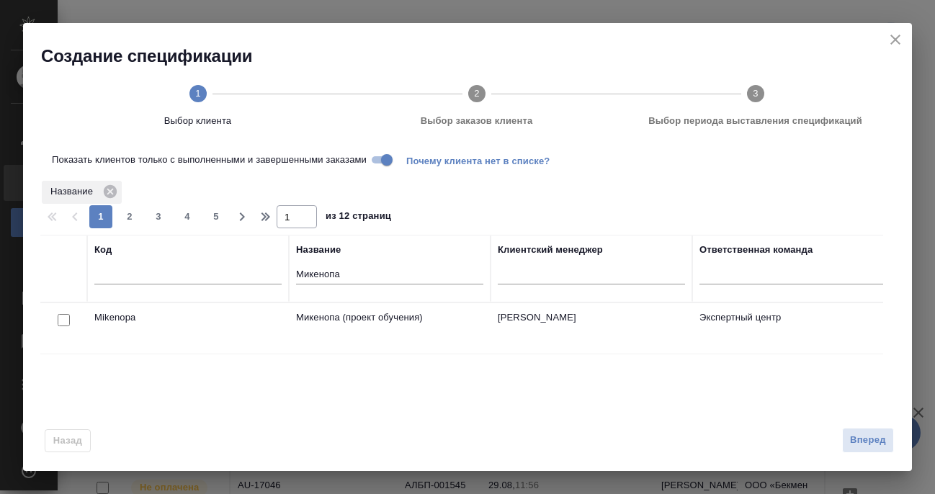
click at [58, 324] on input "checkbox" at bounding box center [64, 320] width 12 height 12
checkbox input "true"
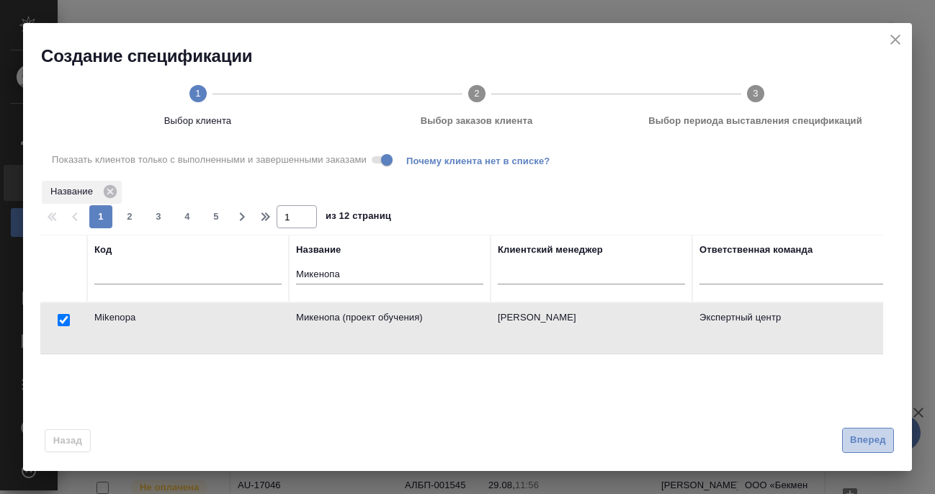
click at [863, 440] on span "Вперед" at bounding box center [868, 440] width 36 height 17
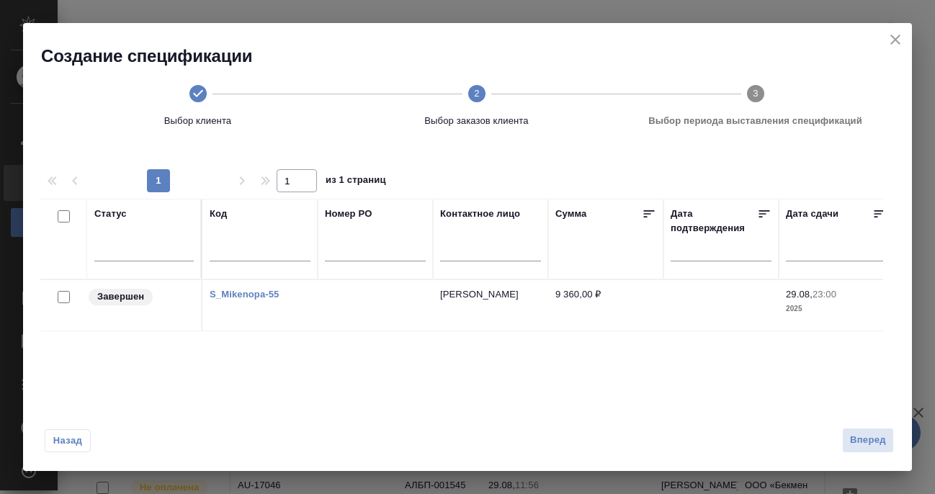
click at [58, 296] on input "checkbox" at bounding box center [64, 297] width 12 height 12
checkbox input "true"
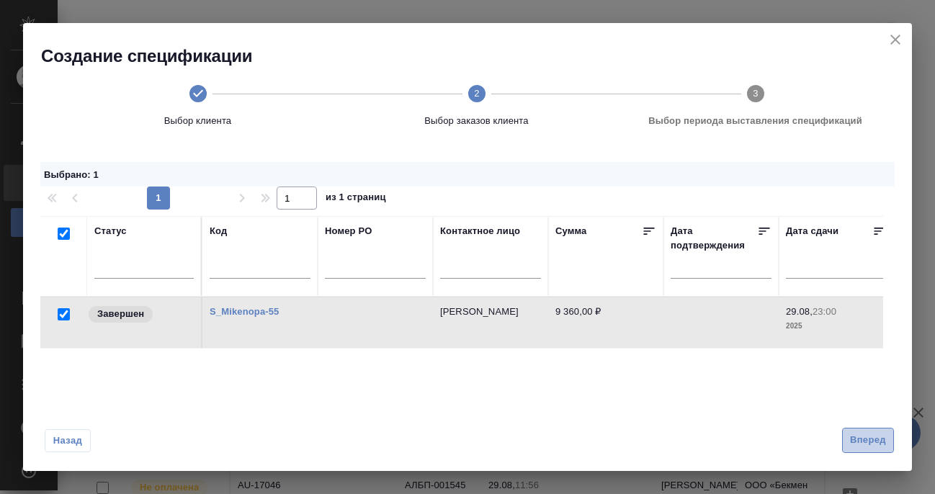
click at [877, 440] on span "Вперед" at bounding box center [868, 440] width 36 height 17
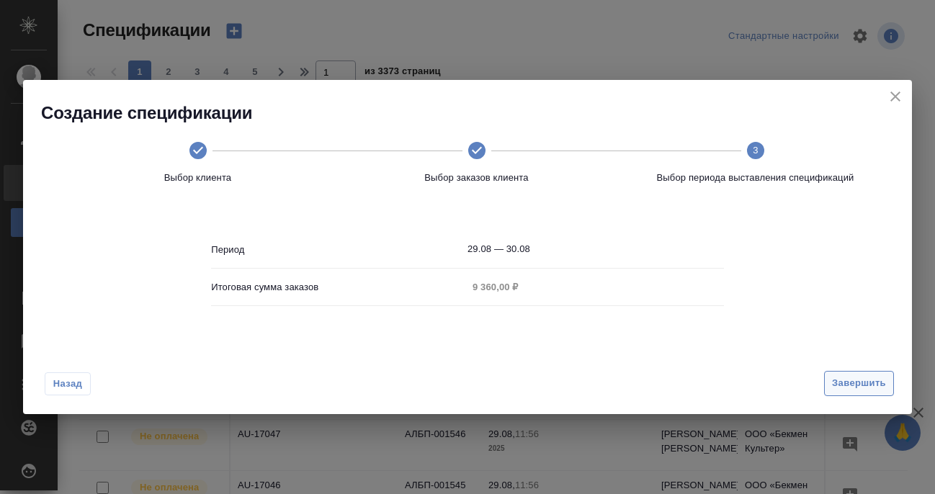
click at [857, 381] on span "Завершить" at bounding box center [859, 383] width 54 height 17
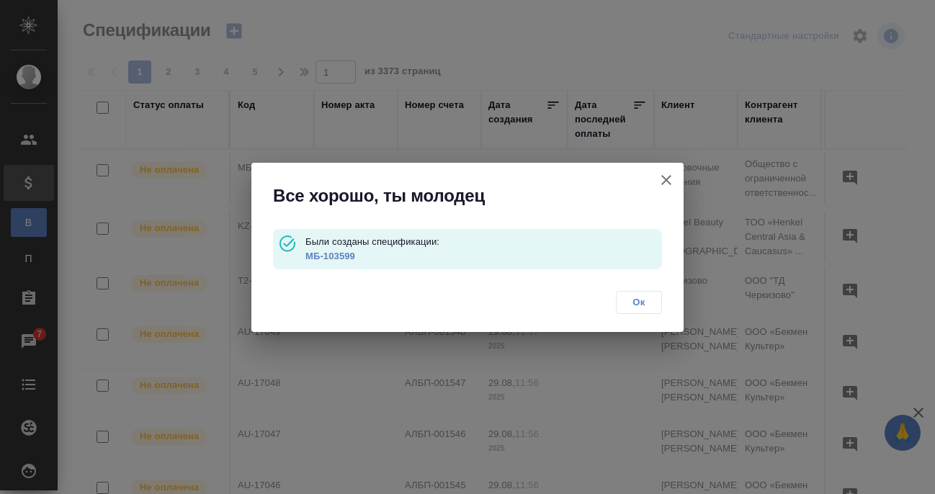
click at [325, 257] on link "МБ-103599" at bounding box center [331, 256] width 50 height 11
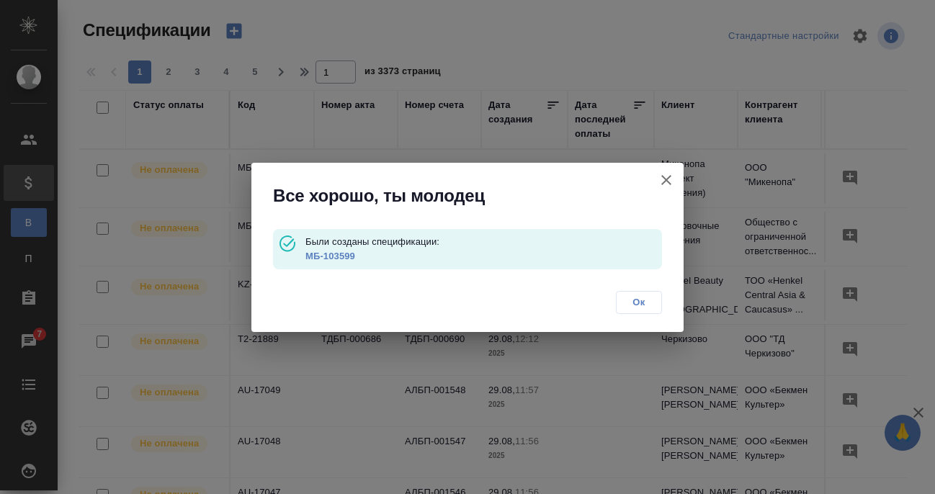
click at [656, 305] on button "Ок" at bounding box center [639, 302] width 46 height 23
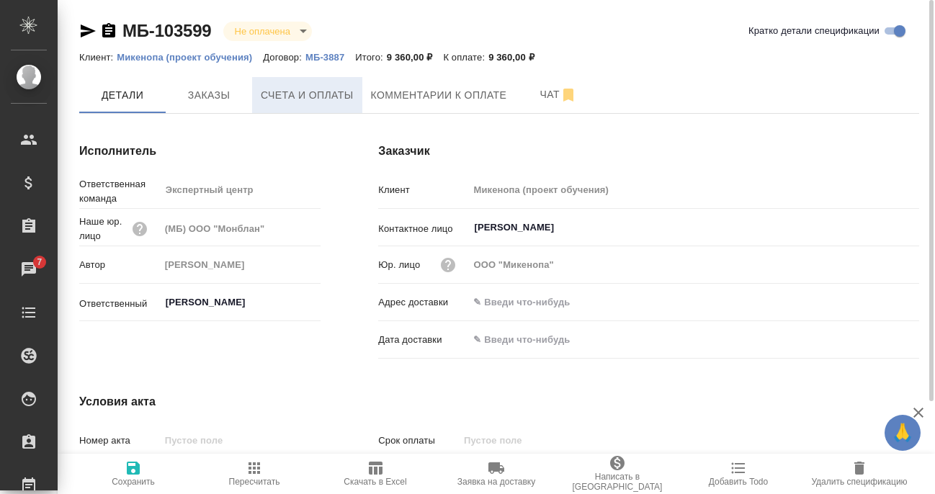
click at [336, 92] on span "Счета и оплаты" at bounding box center [307, 95] width 93 height 18
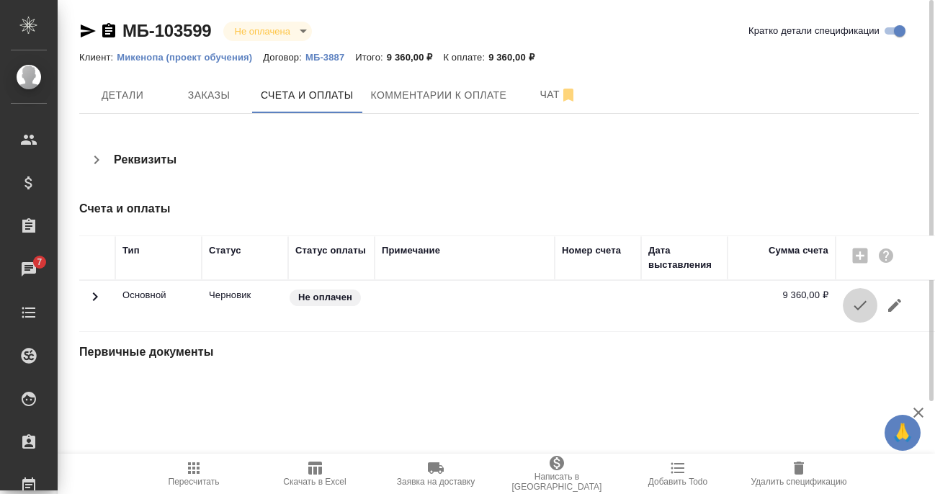
click at [856, 302] on icon "button" at bounding box center [860, 305] width 17 height 17
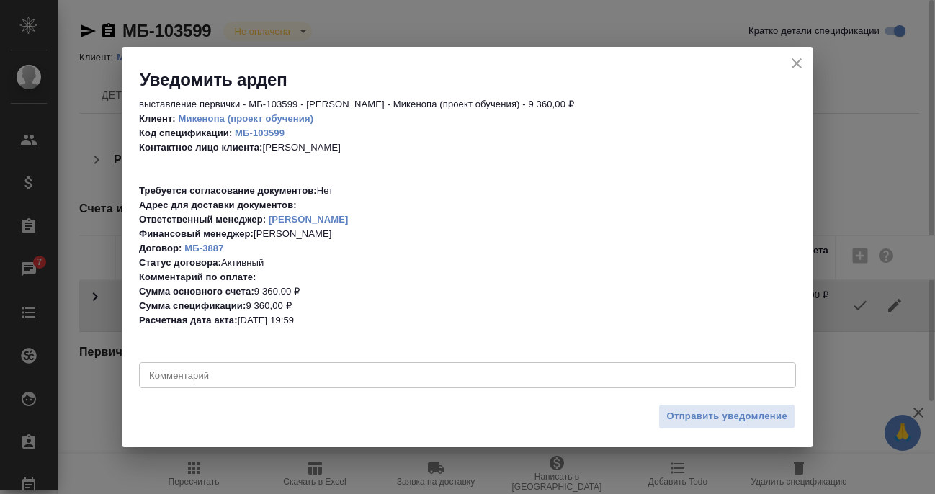
click at [275, 373] on textarea at bounding box center [467, 375] width 637 height 11
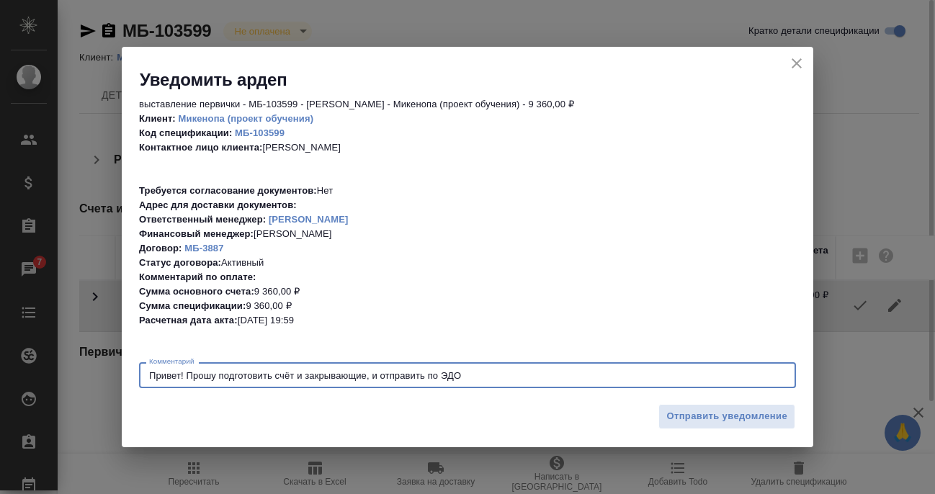
click at [370, 380] on textarea "Привет! Прошу подготовить счёт и закрывающие, и отправить по ЭДО" at bounding box center [467, 375] width 637 height 11
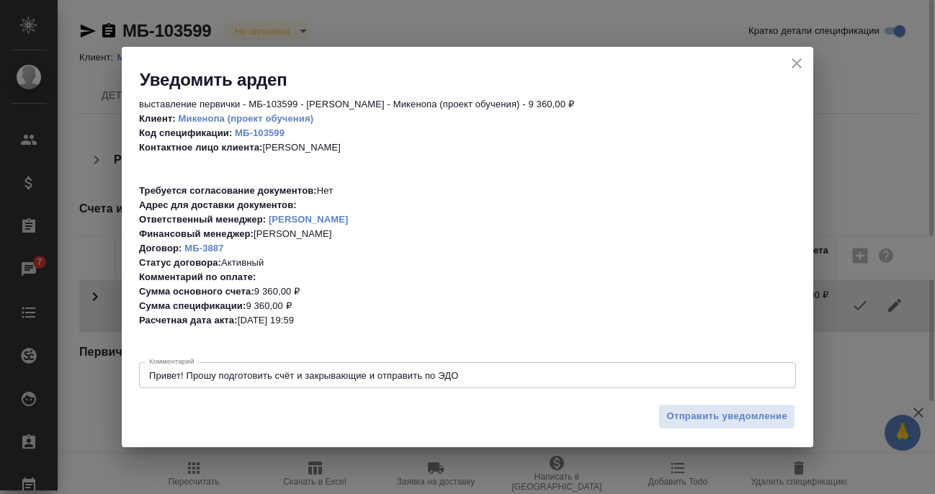
click at [496, 380] on div "Привет! Прошу подготовить счёт и закрывающие и отправить по ЭДО x Комментарий" at bounding box center [467, 375] width 657 height 26
click at [494, 382] on div "Привет! Прошу подготовить счёт и закрывающие и отправить по ЭДО x Комментарий" at bounding box center [467, 375] width 657 height 26
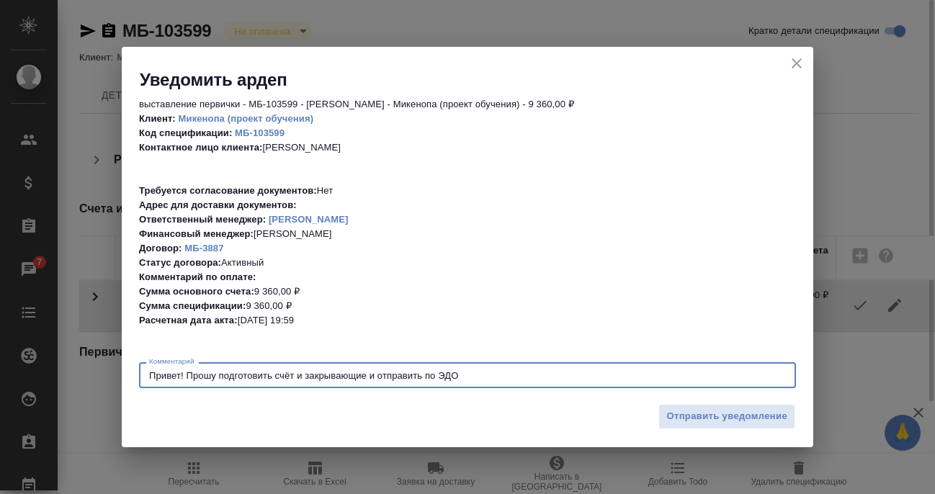
click at [462, 373] on textarea "Привет! Прошу подготовить счёт и закрывающие и отправить по ЭДО" at bounding box center [467, 375] width 637 height 11
type textarea "Привет! Прошу подготовить счёт и закрывающие и отправить по ЭДО."
click at [708, 418] on span "Отправить уведомление" at bounding box center [727, 417] width 121 height 17
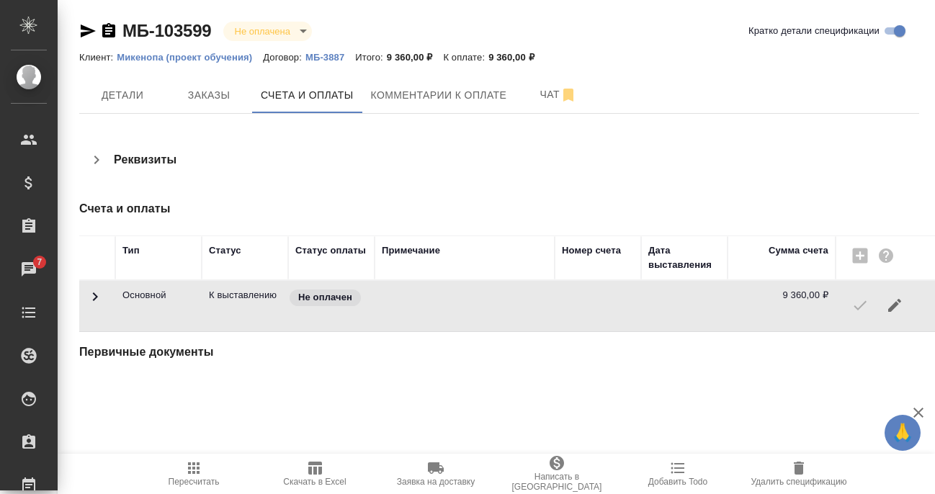
click at [860, 306] on div at bounding box center [886, 305] width 86 height 35
